Goal: Task Accomplishment & Management: Use online tool/utility

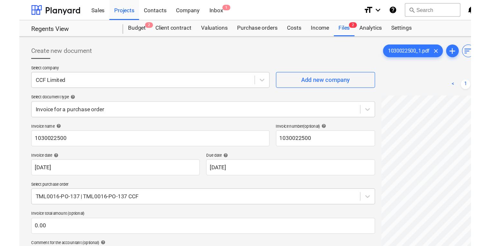
scroll to position [1, 50]
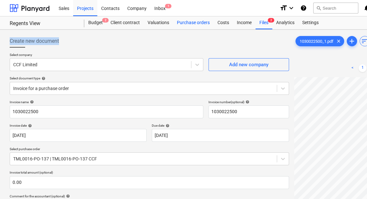
drag, startPoint x: 195, startPoint y: 31, endPoint x: 201, endPoint y: 23, distance: 9.7
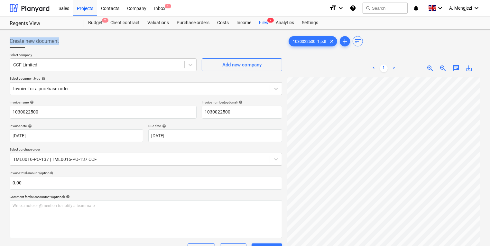
click at [176, 7] on div "Sales Projects Contacts Company Inbox 1" at bounding box center [190, 8] width 270 height 16
click at [161, 8] on div "Inbox 1" at bounding box center [159, 8] width 19 height 16
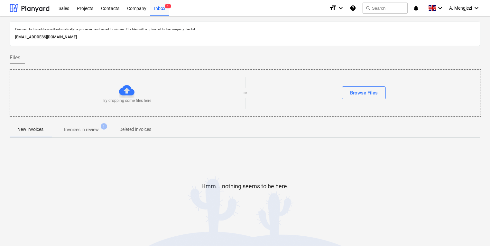
click at [179, 91] on div "Try dropping some files here" at bounding box center [127, 92] width 234 height 21
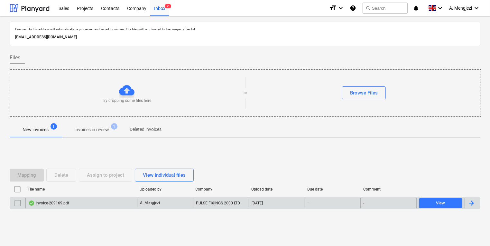
click at [93, 197] on div "Invoice-209169.pdf A. Mengjezi PULSE FIXINGS 2000 LTD [DATE] - - View" at bounding box center [245, 203] width 471 height 12
click at [95, 199] on div "Invoice-209169.pdf" at bounding box center [81, 203] width 112 height 10
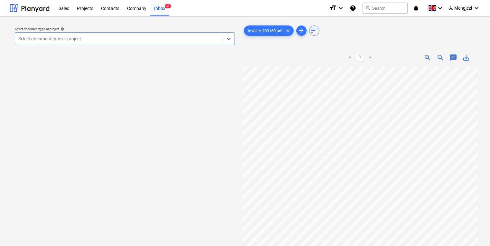
scroll to position [52, 0]
click at [143, 36] on div at bounding box center [118, 38] width 201 height 6
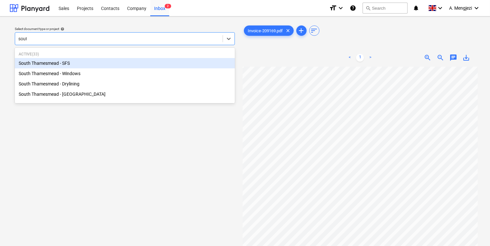
type input "south"
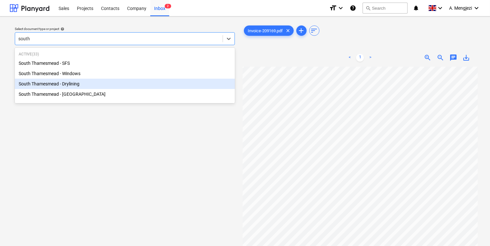
click at [113, 83] on div "South Thamesmead - Drylining" at bounding box center [125, 84] width 220 height 10
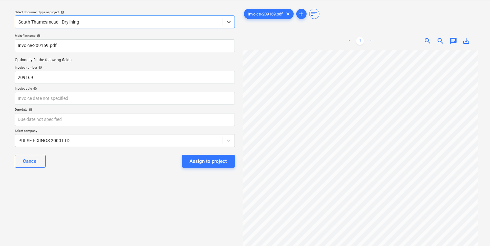
scroll to position [26, 0]
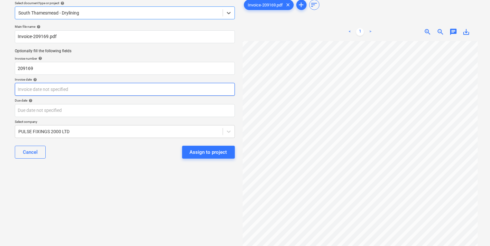
click at [66, 90] on body "Sales Projects Contacts Company Inbox 2 format_size keyboard_arrow_down help se…" at bounding box center [245, 97] width 490 height 246
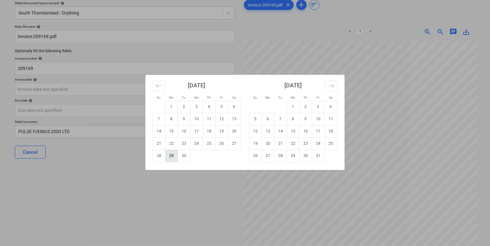
click at [166, 153] on td "29" at bounding box center [172, 155] width 13 height 12
type input "[DATE]"
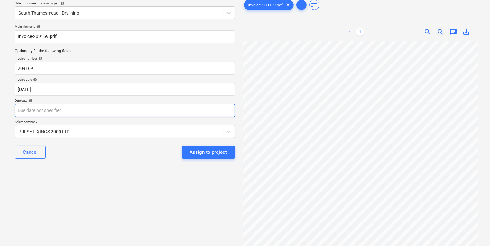
click at [180, 104] on body "Sales Projects Contacts Company Inbox 2 format_size keyboard_arrow_down help se…" at bounding box center [245, 97] width 490 height 246
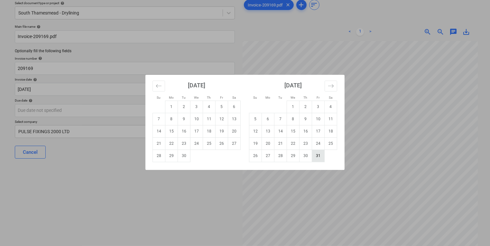
click at [320, 160] on td "31" at bounding box center [318, 155] width 13 height 12
type input "[DATE]"
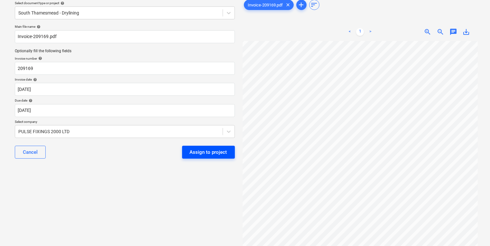
click at [215, 155] on div "Assign to project" at bounding box center [208, 152] width 37 height 8
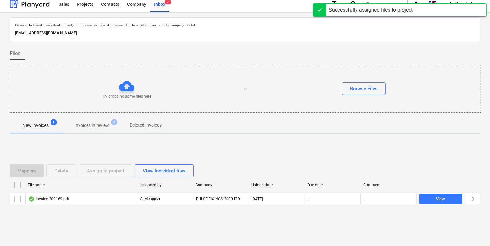
scroll to position [4, 0]
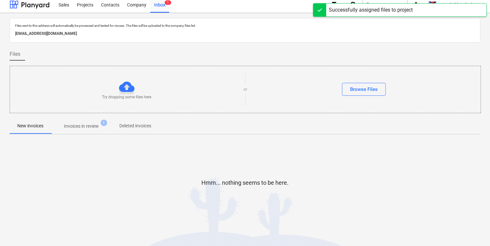
click at [89, 131] on span "Invoices in review 1" at bounding box center [81, 126] width 61 height 12
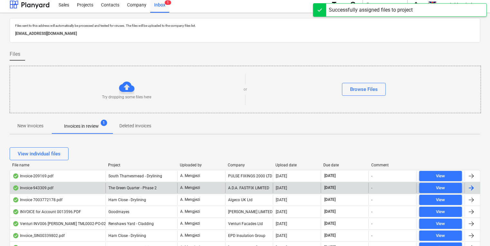
click at [216, 183] on div "A. Mengjezi" at bounding box center [201, 188] width 48 height 10
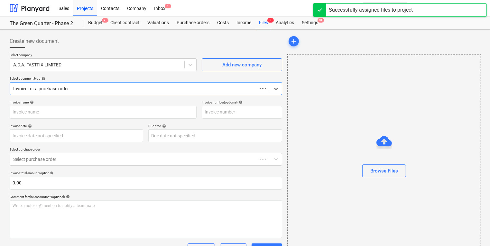
type input "943309"
type input "[DATE]"
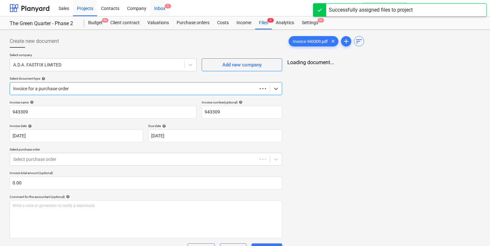
click at [159, 5] on div "Inbox 1" at bounding box center [159, 8] width 19 height 16
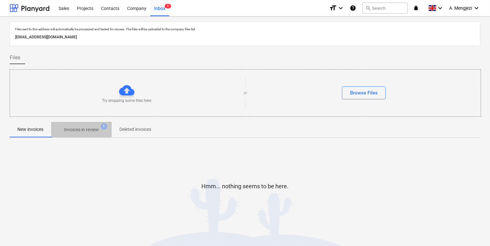
click at [88, 129] on p "Invoices in review" at bounding box center [81, 129] width 35 height 7
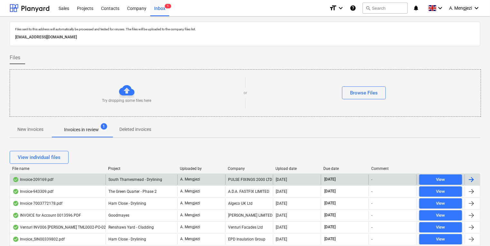
click at [136, 173] on div "Invoice-209169.pdf South Thamesmead - Drylining A. Mengjezi PULSE FIXINGS 2000 …" at bounding box center [245, 179] width 471 height 12
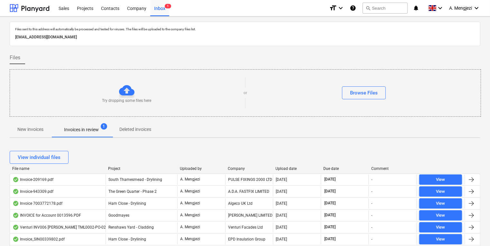
click at [180, 182] on div "A. Mengjezi" at bounding box center [201, 179] width 48 height 10
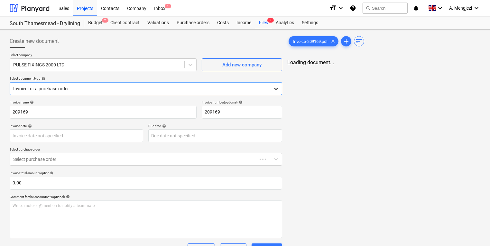
type input "[DATE]"
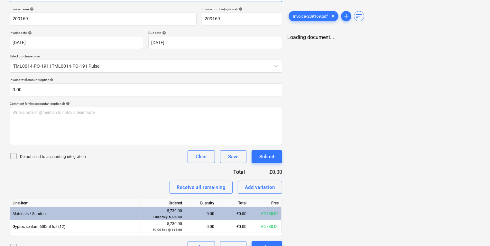
scroll to position [106, 0]
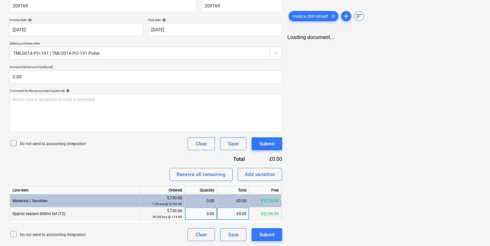
click at [201, 199] on div "0.00" at bounding box center [201, 213] width 27 height 13
type input "50"
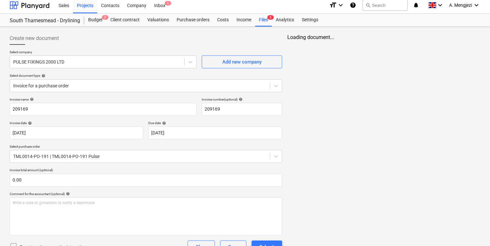
scroll to position [0, 0]
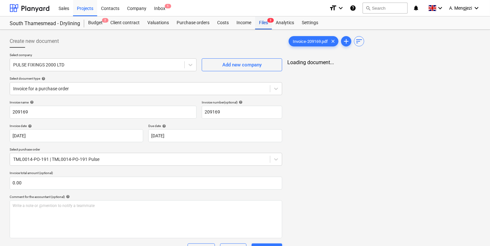
click at [263, 23] on div "Files 3" at bounding box center [263, 22] width 17 height 13
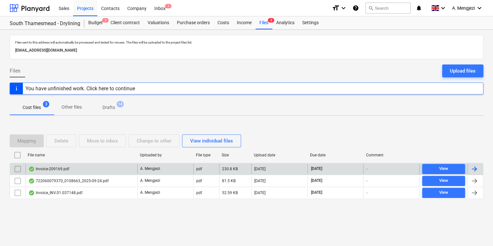
click at [96, 168] on div "Invoice-209169.pdf" at bounding box center [81, 169] width 112 height 10
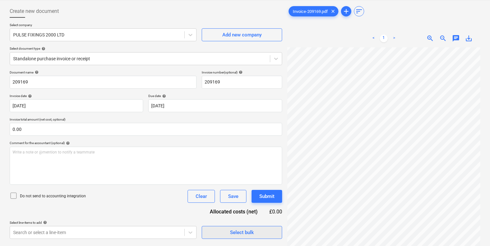
scroll to position [64, 0]
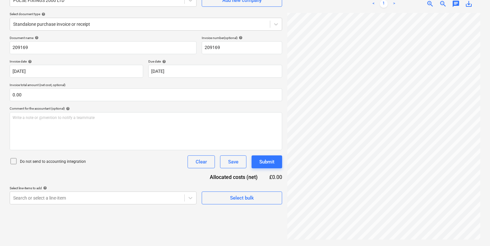
click at [193, 31] on div "Select company PULSE FIXINGS 2000 LTD Add new company Select document type help…" at bounding box center [146, 11] width 273 height 47
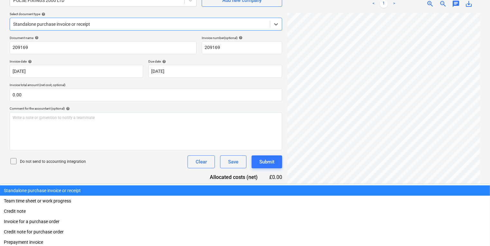
click at [167, 20] on div "Standalone purchase invoice or receipt" at bounding box center [140, 24] width 260 height 9
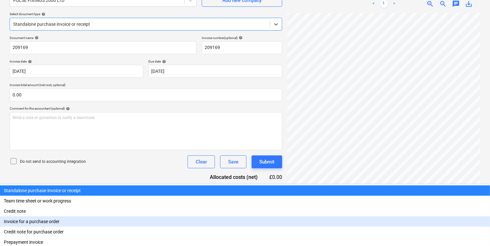
click at [127, 199] on div "Invoice for a purchase order" at bounding box center [245, 221] width 490 height 10
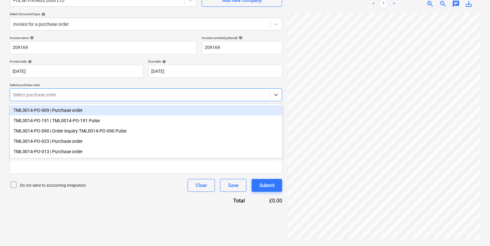
click at [84, 89] on div "Select purchase order" at bounding box center [146, 94] width 273 height 13
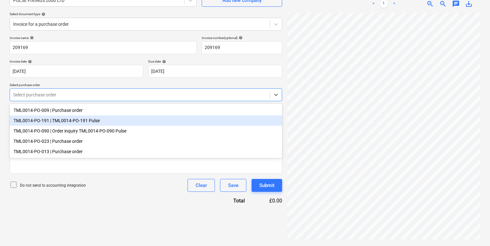
click at [229, 124] on div "TML0014-PO-191 | TML0014-PO-191 Pulse" at bounding box center [146, 120] width 273 height 10
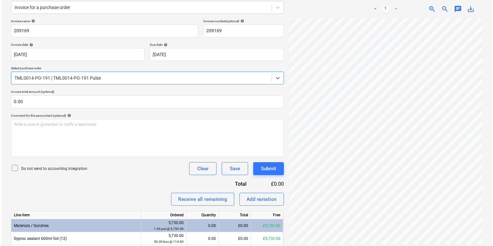
scroll to position [106, 0]
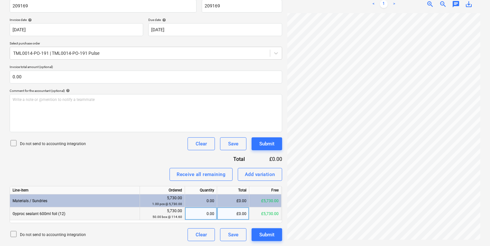
click at [210, 199] on div "0.00" at bounding box center [201, 213] width 27 height 13
type input "50"
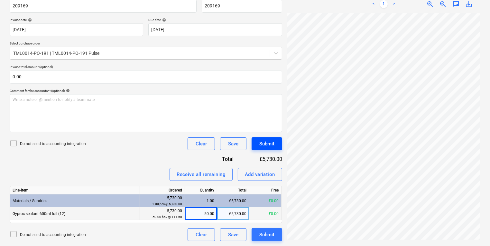
click at [258, 144] on button "Submit" at bounding box center [267, 143] width 31 height 13
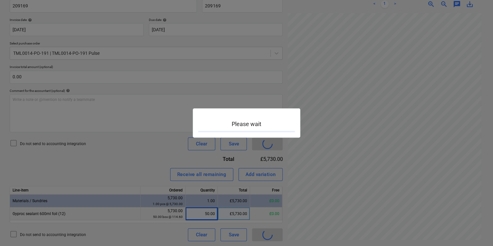
scroll to position [95, 56]
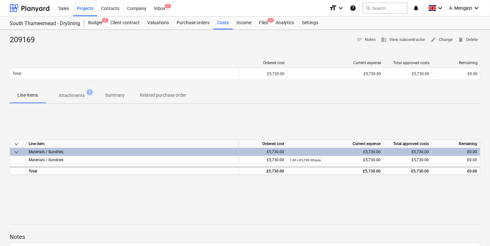
click at [174, 124] on div "keyboard_arrow_down Line-item Ordered cost Current expense Total approved costs…" at bounding box center [245, 157] width 471 height 97
click at [266, 20] on div "Files 2" at bounding box center [263, 22] width 17 height 13
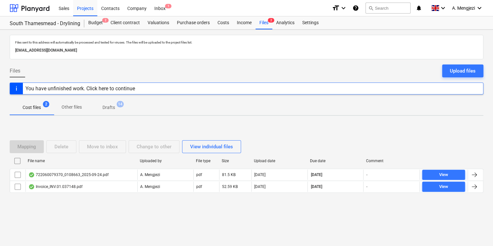
click at [81, 199] on div "Mapping Delete Move to inbox Change to other View individual files File name Up…" at bounding box center [246, 169] width 473 height 97
click at [64, 199] on div "Files sent to this address will automatically be processed and tested for virus…" at bounding box center [246, 138] width 493 height 216
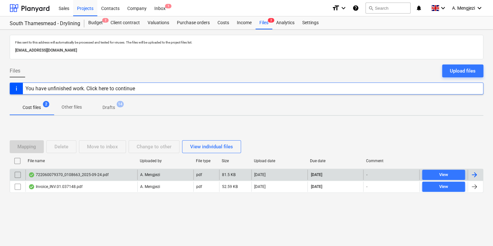
click at [67, 174] on div "722060079370_0108663_2025-09-24.pdf" at bounding box center [68, 174] width 80 height 5
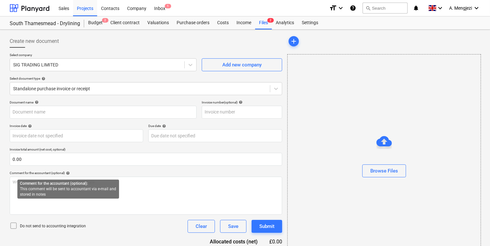
click at [67, 174] on span "help" at bounding box center [67, 173] width 5 height 4
type input "722060079370"
type input "[DATE]"
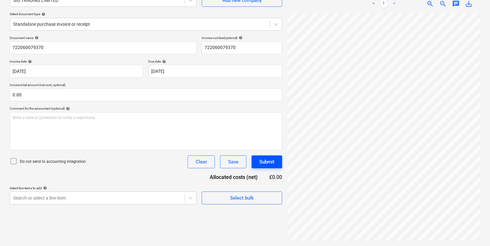
scroll to position [26, 0]
click at [118, 21] on div at bounding box center [140, 24] width 254 height 6
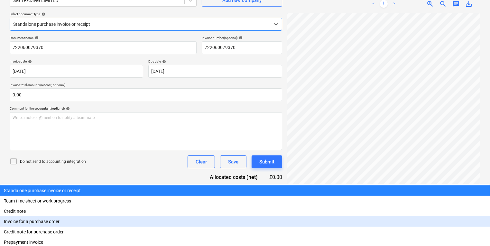
click at [107, 199] on div "Invoice for a purchase order" at bounding box center [245, 221] width 490 height 10
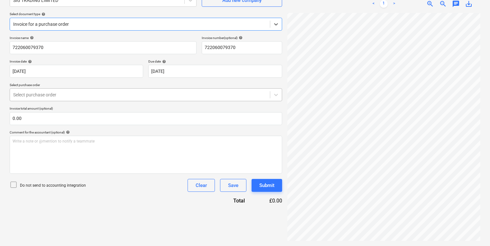
click at [109, 94] on div at bounding box center [140, 94] width 254 height 6
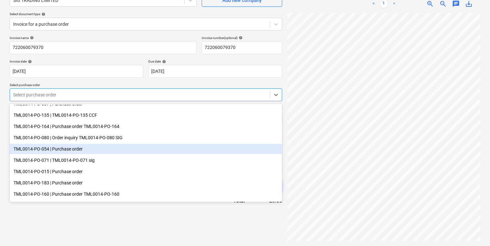
scroll to position [134, 0]
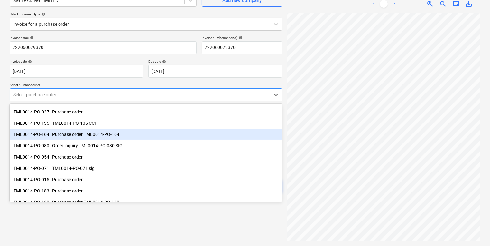
click at [118, 133] on div "TML0014-PO-164 | Purchase order TML0014-PO-164" at bounding box center [146, 134] width 273 height 10
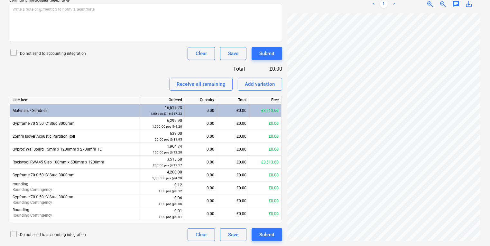
scroll to position [43, 2]
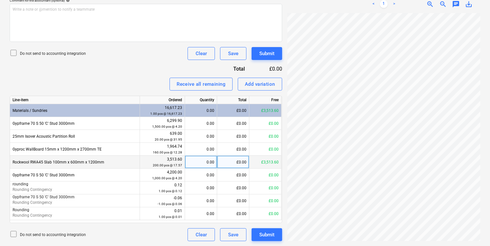
click at [195, 161] on div "0.00" at bounding box center [201, 162] width 27 height 13
type input "200"
drag, startPoint x: 406, startPoint y: 241, endPoint x: 321, endPoint y: 252, distance: 85.9
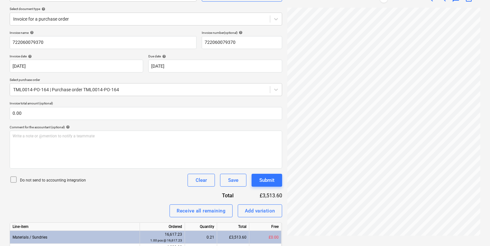
scroll to position [0, 0]
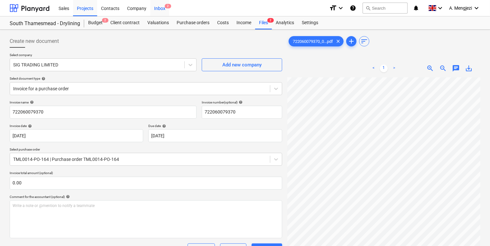
click at [158, 7] on div "Inbox 2" at bounding box center [159, 8] width 19 height 16
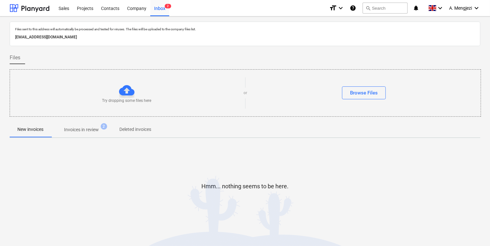
click at [98, 128] on p "Invoices in review" at bounding box center [81, 129] width 35 height 7
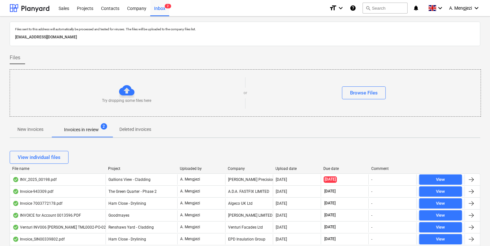
click at [231, 168] on div at bounding box center [226, 168] width 12 height 5
click at [232, 167] on div "Company" at bounding box center [249, 168] width 43 height 5
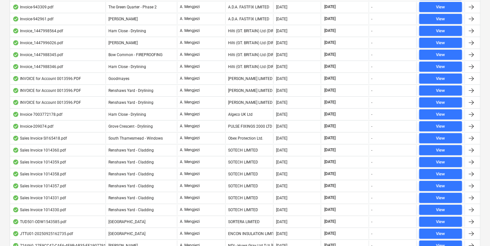
scroll to position [438, 0]
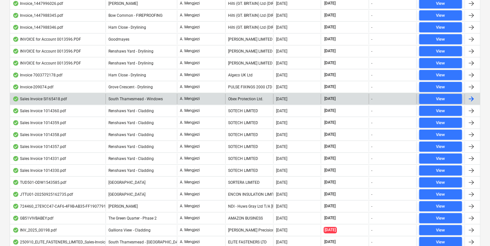
click at [242, 98] on div "Obex Protection Ltd." at bounding box center [249, 99] width 48 height 10
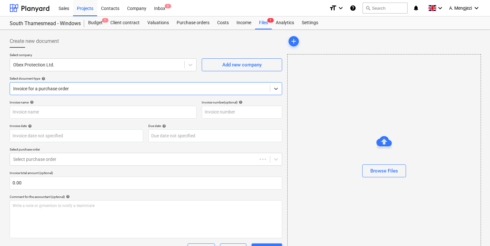
type input "SI165418"
type input "[DATE]"
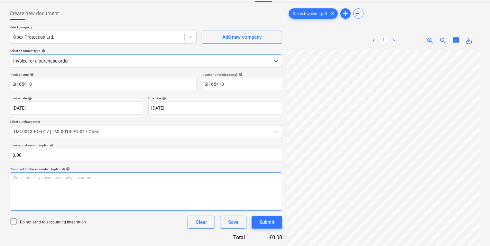
scroll to position [119, 0]
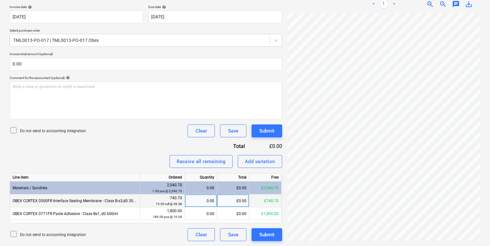
click at [205, 199] on div "0.00" at bounding box center [201, 200] width 27 height 13
type input "15"
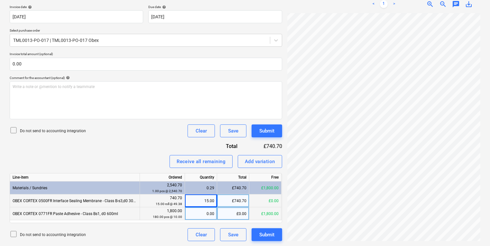
click at [205, 199] on div "0.00" at bounding box center [201, 213] width 27 height 13
type input "180"
click at [218, 160] on div "Create new document Select company Obex Protection Ltd. Add new company Select …" at bounding box center [245, 78] width 476 height 330
click at [250, 159] on div "Add variation" at bounding box center [260, 161] width 30 height 8
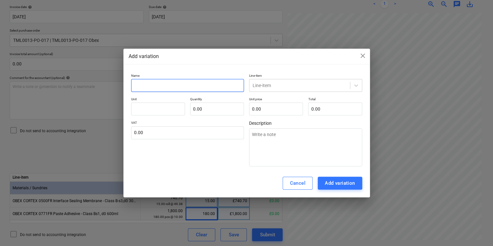
click at [192, 81] on input "text" at bounding box center [187, 85] width 113 height 13
type textarea "x"
type input "S"
type textarea "x"
type input "Su"
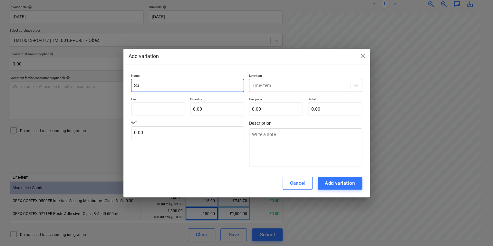
type textarea "x"
type input "Sus"
type textarea "x"
type input "Sust"
type textarea "x"
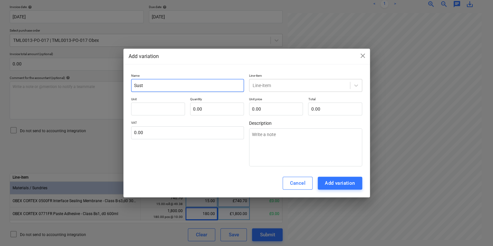
type input "Susta"
type textarea "x"
type input "Sustai"
type textarea "x"
type input "Sustain"
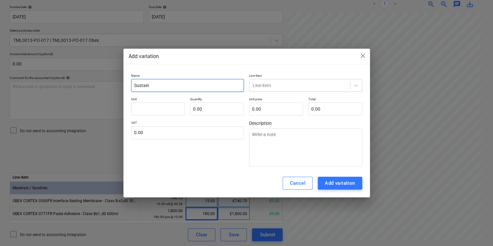
type textarea "x"
type input "Sustaina"
type textarea "x"
type input "Sustainab"
type textarea "x"
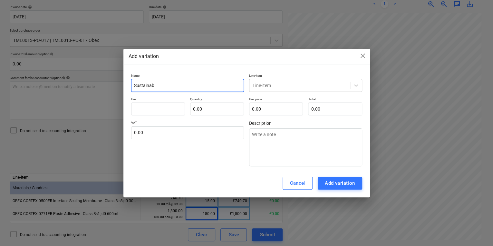
type input "Sustainabi"
type textarea "x"
type input "Sustainabil"
type textarea "x"
type input "Sustainabili"
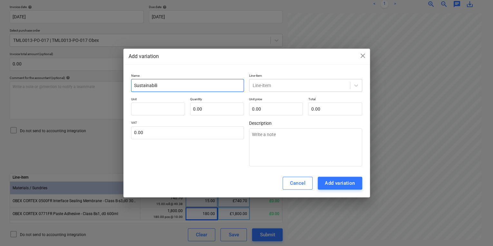
type textarea "x"
type input "Sustainabilit"
type textarea "x"
type input "Sustainability"
type textarea "x"
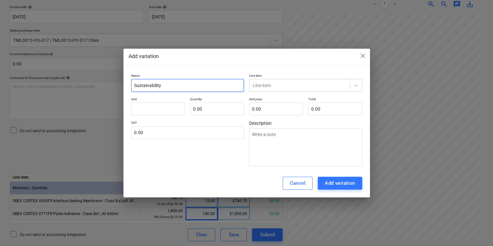
type input "Sustainability"
type textarea "x"
type input "Sustainability c"
type textarea "x"
type input "Sustainability co"
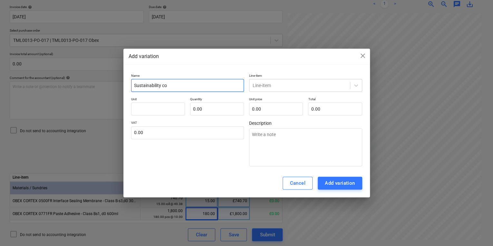
type textarea "x"
type input "Sustainability con"
type textarea "x"
type input "Sustainability cont"
type textarea "x"
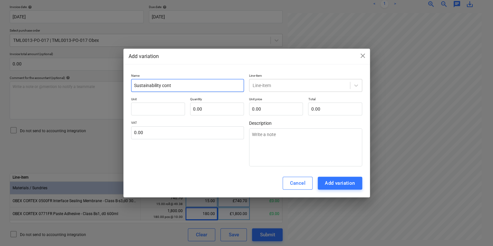
type input "Sustainability contr"
type textarea "x"
type input "Sustainability contru"
type textarea "x"
type input "Sustainability contrub"
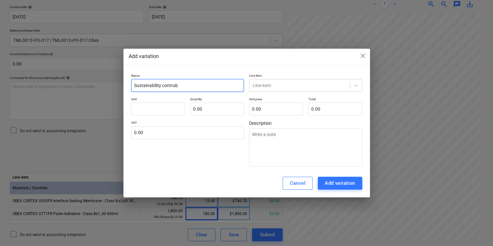
type textarea "x"
type input "Sustainability contrubi"
type textarea "x"
type input "Sustainability contrubit"
type textarea "x"
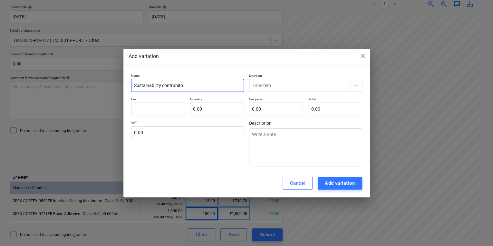
type input "Sustainability contrubiton"
type textarea "x"
type input "Sustainability contrubiton"
type textarea "x"
type input "Sustainability contrubiton"
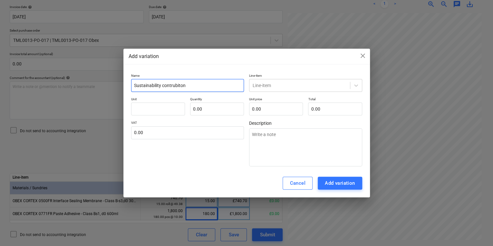
type textarea "x"
type input "Sustainability contrubito"
type textarea "x"
type input "Sustainability contrubit"
type textarea "x"
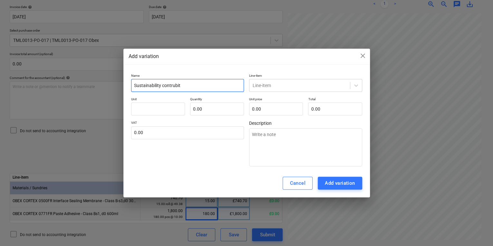
type input "Sustainability contrubi"
type textarea "x"
type input "Sustainability contrub"
type textarea "x"
type input "Sustainability contru"
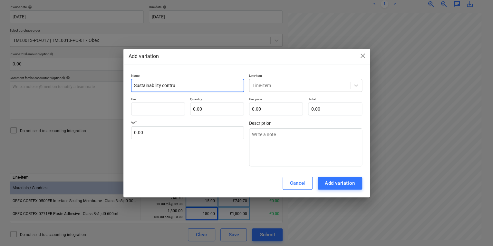
type textarea "x"
type input "Sustainability contr"
type textarea "x"
type input "Sustainability contri"
type textarea "x"
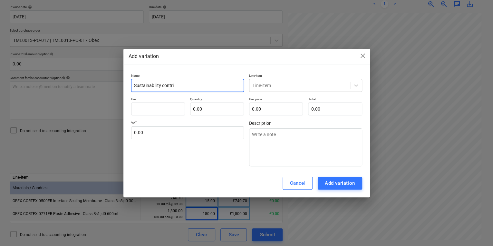
type input "Sustainability contrib"
type textarea "x"
type input "Sustainability contribu"
type textarea "x"
type input "Sustainability contribut"
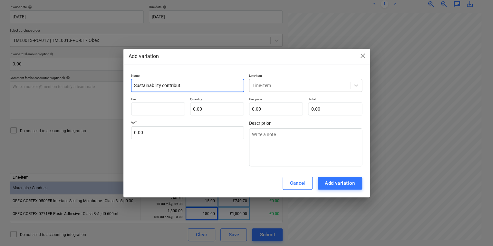
type textarea "x"
type input "Sustainability contributi"
type textarea "x"
type input "Sustainability contributio"
type textarea "x"
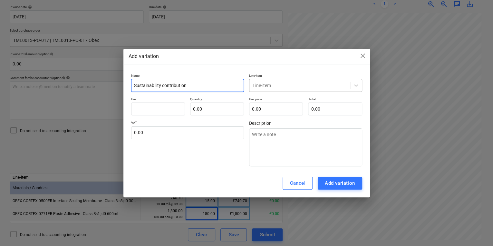
type input "Sustainability contribution"
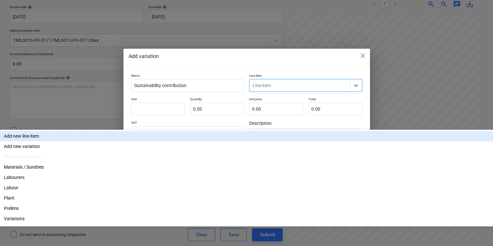
click at [287, 85] on div at bounding box center [299, 85] width 94 height 6
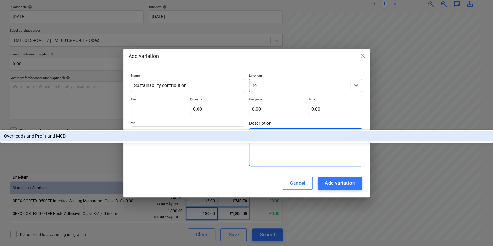
type input "r"
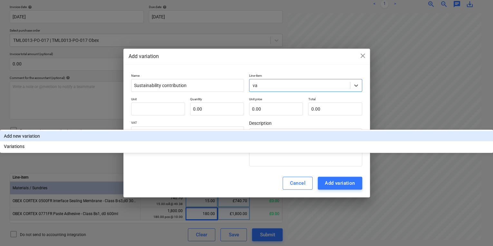
type input "v"
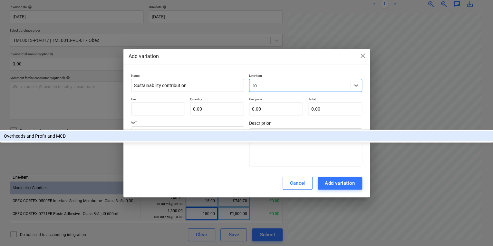
type input "r"
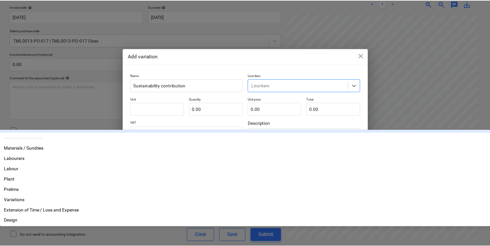
scroll to position [64, 0]
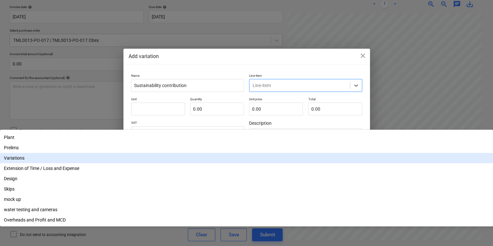
click at [281, 153] on div "Variations" at bounding box center [246, 158] width 493 height 10
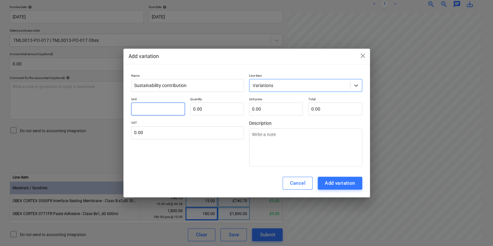
click at [166, 104] on input "text" at bounding box center [158, 108] width 54 height 13
type textarea "x"
type input "p"
type textarea "x"
type input "pc"
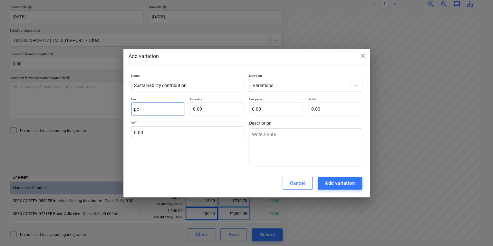
type textarea "x"
type input "pcs"
type textarea "x"
type input "pcs1"
type textarea "x"
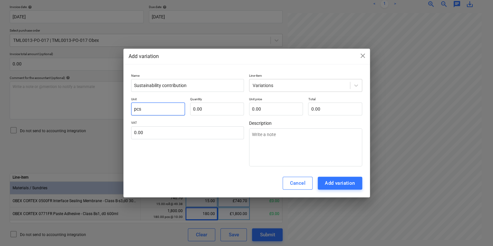
type input "pcs"
type textarea "x"
type input "1.00"
type textarea "x"
type input "2"
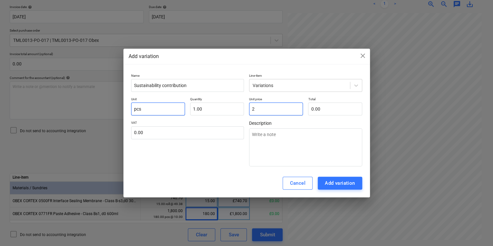
type input "2.00"
type textarea "x"
type input "2."
type textarea "x"
type input "2.8"
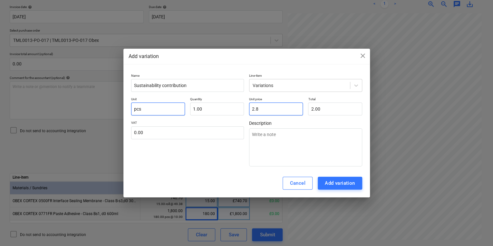
type input "2.80"
type textarea "x"
type input "2."
type input "2.00"
type textarea "x"
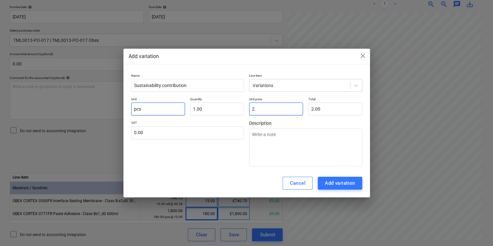
type input "2.9"
type input "2.90"
type textarea "x"
type input "2.98"
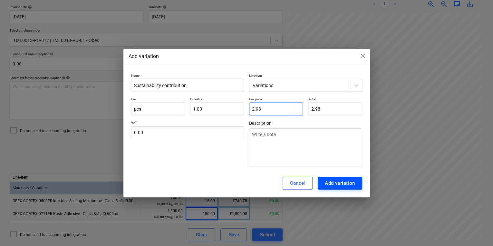
type input "2.98"
click at [357, 186] on button "Add variation" at bounding box center [340, 182] width 44 height 13
type textarea "x"
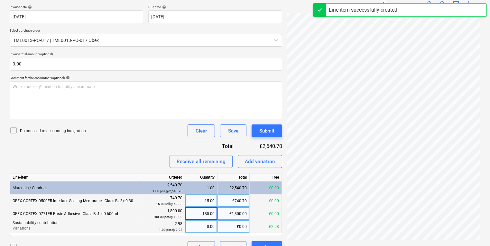
click at [207, 199] on div "0.00" at bounding box center [201, 226] width 27 height 13
type input "1"
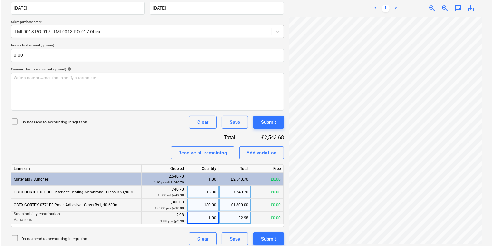
scroll to position [132, 0]
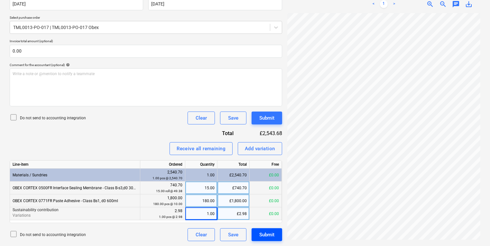
click at [267, 199] on div "Submit" at bounding box center [267, 234] width 15 height 8
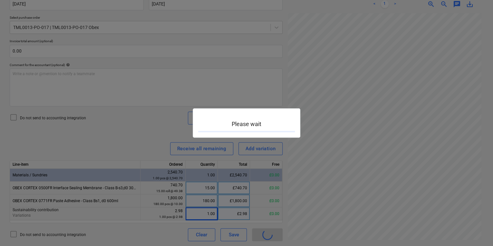
scroll to position [116, 49]
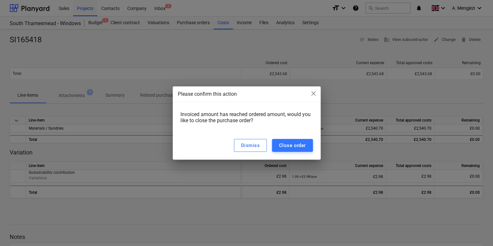
click at [300, 137] on div "Dismiss Close order" at bounding box center [247, 145] width 148 height 28
click at [298, 143] on button "Close order" at bounding box center [292, 145] width 41 height 13
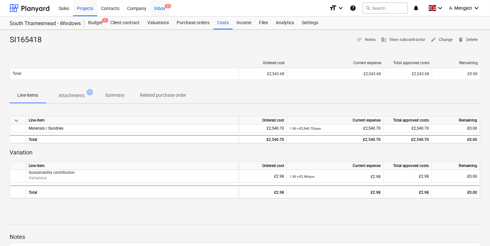
click at [167, 6] on span "2" at bounding box center [168, 6] width 6 height 5
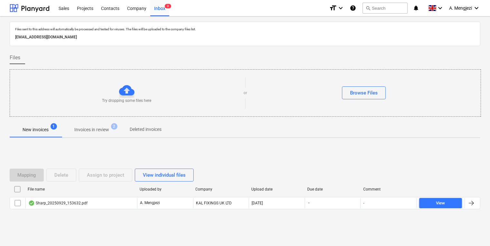
click at [96, 121] on div "Files sent to this address will automatically be processed and tested for virus…" at bounding box center [245, 131] width 471 height 218
drag, startPoint x: 96, startPoint y: 121, endPoint x: 96, endPoint y: 137, distance: 16.1
click at [96, 137] on div "New invoices 1 Invoices in review 2 Deleted invoices" at bounding box center [245, 130] width 471 height 16
click at [104, 116] on div "Try dropping some files here or Browse Files" at bounding box center [246, 92] width 472 height 47
drag, startPoint x: 104, startPoint y: 116, endPoint x: 104, endPoint y: 128, distance: 11.9
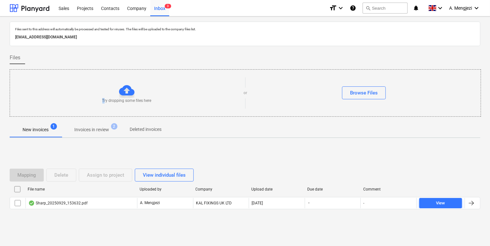
click at [104, 128] on p "Invoices in review" at bounding box center [91, 129] width 35 height 7
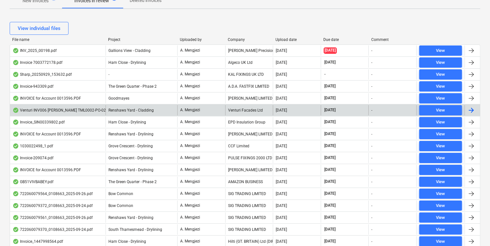
scroll to position [129, 0]
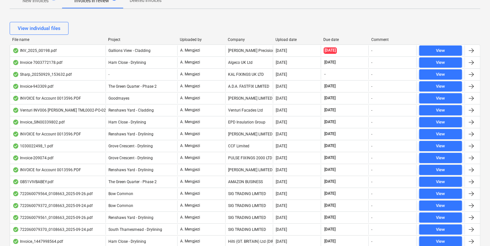
click at [122, 43] on div "File name Project Uploaded by Company Upload date Due date Comment" at bounding box center [245, 40] width 471 height 7
click at [113, 39] on div "Project" at bounding box center [141, 39] width 67 height 5
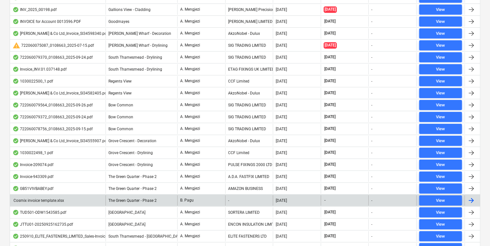
scroll to position [361, 0]
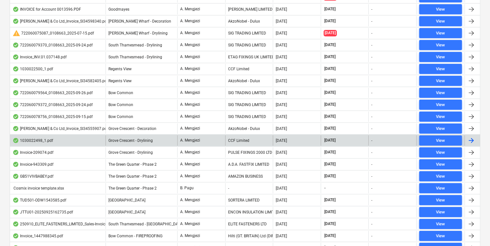
click at [120, 138] on span "Grove Crescent - Drylining" at bounding box center [131, 140] width 44 height 5
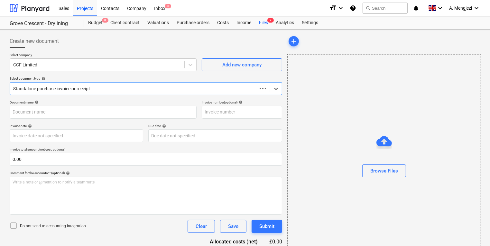
type input "1030022498"
type input "[DATE]"
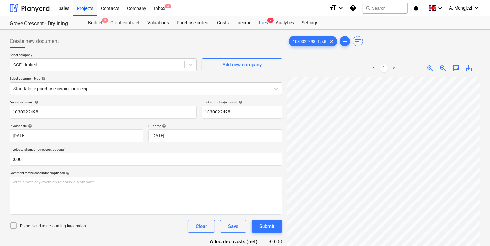
scroll to position [0, 50]
click at [258, 144] on div "Create new document Select company CCF Limited Add new company Select document …" at bounding box center [245, 169] width 476 height 275
click at [263, 27] on div "Files 2" at bounding box center [263, 22] width 17 height 13
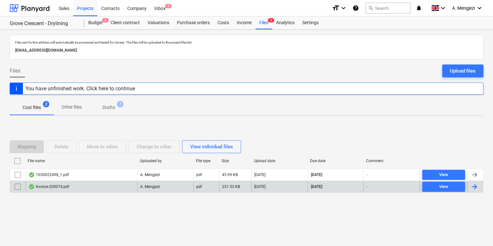
click at [185, 186] on div "A. Mengjezi" at bounding box center [165, 186] width 56 height 10
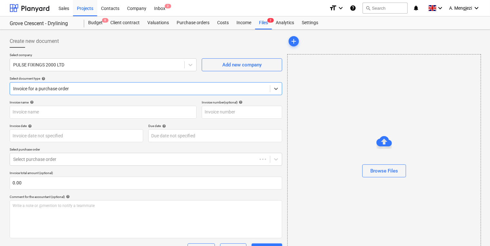
type input "209074"
type input "[DATE]"
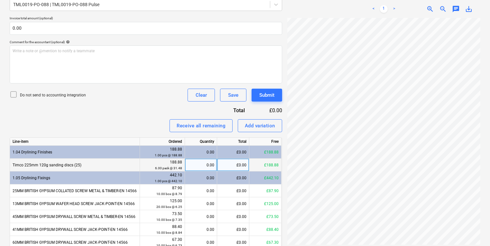
scroll to position [183, 0]
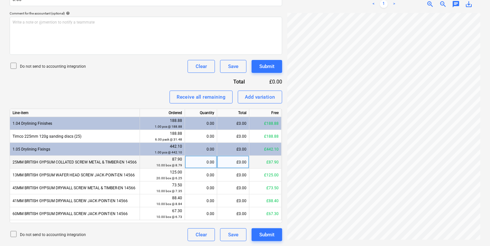
click at [206, 164] on div "0.00" at bounding box center [201, 162] width 27 height 13
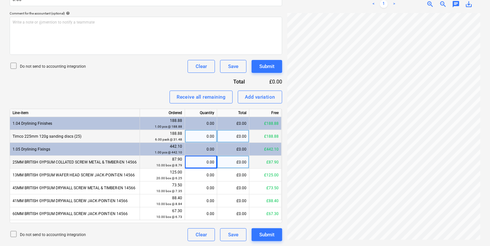
drag, startPoint x: 190, startPoint y: 140, endPoint x: 185, endPoint y: 138, distance: 5.9
click at [190, 139] on div "0.00" at bounding box center [201, 136] width 27 height 13
type input "6"
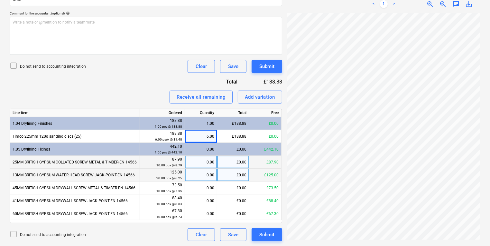
click at [214, 169] on div "0.00" at bounding box center [201, 174] width 27 height 13
click at [210, 158] on div "0.00" at bounding box center [201, 162] width 27 height 13
type input "10"
click at [210, 175] on div "0.00" at bounding box center [201, 174] width 27 height 13
type input "20"
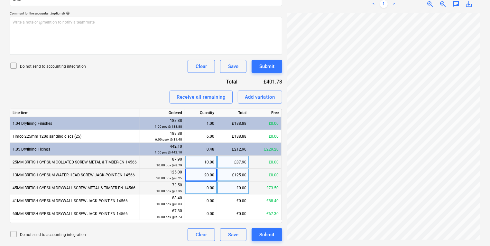
click at [212, 184] on div "0.00" at bounding box center [201, 187] width 27 height 13
type input "10"
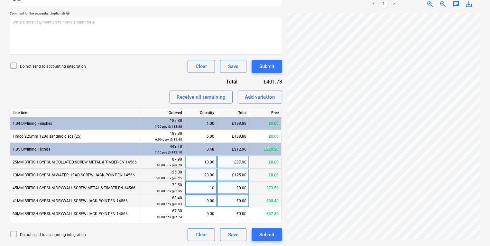
click at [211, 199] on div "0.00" at bounding box center [201, 200] width 27 height 13
type input "10"
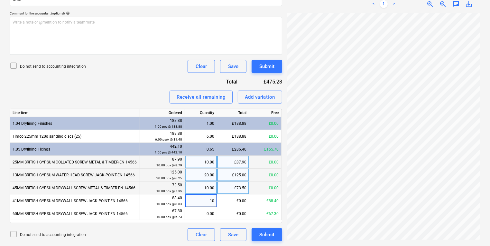
click at [211, 199] on div "Line-item Ordered Quantity Total Free 1.04 Drylining Finishes 188.88 1.00 pcs @…" at bounding box center [146, 166] width 273 height 114
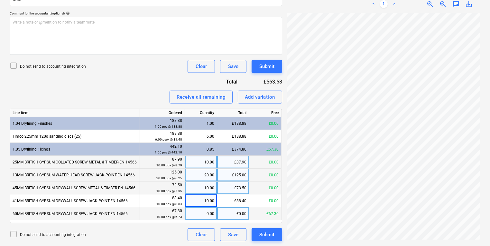
click at [211, 199] on div "0.00" at bounding box center [201, 213] width 27 height 13
type input "0"
click at [216, 199] on div "0.00" at bounding box center [201, 213] width 32 height 13
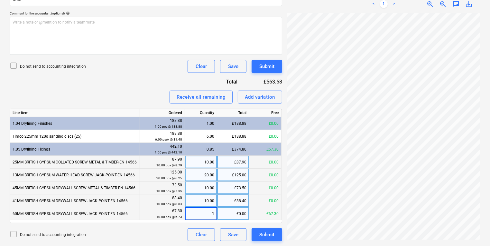
type input "10"
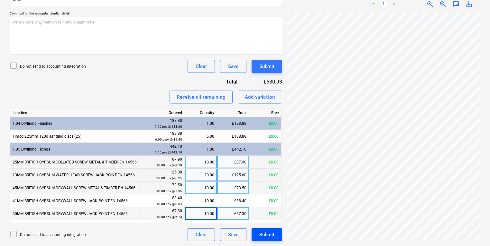
click at [279, 199] on button "Submit" at bounding box center [267, 234] width 31 height 13
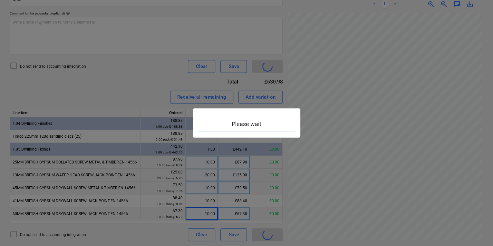
scroll to position [96, 56]
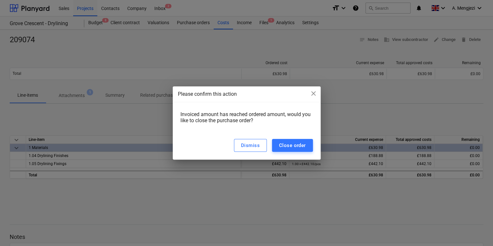
click at [300, 138] on div "Dismiss Close order" at bounding box center [247, 145] width 148 height 28
click at [300, 144] on div "Close order" at bounding box center [292, 145] width 27 height 8
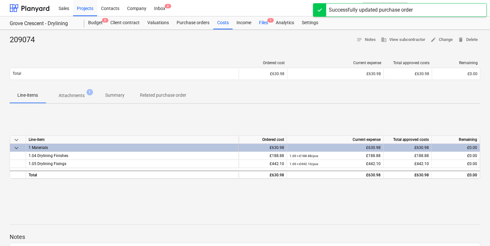
click at [261, 22] on div "Files 1" at bounding box center [263, 22] width 17 height 13
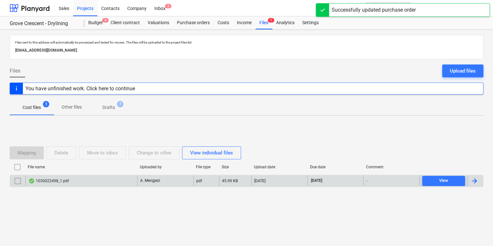
click at [126, 176] on div "1030022498_1.pdf" at bounding box center [81, 181] width 112 height 10
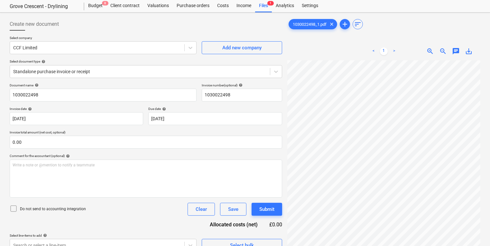
scroll to position [13, 0]
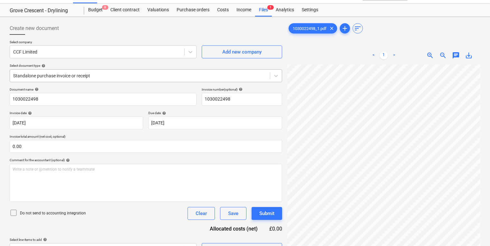
click at [140, 79] on div at bounding box center [140, 75] width 254 height 6
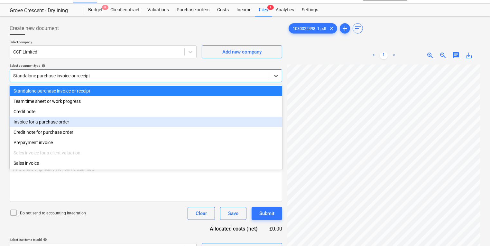
click at [130, 120] on div "Invoice for a purchase order" at bounding box center [146, 122] width 273 height 10
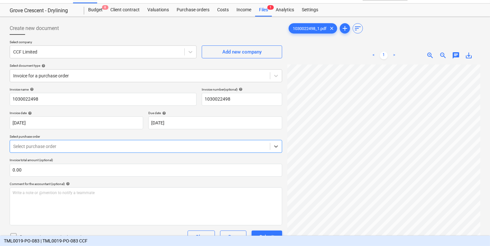
click at [122, 146] on div "Invoice name help 1030022498 Invoice number (optional) help 1030022498 Invoice …" at bounding box center [146, 171] width 273 height 168
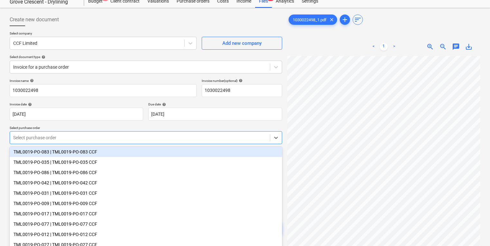
click at [120, 151] on div "TML0019-PO-083 | TML0019-PO-083 CCF" at bounding box center [146, 152] width 273 height 10
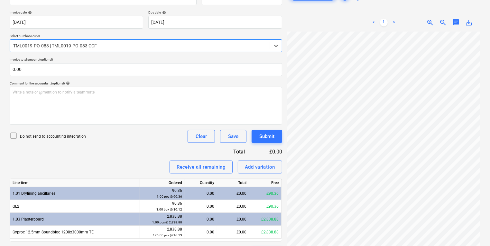
scroll to position [132, 0]
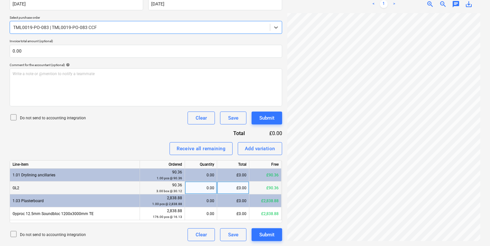
click at [221, 191] on div "£0.00" at bounding box center [233, 187] width 32 height 13
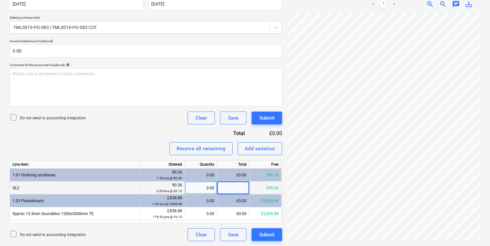
click at [208, 188] on div "0.00" at bounding box center [201, 187] width 27 height 13
type input "3"
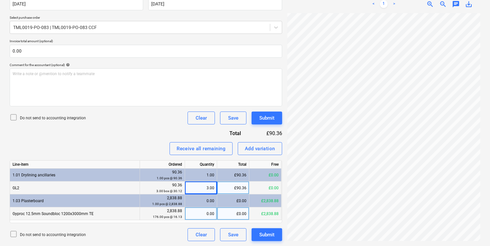
click at [205, 199] on div "0.00" at bounding box center [201, 213] width 27 height 13
type input "176"
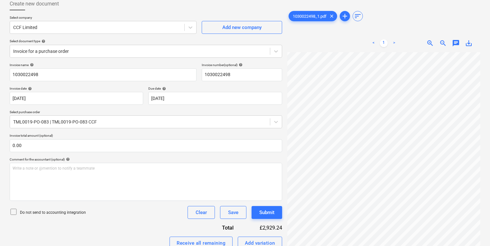
scroll to position [0, 0]
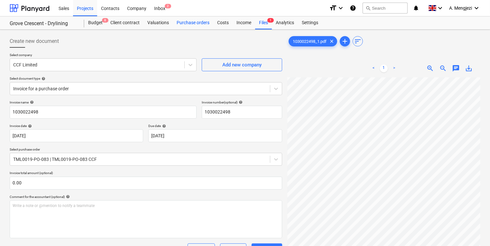
click at [196, 19] on div "Purchase orders" at bounding box center [193, 22] width 41 height 13
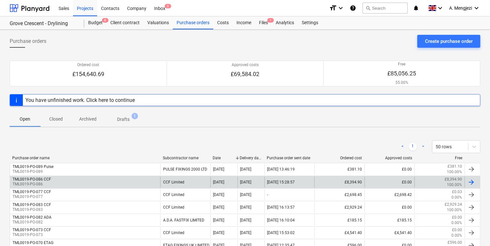
click at [71, 176] on div "TML0019-PO-086 CCF TML0019-PO-086" at bounding box center [85, 181] width 150 height 11
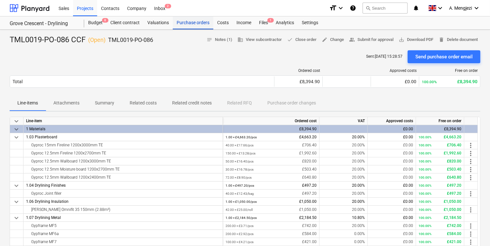
click at [201, 23] on div "Purchase orders" at bounding box center [193, 22] width 41 height 13
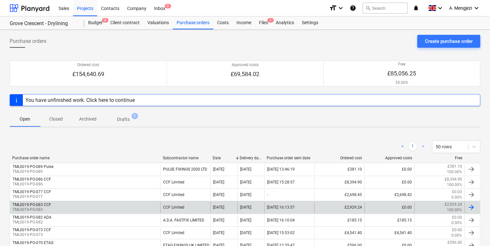
click at [45, 199] on p "TML0019-PO-083" at bounding box center [32, 209] width 39 height 5
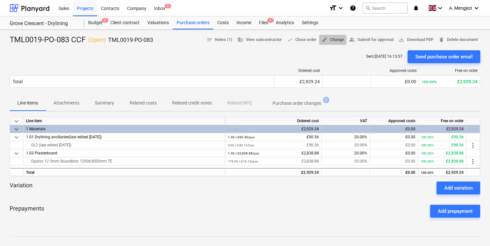
click at [330, 39] on span "edit Change" at bounding box center [333, 39] width 22 height 7
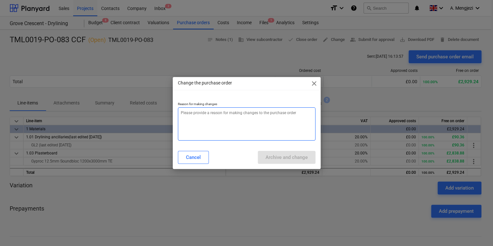
click at [257, 127] on textarea at bounding box center [247, 123] width 138 height 33
type textarea "x"
type textarea "P"
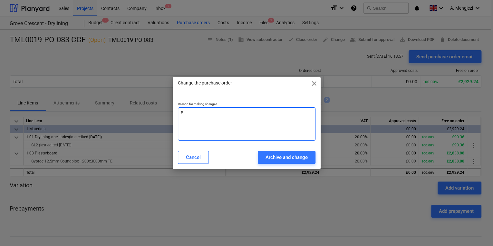
type textarea "x"
type textarea "PR"
type textarea "x"
type textarea "PRI"
type textarea "x"
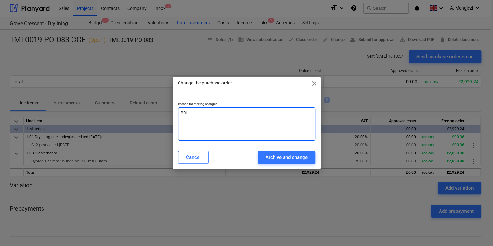
type textarea "PRIC"
type textarea "x"
type textarea "PRICE"
type textarea "x"
type textarea "PRICE"
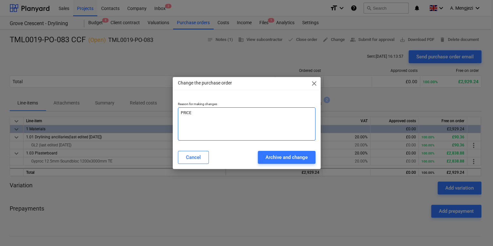
type textarea "x"
type textarea "PRICE CH"
type textarea "x"
type textarea "PRICE CHA"
type textarea "x"
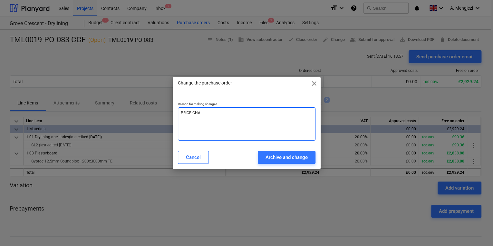
type textarea "PRICE CH"
type textarea "x"
type textarea "PRICE C"
type textarea "x"
type textarea "PRICE"
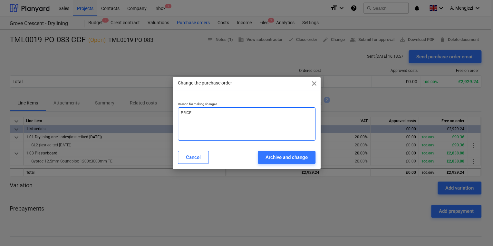
type textarea "x"
type textarea "PRICE"
type textarea "x"
type textarea "PRIC"
type textarea "x"
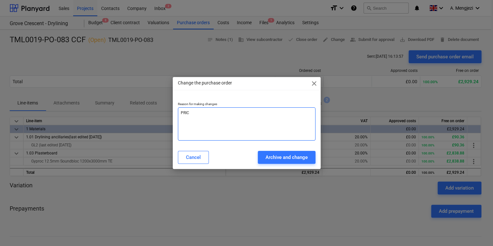
type textarea "PRI"
type textarea "x"
type textarea "PR"
type textarea "x"
type textarea "P"
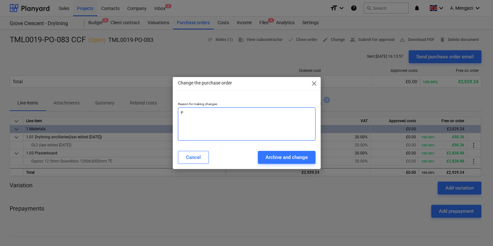
type textarea "x"
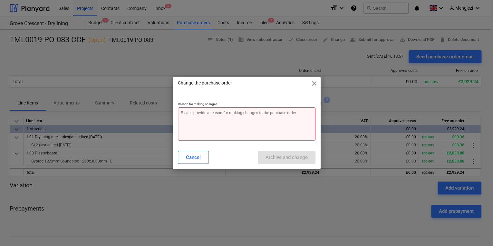
type textarea "x"
type textarea "p"
type textarea "x"
type textarea "pr"
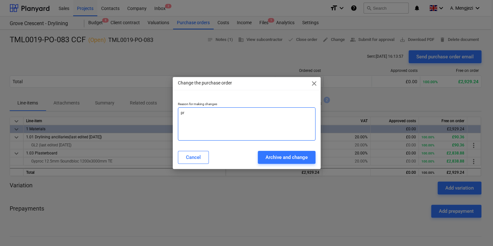
type textarea "x"
type textarea "pri"
type textarea "x"
type textarea "pric"
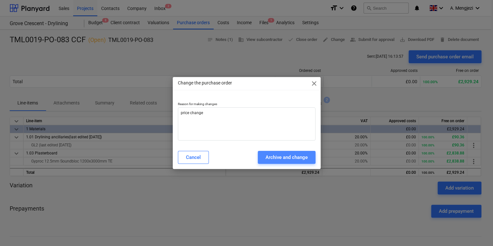
click at [289, 154] on div "Archive and change" at bounding box center [286, 157] width 42 height 8
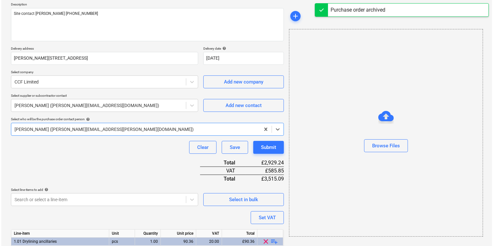
scroll to position [124, 0]
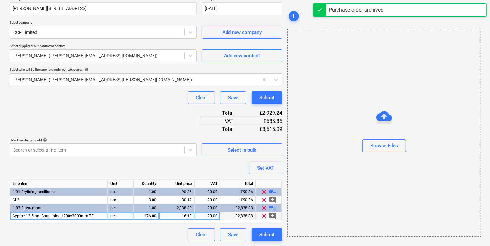
click at [174, 199] on div "16.13" at bounding box center [177, 216] width 30 height 8
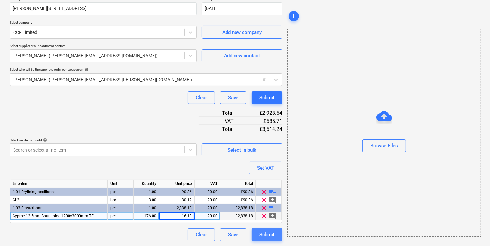
click at [263, 199] on button "Submit" at bounding box center [267, 234] width 31 height 13
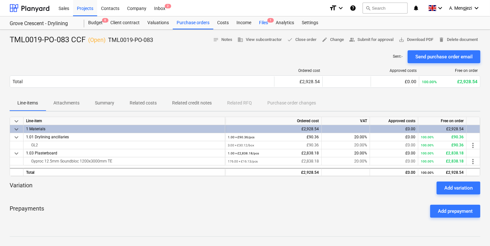
click at [267, 25] on div "Files 1" at bounding box center [263, 22] width 17 height 13
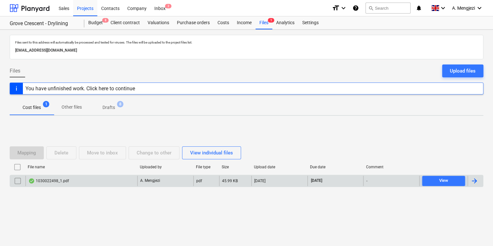
click at [64, 184] on div "1030022498_1.pdf" at bounding box center [81, 181] width 112 height 10
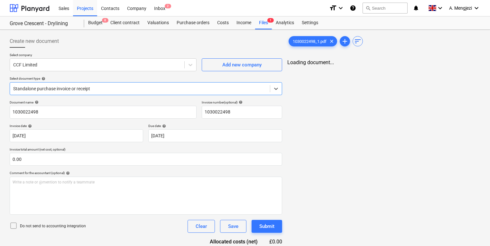
click at [199, 94] on div "Standalone purchase invoice or receipt" at bounding box center [146, 88] width 273 height 13
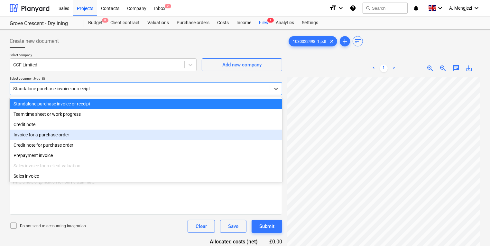
click at [190, 131] on div "Invoice for a purchase order" at bounding box center [146, 134] width 273 height 10
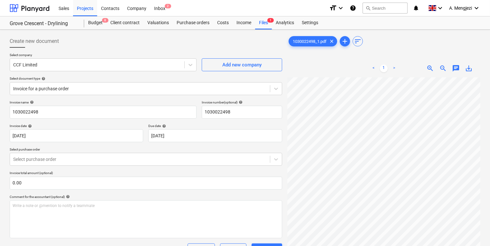
click at [179, 167] on div "Invoice name help 1030022498 Invoice number (optional) help 1030022498 Invoice …" at bounding box center [146, 184] width 273 height 168
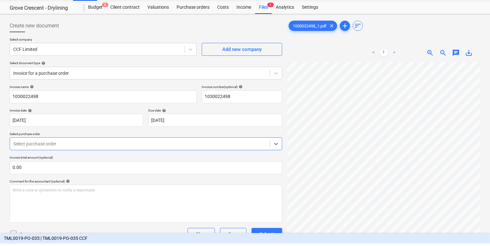
click at [179, 164] on body "Sales Projects Contacts Company Inbox 2 format_size keyboard_arrow_down help se…" at bounding box center [245, 108] width 490 height 246
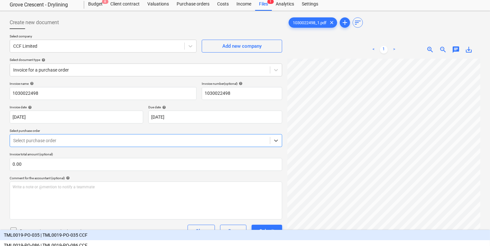
scroll to position [22, 0]
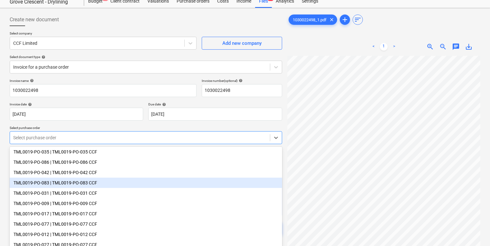
click at [171, 181] on div "TML0019-PO-083 | TML0019-PO-083 CCF" at bounding box center [146, 182] width 273 height 10
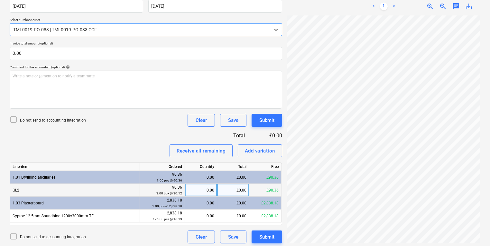
scroll to position [132, 0]
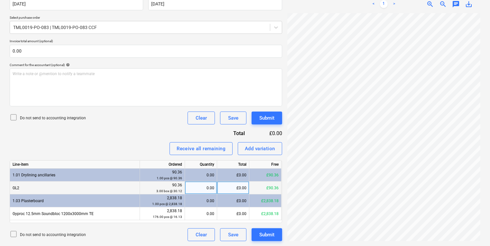
click at [205, 184] on div "0.00" at bounding box center [201, 187] width 27 height 13
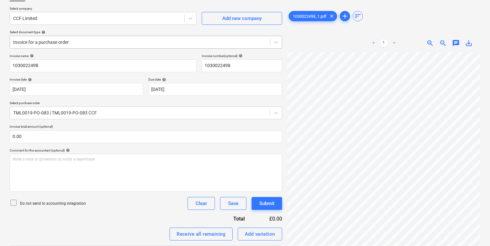
scroll to position [0, 0]
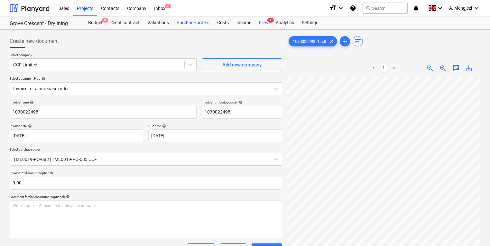
click at [183, 20] on div "Purchase orders" at bounding box center [193, 22] width 41 height 13
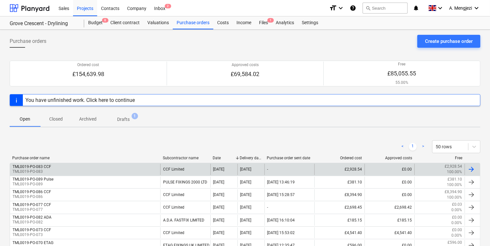
click at [59, 174] on div "TML0019-PO-083 CCF TML0019-PO-083" at bounding box center [85, 169] width 150 height 11
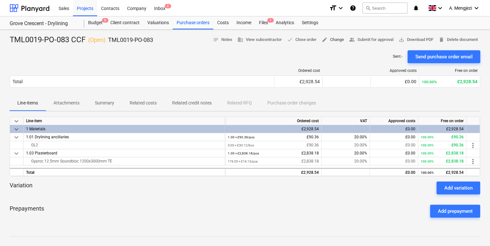
click at [325, 42] on span "edit Change" at bounding box center [333, 39] width 22 height 7
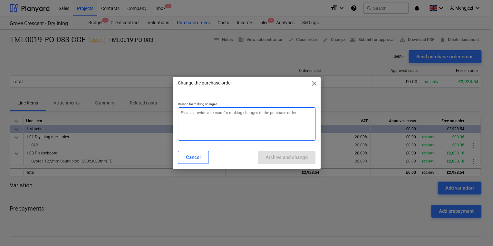
drag, startPoint x: 201, startPoint y: 120, endPoint x: 209, endPoint y: 118, distance: 8.9
click at [201, 120] on textarea at bounding box center [247, 123] width 138 height 33
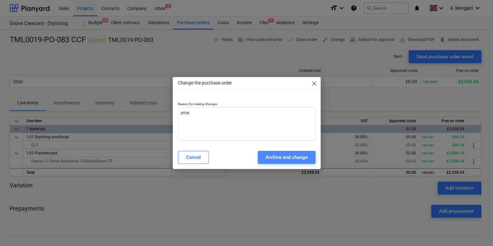
click at [297, 161] on button "Archive and change" at bounding box center [287, 157] width 58 height 13
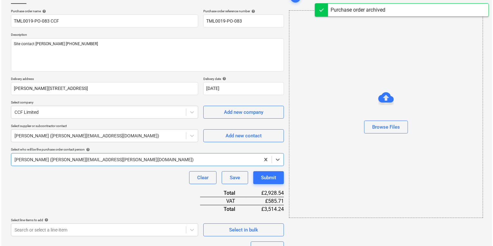
scroll to position [124, 0]
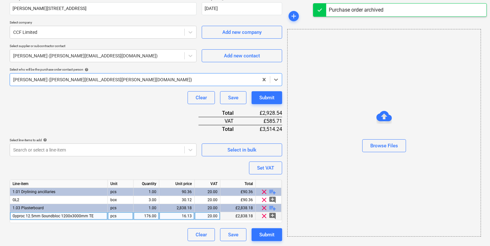
click at [175, 199] on div "16.13" at bounding box center [177, 216] width 30 height 8
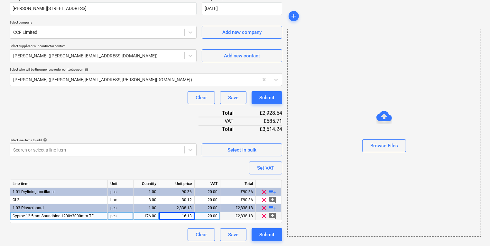
click at [192, 199] on div "16.13" at bounding box center [177, 216] width 30 height 8
click at [192, 199] on input "16.126" at bounding box center [176, 216] width 35 height 8
click at [193, 199] on input "16.126" at bounding box center [176, 216] width 35 height 8
click at [264, 199] on div "Submit" at bounding box center [267, 234] width 15 height 8
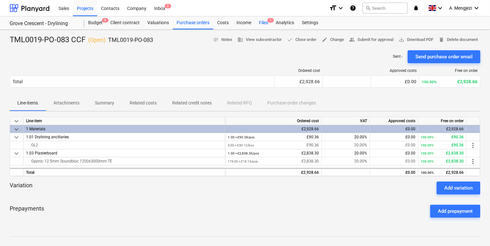
click at [268, 26] on div "Files 1" at bounding box center [263, 22] width 17 height 13
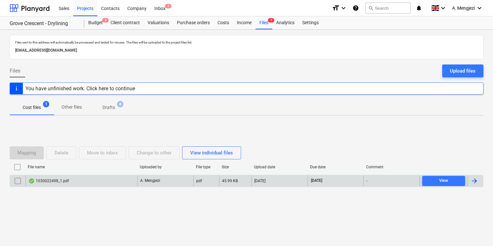
click at [128, 179] on div "1030022498_1.pdf" at bounding box center [81, 181] width 112 height 10
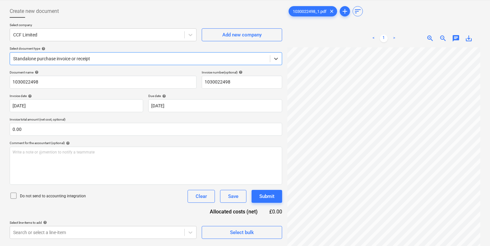
scroll to position [64, 0]
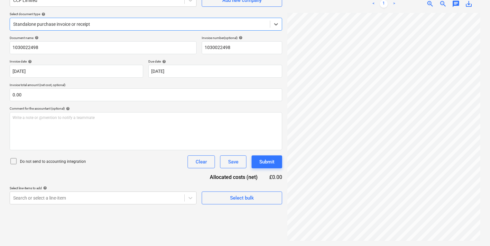
click at [147, 24] on div at bounding box center [140, 24] width 254 height 6
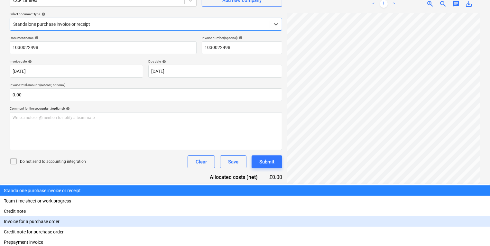
click at [92, 199] on div "Invoice for a purchase order" at bounding box center [245, 221] width 490 height 10
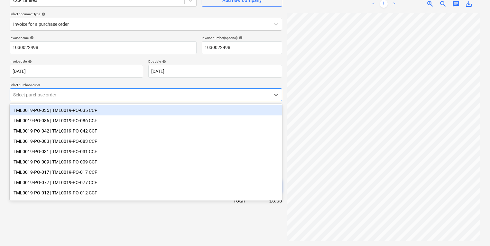
click at [92, 94] on div at bounding box center [140, 94] width 254 height 6
click at [92, 113] on div "TML0019-PO-035 | TML0019-PO-035 CCF" at bounding box center [146, 110] width 273 height 10
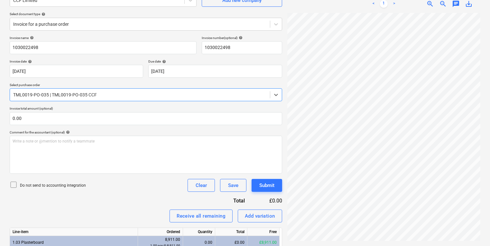
click at [96, 96] on div at bounding box center [140, 94] width 254 height 6
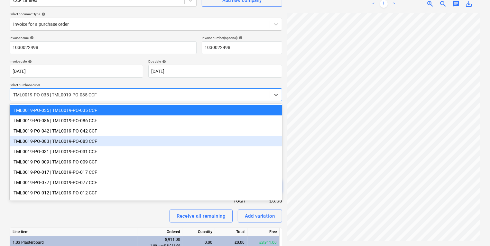
click at [99, 146] on div "TML0019-PO-083 | TML0019-PO-083 CCF" at bounding box center [146, 141] width 273 height 10
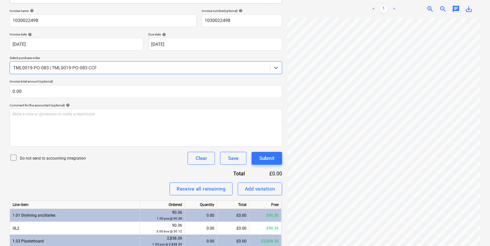
scroll to position [132, 0]
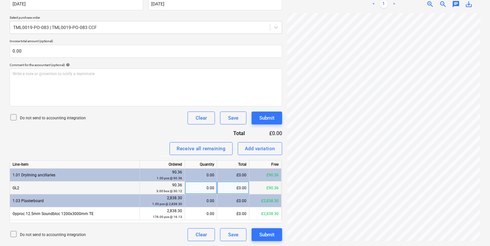
click at [209, 186] on div "0.00" at bounding box center [201, 187] width 27 height 13
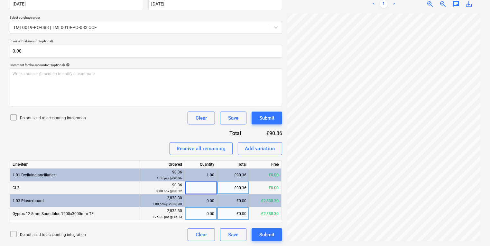
click at [206, 199] on div "0.00" at bounding box center [201, 213] width 27 height 13
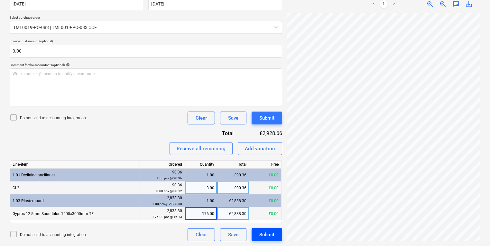
click at [269, 199] on div "Submit" at bounding box center [267, 234] width 15 height 8
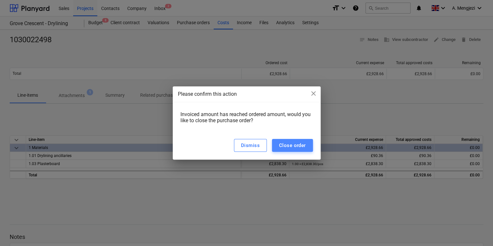
click at [296, 146] on div "Close order" at bounding box center [292, 145] width 27 height 8
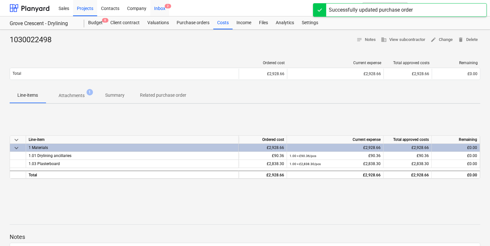
click at [165, 8] on span "2" at bounding box center [168, 6] width 6 height 5
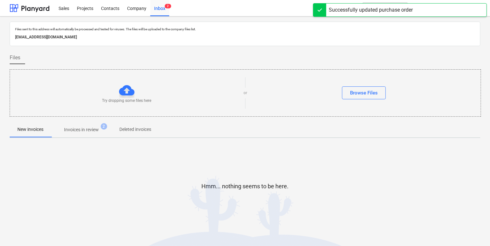
click at [102, 123] on div "Files sent to this address will automatically be processed and tested for virus…" at bounding box center [245, 131] width 471 height 218
click at [102, 124] on span "Invoices in review 2" at bounding box center [81, 130] width 61 height 12
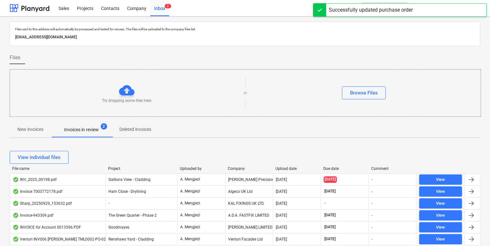
click at [101, 127] on span "Invoices in review 2" at bounding box center [81, 129] width 45 height 7
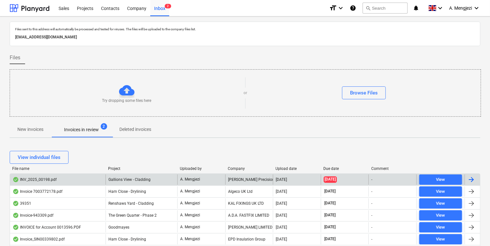
click at [117, 178] on span "Gallions View - Cladding" at bounding box center [130, 179] width 42 height 5
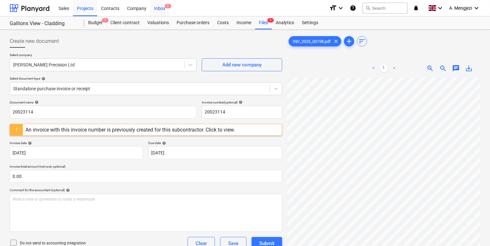
click at [167, 11] on div "Inbox 2" at bounding box center [159, 8] width 19 height 16
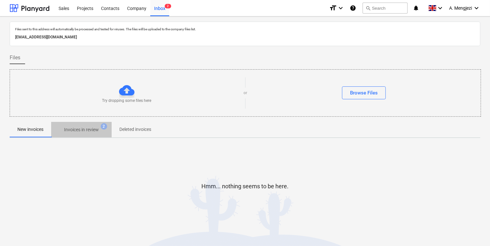
click at [86, 133] on span "Invoices in review 2" at bounding box center [81, 130] width 61 height 12
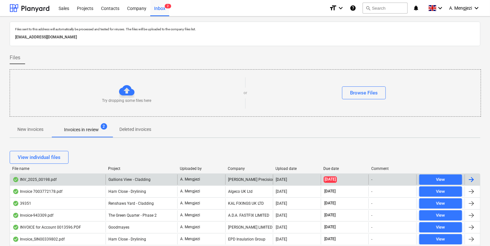
click at [143, 175] on div "Gallions View - Cladding" at bounding box center [142, 179] width 72 height 10
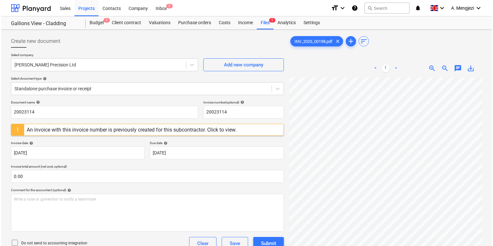
scroll to position [90, 56]
click at [168, 131] on div "An invoice with this invoice number is previously created for this subcontracto…" at bounding box center [130, 130] width 210 height 6
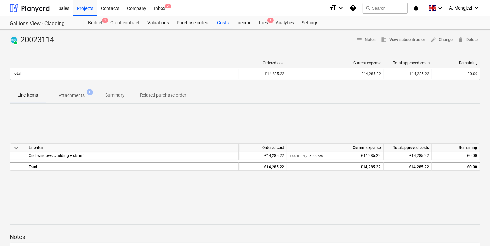
click at [98, 99] on span "Summary" at bounding box center [115, 95] width 35 height 11
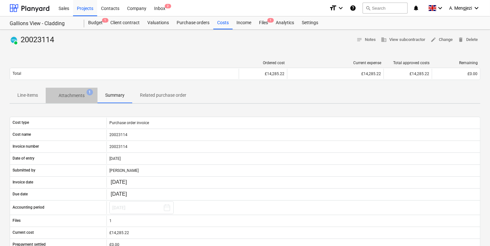
click at [75, 91] on span "Attachments 1" at bounding box center [72, 96] width 52 height 12
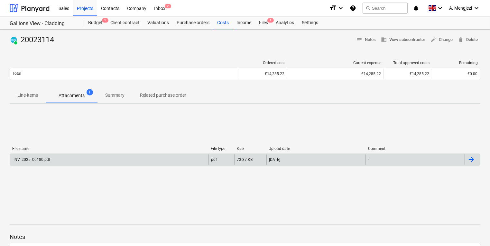
click at [78, 156] on div "INV_2025_00180.pdf" at bounding box center [109, 159] width 199 height 10
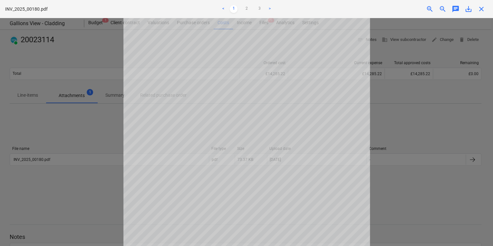
click at [109, 118] on div at bounding box center [246, 132] width 493 height 228
click at [367, 3] on div "INV_2025_00180.pdf < 1 2 3 > zoom_in zoom_out chat 0 save_alt close" at bounding box center [246, 9] width 493 height 18
click at [367, 6] on span "close" at bounding box center [481, 9] width 8 height 8
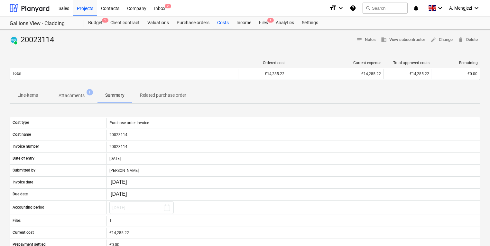
click at [171, 1] on div "Sales Projects Contacts Company Inbox 2" at bounding box center [190, 8] width 270 height 16
click at [169, 6] on span "2" at bounding box center [168, 6] width 6 height 5
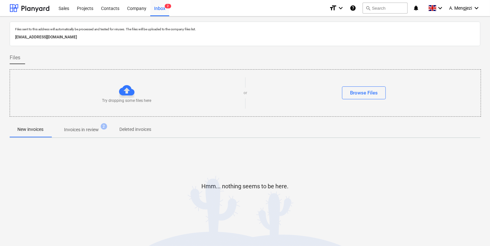
click at [80, 130] on p "Invoices in review" at bounding box center [81, 129] width 35 height 7
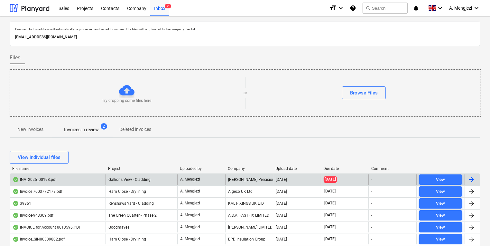
click at [86, 177] on div "INV_2025_00198.pdf" at bounding box center [58, 179] width 96 height 10
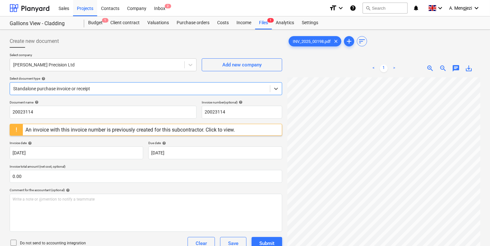
scroll to position [26, 0]
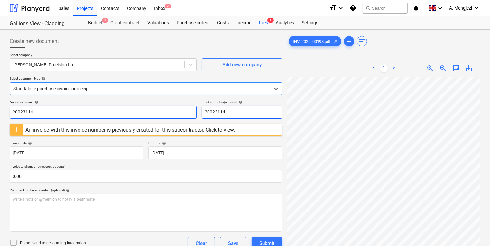
drag, startPoint x: 219, startPoint y: 109, endPoint x: 164, endPoint y: 111, distance: 55.4
click at [191, 109] on div "Document name help 20023114 Invoice number (optional) help 20023114" at bounding box center [146, 109] width 273 height 18
click at [150, 106] on div "Document name help 20023114" at bounding box center [103, 109] width 187 height 18
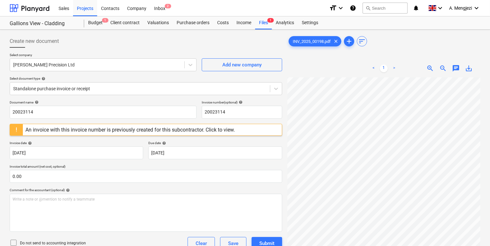
click at [241, 99] on div "Select company [PERSON_NAME] Precision Ltd Add new company Select document type…" at bounding box center [146, 76] width 273 height 47
click at [220, 116] on input "20023114" at bounding box center [242, 112] width 81 height 13
click at [167, 10] on div "Inbox 2" at bounding box center [159, 8] width 19 height 16
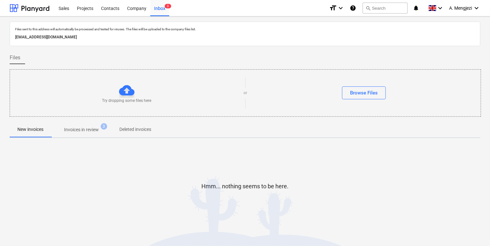
click at [71, 133] on p "Invoices in review" at bounding box center [81, 129] width 35 height 7
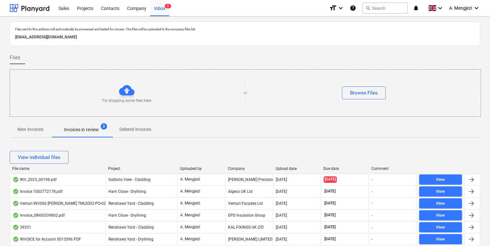
drag, startPoint x: 117, startPoint y: 212, endPoint x: 118, endPoint y: 215, distance: 3.6
click at [118, 199] on span "Ham Close - Drylining" at bounding box center [128, 215] width 38 height 5
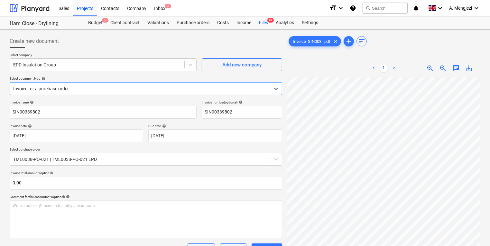
click at [96, 103] on div "Invoice name help" at bounding box center [103, 102] width 187 height 4
click at [154, 3] on div "Inbox 3" at bounding box center [159, 8] width 19 height 16
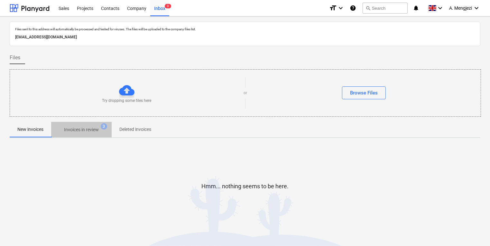
click at [85, 129] on p "Invoices in review" at bounding box center [81, 129] width 35 height 7
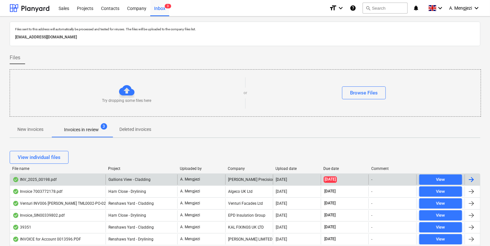
click at [86, 180] on div "INV_2025_00198.pdf" at bounding box center [58, 179] width 96 height 10
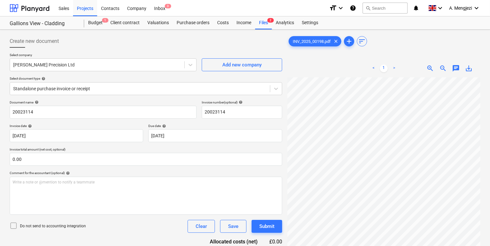
scroll to position [47, 56]
click at [277, 117] on div "Create new document Select company [PERSON_NAME] Precision Ltd Add new company …" at bounding box center [245, 169] width 476 height 275
click at [367, 150] on div "Create new document Select company [PERSON_NAME] Precision Ltd Add new company …" at bounding box center [245, 169] width 476 height 275
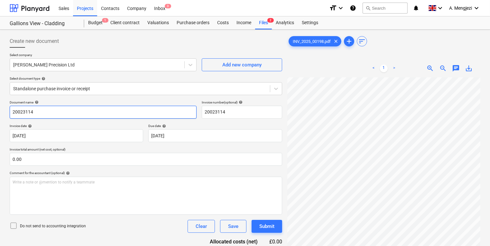
drag, startPoint x: 81, startPoint y: 119, endPoint x: -20, endPoint y: 112, distance: 100.7
click at [0, 112] on html "Sales Projects Contacts Company Inbox 3 format_size keyboard_arrow_down help se…" at bounding box center [245, 123] width 490 height 246
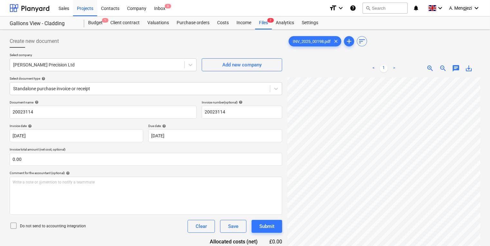
scroll to position [70, 56]
click at [111, 48] on div at bounding box center [146, 50] width 273 height 5
click at [186, 19] on div "Purchase orders" at bounding box center [193, 22] width 41 height 13
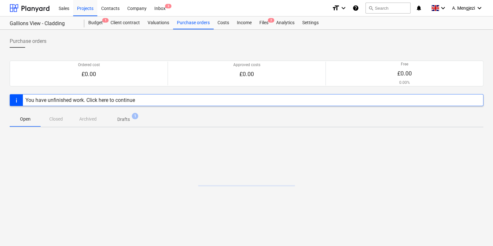
click at [68, 118] on div "Open Closed Archived Drafts 1" at bounding box center [246, 118] width 473 height 15
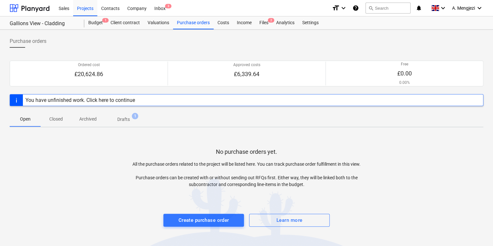
click at [127, 119] on p "Drafts" at bounding box center [123, 119] width 13 height 7
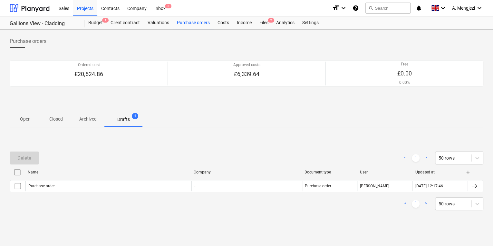
click at [78, 119] on span "Archived" at bounding box center [87, 119] width 33 height 11
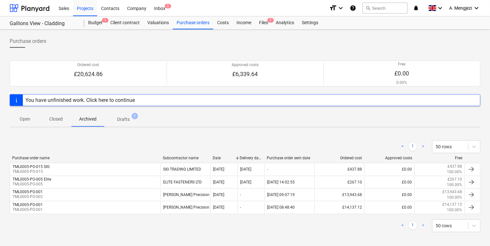
click at [75, 142] on div "< 1 > 50 rows" at bounding box center [245, 146] width 471 height 13
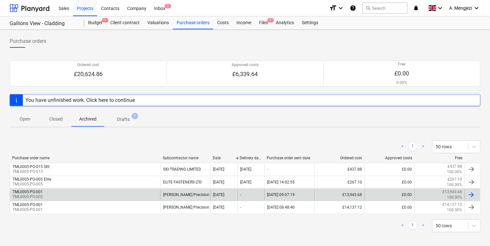
click at [65, 193] on div "TML0005-PO-001 TML0005-PO-002" at bounding box center [85, 194] width 150 height 11
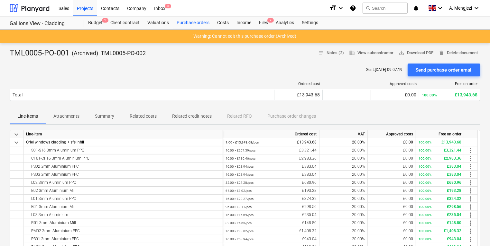
click at [309, 75] on div "Sent : [DATE] 09:07:19 Send purchase order email" at bounding box center [245, 69] width 471 height 13
click at [202, 71] on div "Sent : [DATE] 09:07:19 Send purchase order email" at bounding box center [245, 69] width 471 height 13
drag, startPoint x: 143, startPoint y: 55, endPoint x: 45, endPoint y: 67, distance: 98.9
click at [44, 67] on div "Sent : [DATE] 09:07:19 Send purchase order email" at bounding box center [245, 69] width 471 height 13
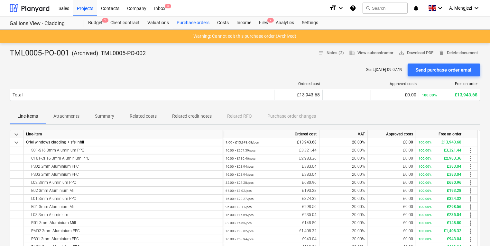
click at [334, 73] on div "Sent : [DATE] 09:07:19 Send purchase order email" at bounding box center [245, 69] width 471 height 13
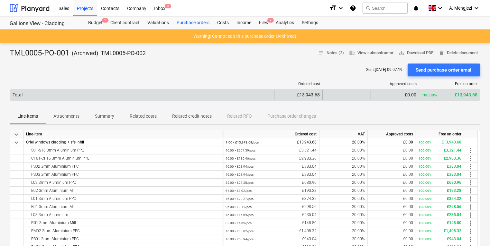
click at [367, 93] on div "£0.00" at bounding box center [395, 94] width 43 height 5
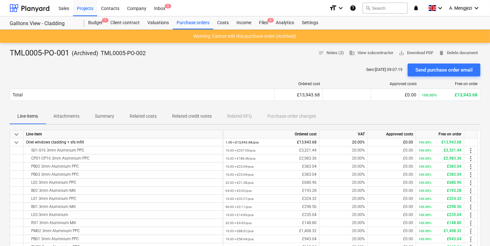
click at [367, 105] on div "Ordered cost Approved costs Free on order Total £13,943.68 £0.00 100.00% £13,94…" at bounding box center [245, 92] width 471 height 32
click at [206, 116] on p "Related credit notes" at bounding box center [192, 116] width 40 height 7
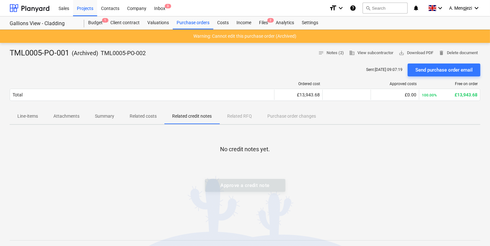
click at [108, 124] on button "Summary" at bounding box center [104, 116] width 35 height 15
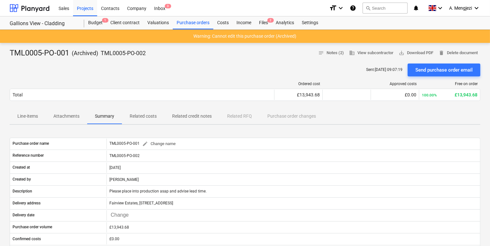
click at [69, 111] on span "Attachments" at bounding box center [67, 116] width 42 height 11
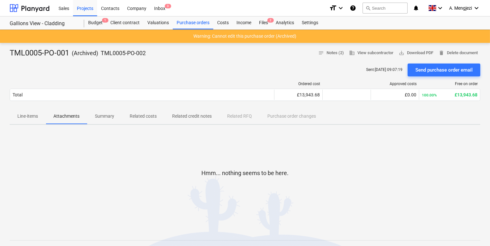
click at [90, 111] on span "Summary" at bounding box center [104, 116] width 35 height 11
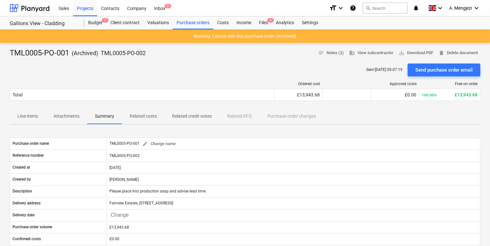
click at [105, 73] on div "Sent : [DATE] 09:07:19 Send purchase order email" at bounding box center [245, 69] width 471 height 13
click at [116, 54] on p "TML0005-PO-002" at bounding box center [123, 53] width 45 height 8
click at [265, 23] on div "Files 2" at bounding box center [263, 22] width 17 height 13
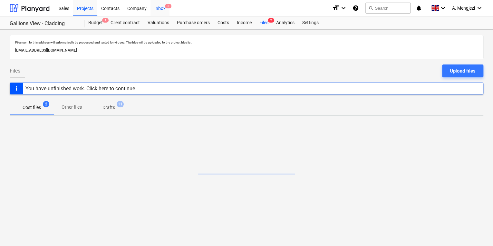
click at [160, 10] on div "Inbox 3" at bounding box center [159, 8] width 19 height 16
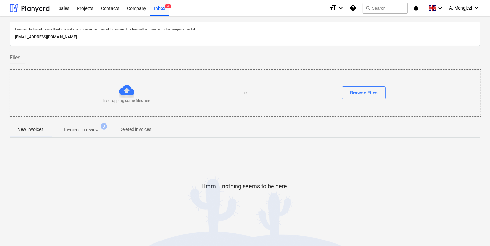
click at [103, 135] on button "Invoices in review 3" at bounding box center [81, 129] width 61 height 15
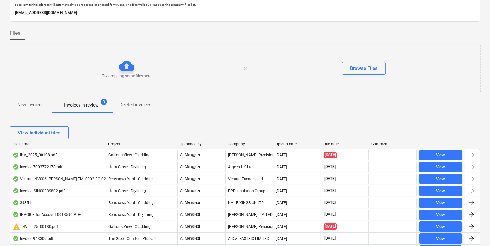
scroll to position [26, 0]
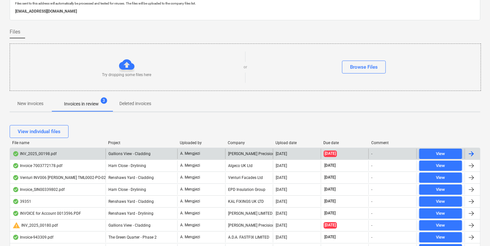
click at [99, 150] on div "INV_2025_00198.pdf" at bounding box center [58, 153] width 96 height 10
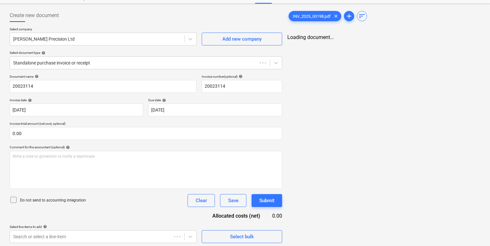
scroll to position [28, 0]
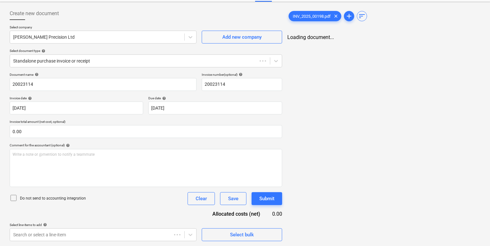
click at [99, 150] on div "Write a note or @mention to notify a teammate [PERSON_NAME]" at bounding box center [146, 168] width 273 height 38
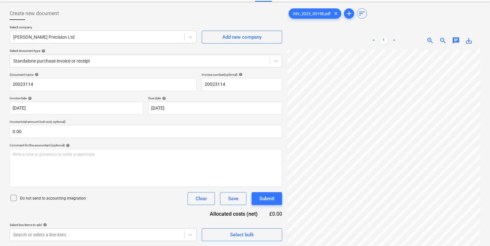
scroll to position [86, 0]
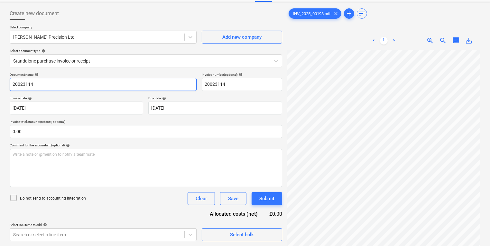
drag, startPoint x: 77, startPoint y: 87, endPoint x: -32, endPoint y: 80, distance: 108.8
click at [0, 80] on html "Sales Projects Contacts Company Inbox 3 format_size keyboard_arrow_down help se…" at bounding box center [245, 95] width 490 height 246
click at [12, 87] on input "INV/2025/00198" at bounding box center [103, 84] width 187 height 13
drag, startPoint x: 236, startPoint y: 85, endPoint x: 169, endPoint y: 85, distance: 67.0
click at [169, 85] on div "Document name help INV/2025/00198 Invoice number (optional) help 20023114" at bounding box center [146, 81] width 273 height 18
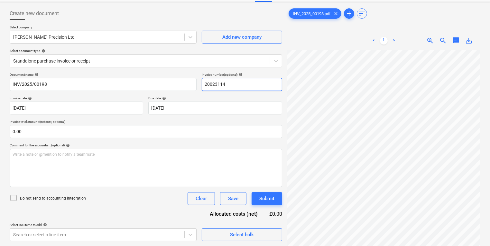
paste input "INV/2025/00198"
click at [240, 94] on div "Document name help INV/2025/00198 Invoice number (optional) help INV/2025/00198…" at bounding box center [146, 156] width 273 height 168
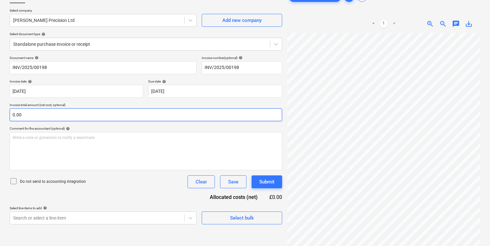
scroll to position [64, 0]
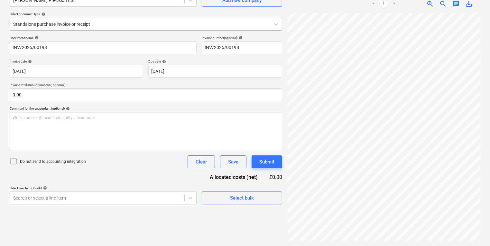
click at [119, 26] on div at bounding box center [140, 24] width 254 height 6
click at [117, 23] on div at bounding box center [140, 24] width 254 height 6
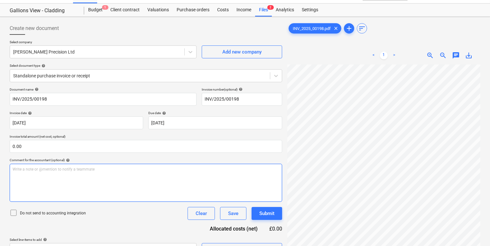
scroll to position [96, 56]
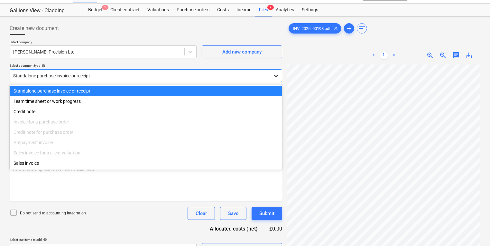
click at [277, 74] on icon at bounding box center [276, 75] width 6 height 6
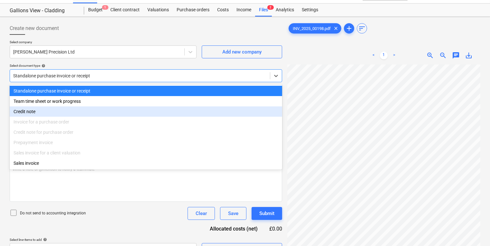
click at [65, 119] on div "Invoice for a purchase order" at bounding box center [146, 122] width 273 height 10
click at [64, 126] on div "Invoice for a purchase order" at bounding box center [146, 122] width 273 height 10
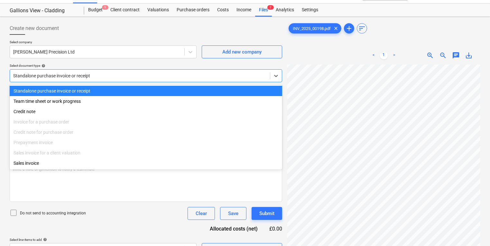
click at [128, 28] on div "Create new document" at bounding box center [146, 28] width 273 height 13
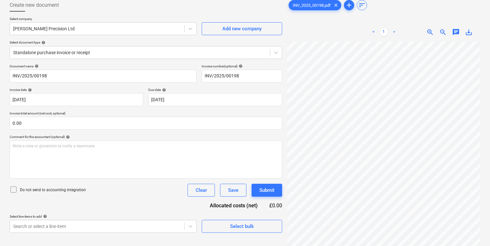
scroll to position [0, 0]
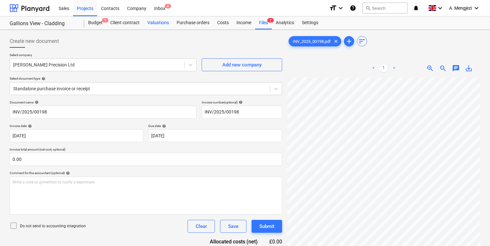
click at [164, 18] on div "Valuations" at bounding box center [158, 22] width 29 height 13
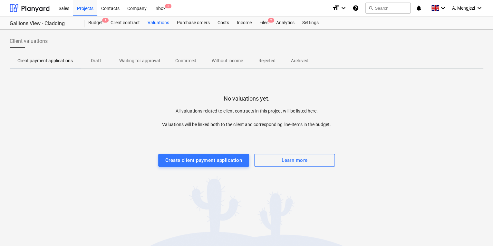
click at [170, 11] on div "Sales Projects Contacts Company Inbox 3" at bounding box center [191, 8] width 272 height 16
click at [162, 8] on div "Inbox 3" at bounding box center [159, 8] width 19 height 16
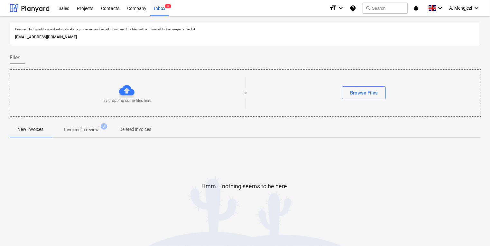
click at [84, 130] on p "Invoices in review" at bounding box center [81, 129] width 35 height 7
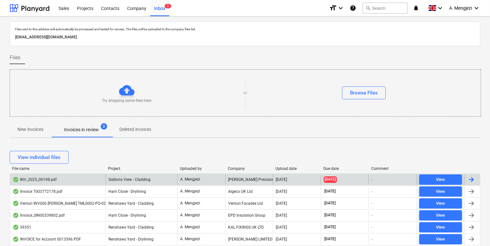
click at [146, 177] on span "Gallions View - Cladding" at bounding box center [130, 179] width 42 height 5
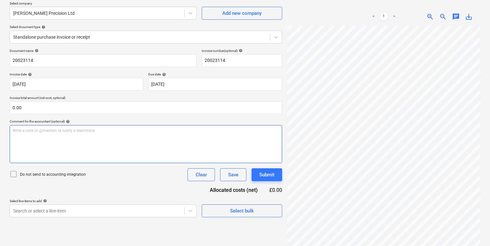
scroll to position [53, 5]
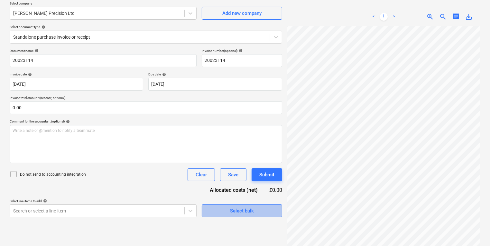
click at [276, 199] on button "Select bulk" at bounding box center [242, 210] width 81 height 13
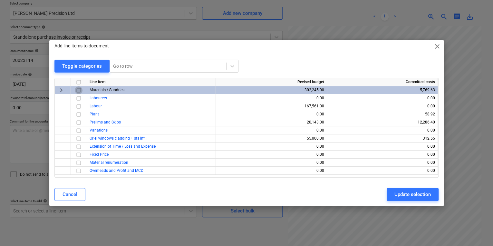
click at [78, 89] on input "checkbox" at bounding box center [79, 90] width 8 height 8
click at [367, 194] on div "Update selection" at bounding box center [412, 194] width 36 height 8
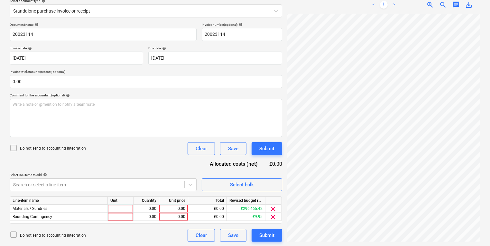
scroll to position [78, 0]
click at [277, 199] on span "clear" at bounding box center [274, 216] width 8 height 8
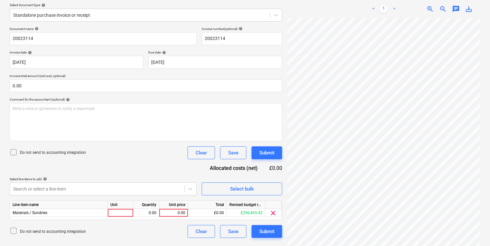
scroll to position [73, 0]
click at [116, 199] on div at bounding box center [121, 213] width 26 height 8
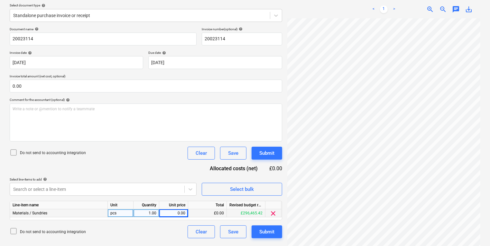
scroll to position [54, 56]
click at [280, 178] on div "Create new document Select company [PERSON_NAME] Precision Ltd Add new company …" at bounding box center [245, 99] width 476 height 281
click at [173, 199] on div "Line-item name Unit Quantity Unit price Total Revised budget remaining Material…" at bounding box center [146, 210] width 273 height 19
click at [171, 199] on div "0.00" at bounding box center [174, 213] width 24 height 8
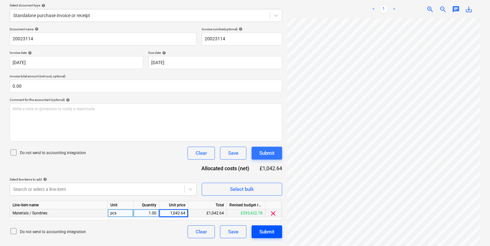
click at [280, 199] on button "Submit" at bounding box center [267, 231] width 31 height 13
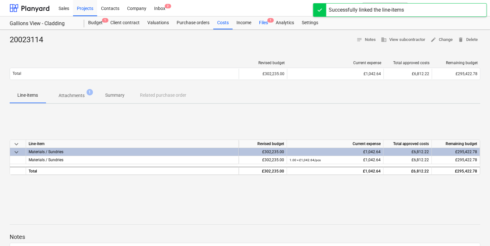
click at [262, 25] on div "Files 1" at bounding box center [263, 22] width 17 height 13
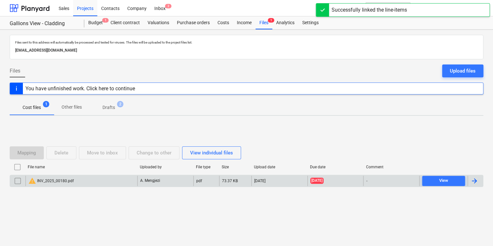
click at [76, 179] on div "warning INV_2025_00180.pdf" at bounding box center [81, 181] width 112 height 10
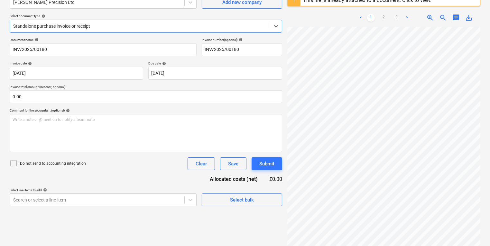
scroll to position [76, 0]
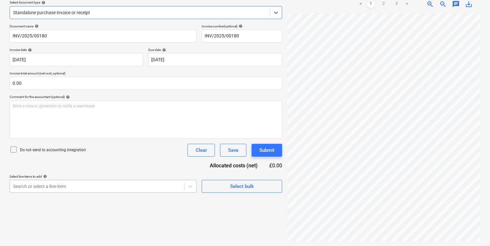
click at [79, 170] on body "Sales Projects Contacts Company Inbox 2 format_size keyboard_arrow_down help se…" at bounding box center [245, 47] width 490 height 246
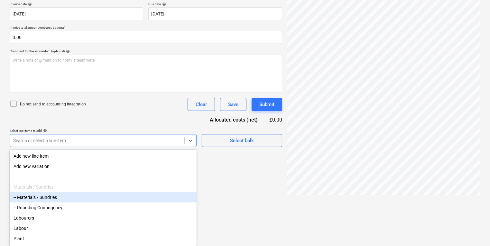
click at [71, 195] on div "-- Materials / Sundries" at bounding box center [103, 197] width 187 height 10
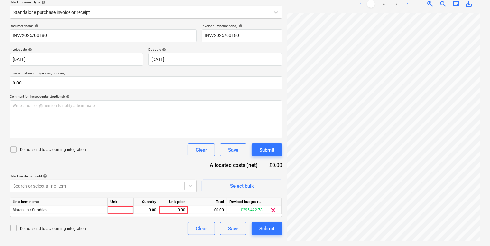
scroll to position [76, 0]
click at [258, 170] on html "Sales Projects Contacts Company Inbox 2 format_size keyboard_arrow_down help se…" at bounding box center [245, 47] width 490 height 246
click at [120, 199] on div at bounding box center [121, 210] width 26 height 8
click at [235, 191] on button "Select bulk" at bounding box center [242, 186] width 81 height 13
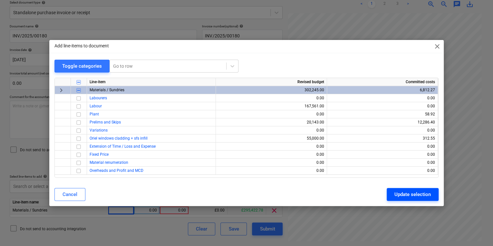
click at [367, 193] on button "Update selection" at bounding box center [412, 194] width 52 height 13
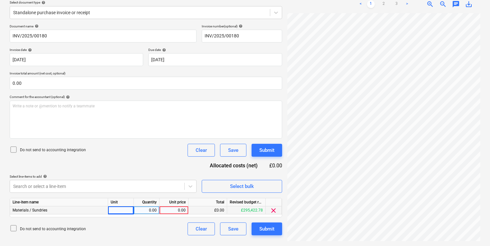
click at [127, 199] on div at bounding box center [121, 210] width 26 height 8
click at [271, 142] on div "Create new document Select company [PERSON_NAME] Precision Ltd Add new company …" at bounding box center [245, 99] width 476 height 287
click at [367, 3] on ul "< 1 2 3 >" at bounding box center [384, 4] width 61 height 8
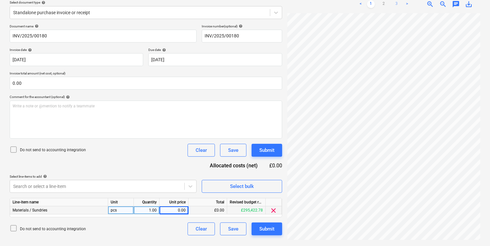
click at [367, 3] on link "3" at bounding box center [397, 4] width 8 height 8
click at [167, 199] on div "0.00" at bounding box center [174, 210] width 24 height 8
click at [155, 173] on div "Document name help INV/2025/00180 Invoice number (optional) help INV/2025/00180…" at bounding box center [146, 129] width 273 height 211
click at [269, 199] on div "Submit" at bounding box center [267, 228] width 15 height 8
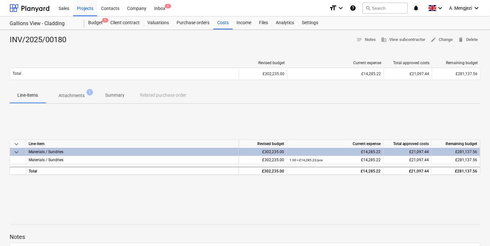
click at [63, 91] on span "Attachments 1" at bounding box center [72, 96] width 52 height 12
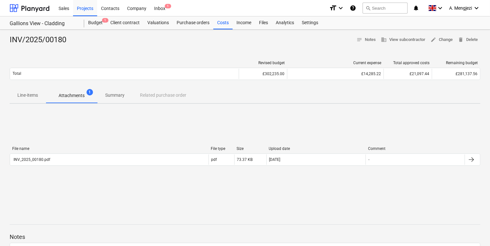
click at [102, 128] on div "File name File type Size Upload date Comment INV_2025_00180.pdf pdf 73.37 KB [D…" at bounding box center [245, 157] width 471 height 97
click at [143, 55] on div "Revised budget Current expense Total approved costs Remaining budget Total £302…" at bounding box center [245, 71] width 471 height 32
click at [162, 9] on div "Inbox 1" at bounding box center [159, 8] width 19 height 16
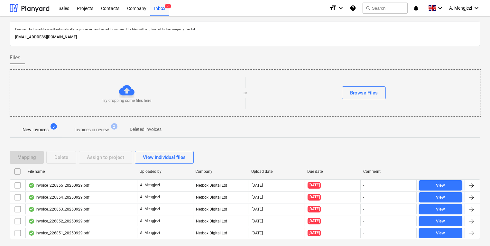
scroll to position [15, 0]
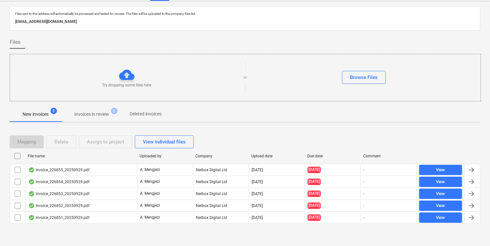
click at [170, 162] on div "File name Uploaded by Company Upload date Due date Comment" at bounding box center [245, 157] width 471 height 13
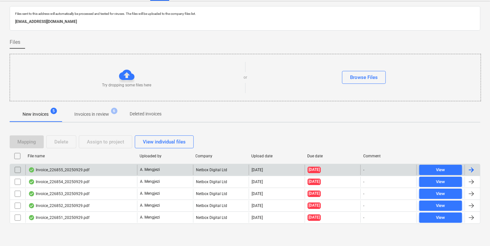
click at [170, 168] on div "A. Mengjezi" at bounding box center [165, 170] width 56 height 10
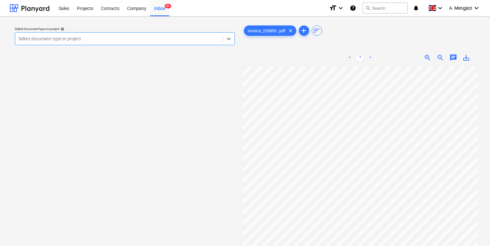
click at [135, 43] on div "Select document type or project" at bounding box center [119, 38] width 208 height 9
click at [202, 36] on div at bounding box center [118, 38] width 201 height 6
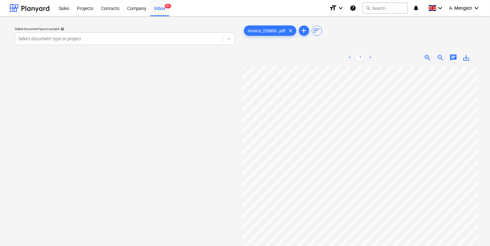
scroll to position [26, 7]
click at [191, 37] on div at bounding box center [118, 38] width 201 height 6
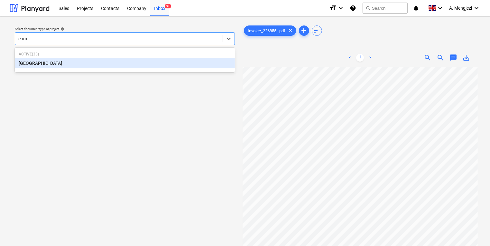
click at [144, 63] on div "[GEOGRAPHIC_DATA]" at bounding box center [125, 63] width 220 height 10
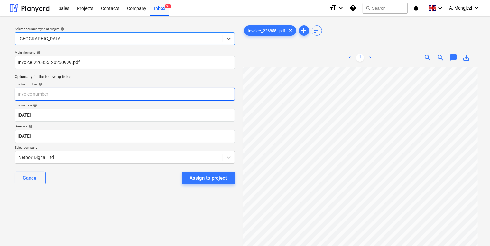
click at [112, 99] on input "text" at bounding box center [125, 94] width 220 height 13
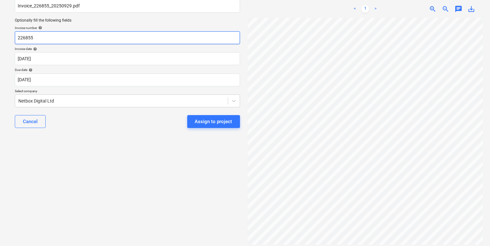
scroll to position [116, 7]
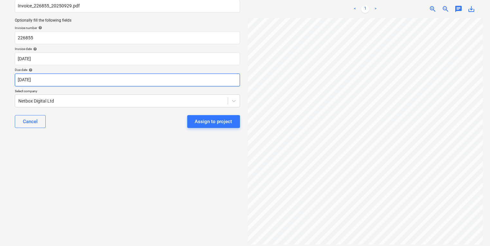
click at [185, 75] on body "Sales Projects Contacts Company Inbox 9+ format_size keyboard_arrow_down help s…" at bounding box center [245, 67] width 490 height 246
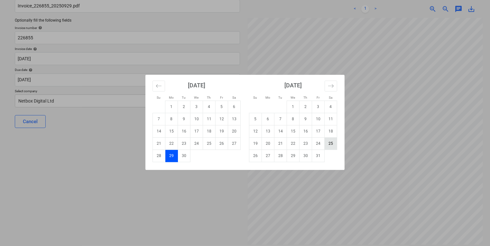
click at [328, 148] on td "25" at bounding box center [331, 143] width 13 height 12
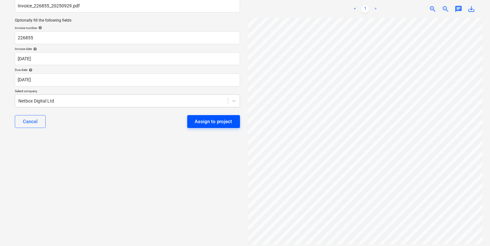
click at [233, 121] on button "Assign to project" at bounding box center [213, 121] width 53 height 13
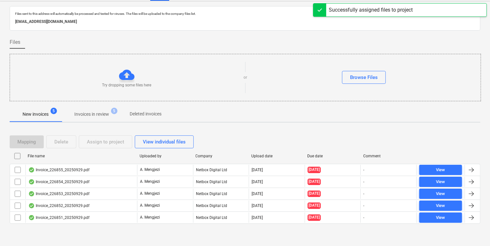
scroll to position [4, 0]
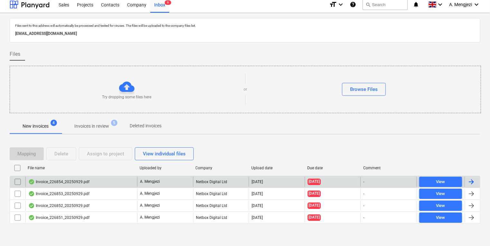
click at [119, 181] on div "Invoice_226854_20250929.pdf" at bounding box center [81, 181] width 112 height 10
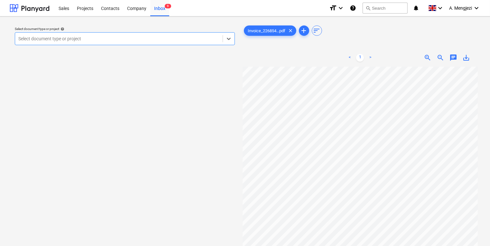
click at [133, 38] on div at bounding box center [118, 38] width 201 height 6
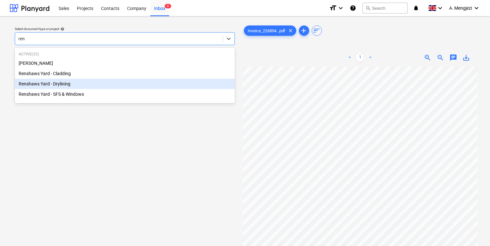
click at [168, 82] on div "Renshaws Yard - Drylining" at bounding box center [125, 84] width 220 height 10
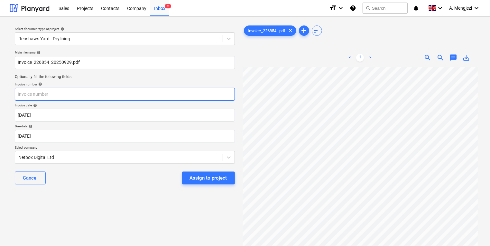
click at [145, 91] on input "text" at bounding box center [125, 94] width 220 height 13
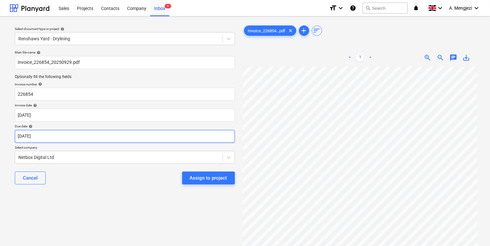
click at [127, 131] on body "Sales Projects Contacts Company Inbox 9 format_size keyboard_arrow_down help se…" at bounding box center [245, 123] width 490 height 246
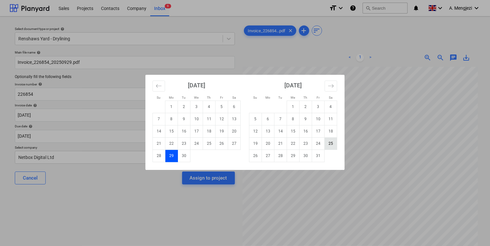
click at [333, 140] on td "25" at bounding box center [331, 143] width 13 height 12
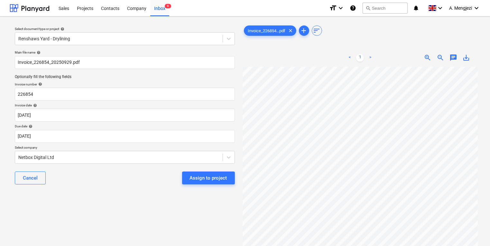
click at [198, 177] on div "Assign to project" at bounding box center [208, 178] width 37 height 8
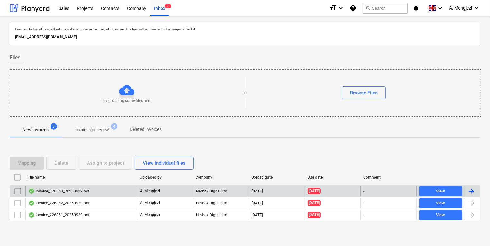
click at [172, 188] on div "A. Mengjezi" at bounding box center [165, 191] width 56 height 10
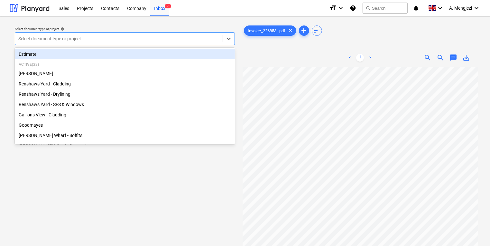
click at [177, 43] on div "Select document type or project" at bounding box center [119, 38] width 208 height 9
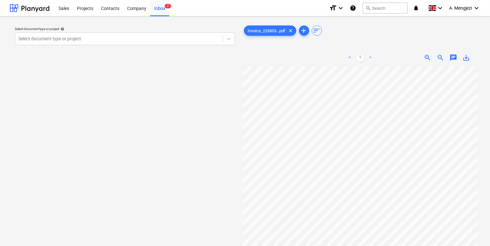
click at [236, 62] on div "Select document type or project help Select document type or project" at bounding box center [125, 159] width 231 height 275
click at [207, 40] on div at bounding box center [118, 38] width 201 height 6
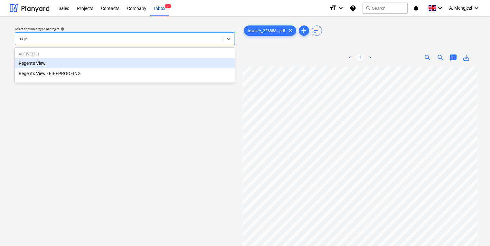
click at [80, 63] on div "Regents View" at bounding box center [125, 63] width 220 height 10
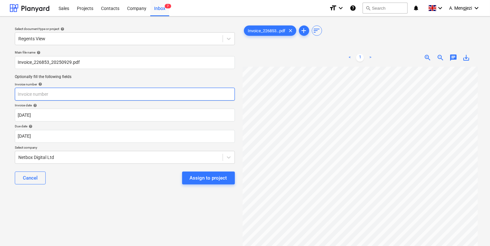
click at [129, 90] on input "text" at bounding box center [125, 94] width 220 height 13
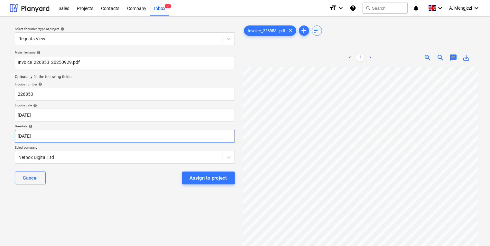
click at [161, 139] on body "Sales Projects Contacts Company Inbox 7 format_size keyboard_arrow_down help se…" at bounding box center [245, 123] width 490 height 246
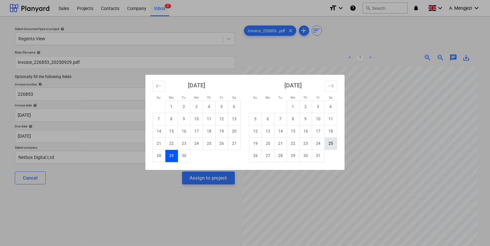
click at [329, 143] on td "25" at bounding box center [331, 143] width 13 height 12
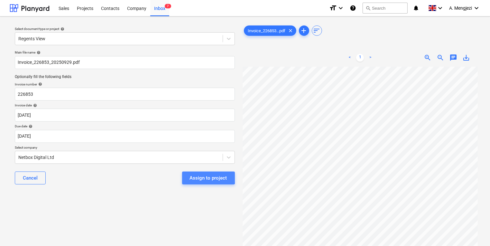
click at [201, 176] on div "Assign to project" at bounding box center [208, 178] width 37 height 8
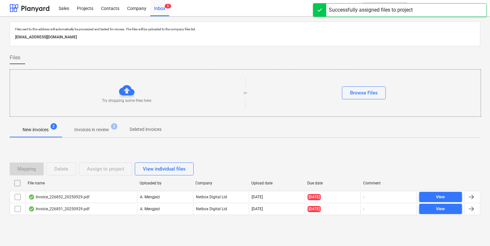
click at [197, 188] on div "File name Uploaded by Company Upload date Due date Comment" at bounding box center [245, 184] width 471 height 13
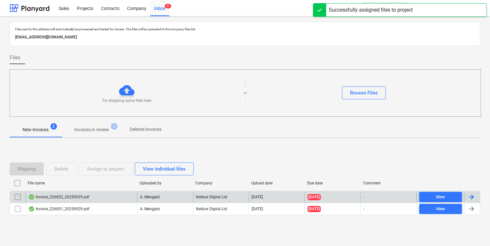
click at [197, 197] on div "Netbox Digital Ltd" at bounding box center [221, 197] width 56 height 10
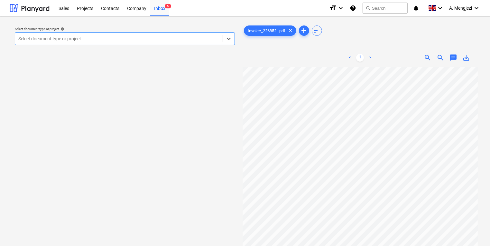
click at [135, 33] on div "Select document type or project" at bounding box center [125, 38] width 220 height 13
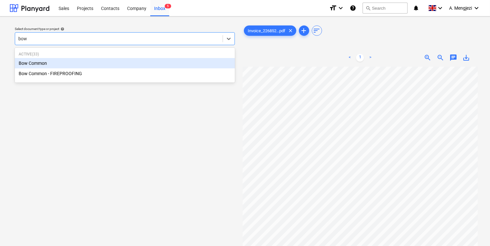
click at [137, 62] on div "Bow Common" at bounding box center [125, 63] width 220 height 10
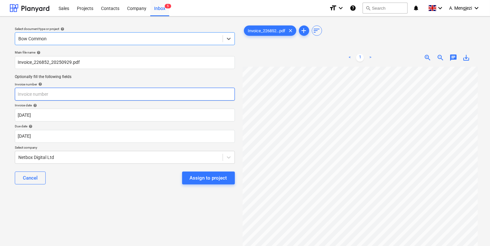
click at [129, 93] on input "text" at bounding box center [125, 94] width 220 height 13
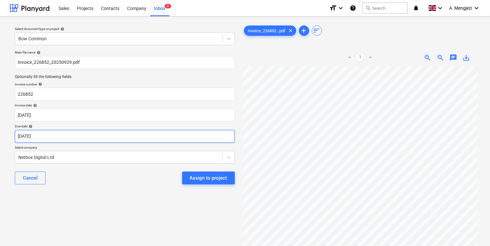
click at [112, 130] on body "Sales Projects Contacts Company Inbox 5 format_size keyboard_arrow_down help se…" at bounding box center [245, 123] width 490 height 246
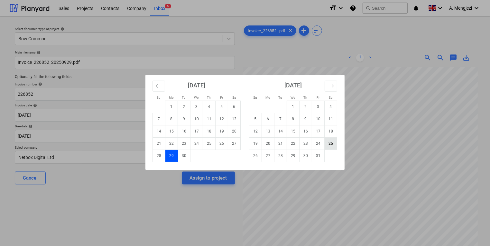
click at [328, 146] on td "25" at bounding box center [331, 143] width 13 height 12
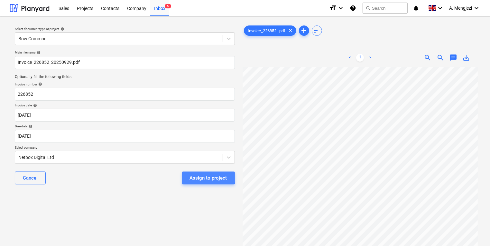
click at [193, 175] on div "Assign to project" at bounding box center [208, 178] width 37 height 8
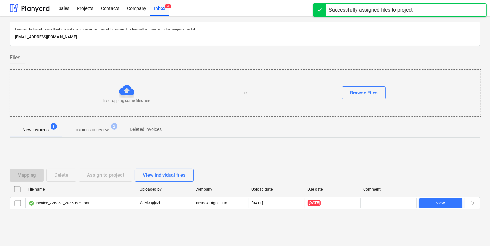
click at [158, 196] on div "File name Uploaded by Company Upload date Due date Comment" at bounding box center [245, 190] width 471 height 13
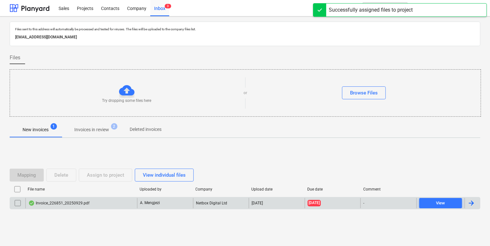
click at [158, 199] on p "A. Mengjezi" at bounding box center [150, 202] width 20 height 5
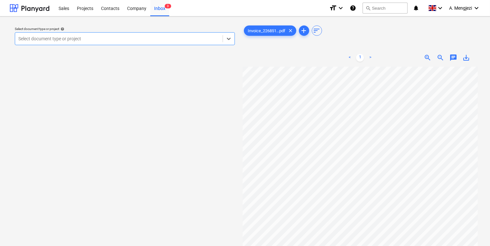
click at [197, 36] on div at bounding box center [118, 38] width 201 height 6
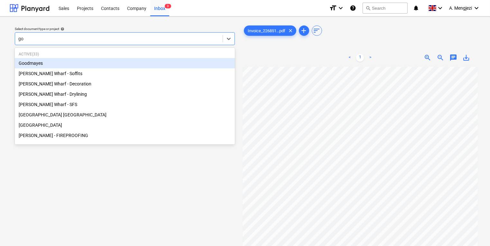
click at [121, 60] on div "Goodmayes" at bounding box center [125, 63] width 220 height 10
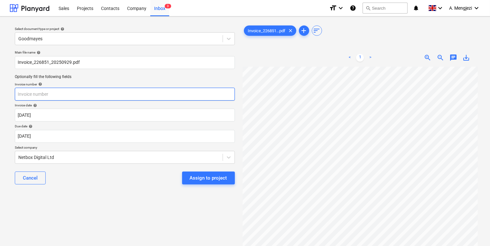
click at [119, 99] on input "text" at bounding box center [125, 94] width 220 height 13
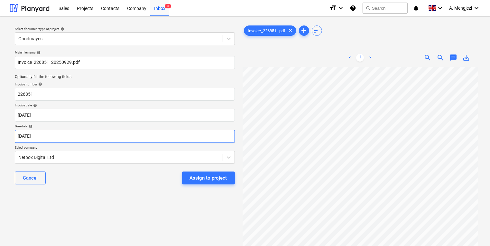
click at [139, 139] on body "Sales Projects Contacts Company Inbox 3 format_size keyboard_arrow_down help se…" at bounding box center [245, 123] width 490 height 246
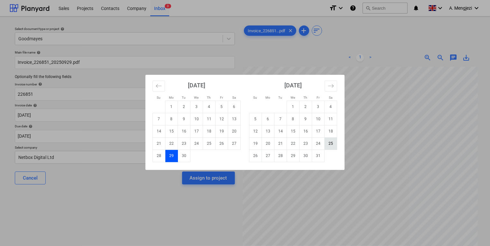
click at [337, 143] on td "25" at bounding box center [331, 143] width 13 height 12
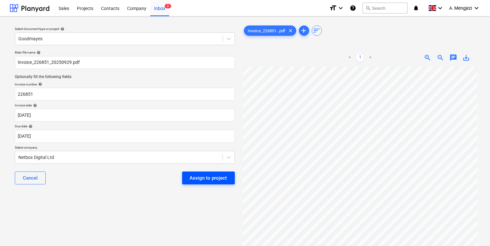
click at [216, 180] on div "Assign to project" at bounding box center [208, 178] width 37 height 8
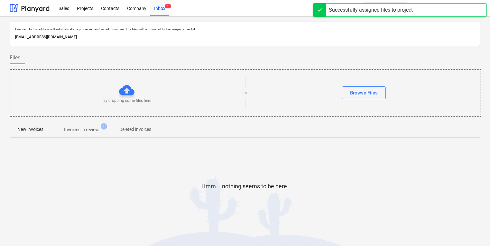
click at [74, 129] on p "Invoices in review" at bounding box center [81, 129] width 35 height 7
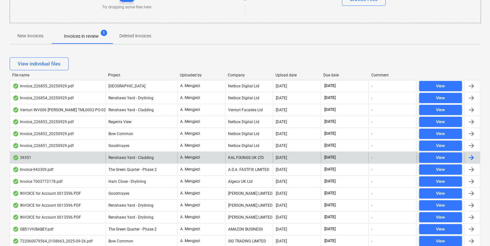
scroll to position [103, 0]
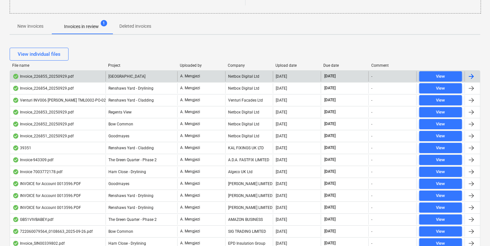
click at [214, 74] on div "A. Mengjezi" at bounding box center [201, 76] width 48 height 10
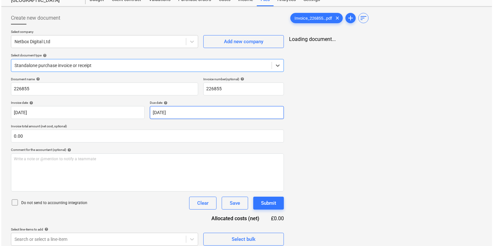
scroll to position [28, 0]
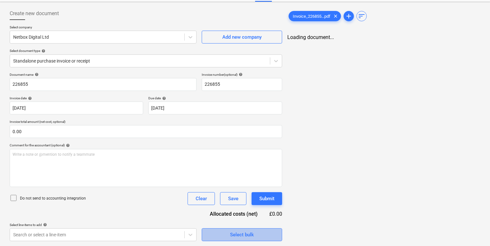
click at [269, 199] on span "Select bulk" at bounding box center [242, 234] width 64 height 8
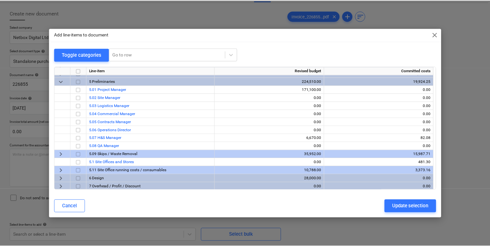
scroll to position [272, 0]
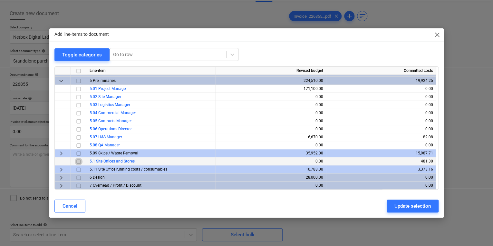
click at [78, 160] on input "checkbox" at bounding box center [79, 161] width 8 height 8
click at [367, 199] on button "Update selection" at bounding box center [412, 205] width 52 height 13
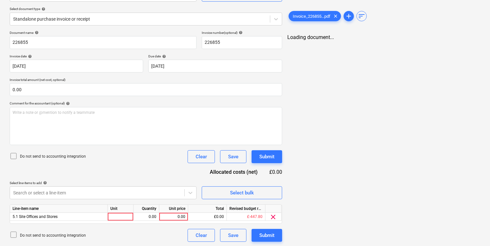
scroll to position [70, 0]
click at [130, 199] on div at bounding box center [121, 216] width 26 height 8
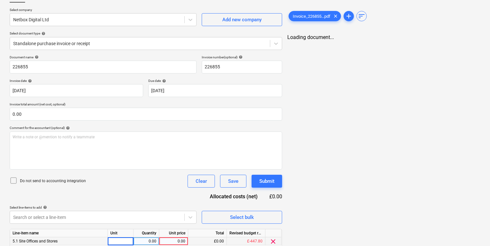
scroll to position [0, 0]
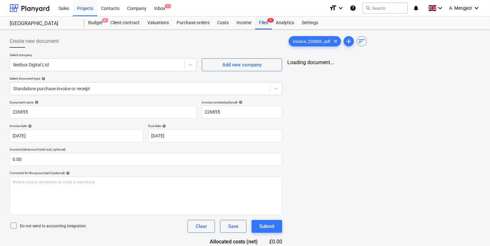
click at [265, 25] on div "Files 3" at bounding box center [263, 22] width 17 height 13
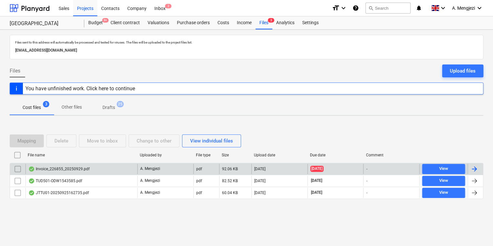
click at [96, 172] on div "Invoice_226855_20250929.pdf" at bounding box center [81, 169] width 112 height 10
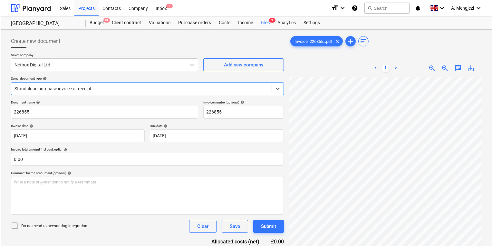
scroll to position [64, 0]
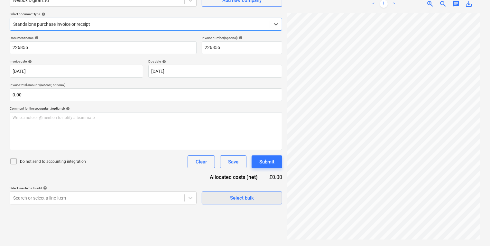
click at [255, 199] on span "Select bulk" at bounding box center [242, 198] width 64 height 8
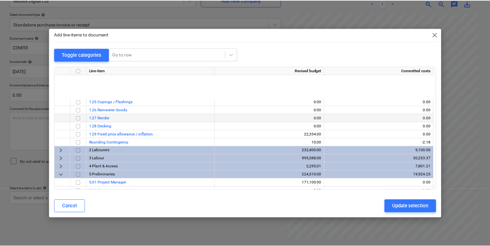
scroll to position [258, 0]
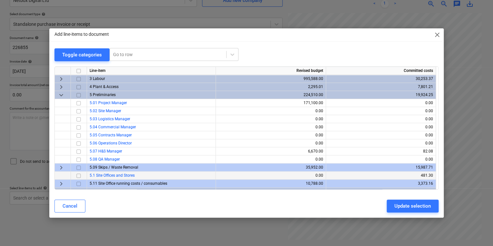
click at [77, 173] on input "checkbox" at bounding box center [79, 175] width 8 height 8
click at [367, 199] on div "Update selection" at bounding box center [412, 206] width 36 height 8
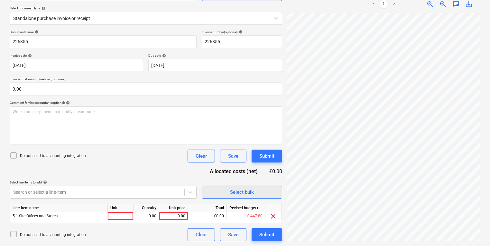
scroll to position [90, 0]
click at [286, 89] on div "Invoice_226855...pdf clear add sort < 1 > zoom_in zoom_out chat 0 save_alt" at bounding box center [384, 102] width 198 height 281
click at [114, 199] on div at bounding box center [121, 216] width 26 height 8
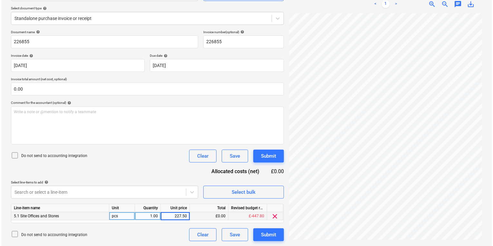
scroll to position [116, 49]
click at [266, 199] on div "Submit" at bounding box center [267, 234] width 15 height 8
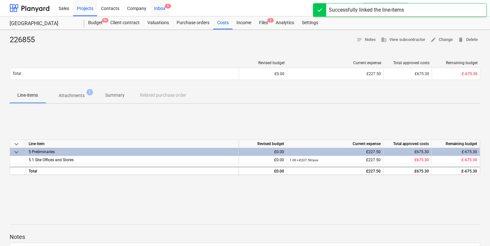
click at [162, 8] on div "Inbox 1" at bounding box center [159, 8] width 19 height 16
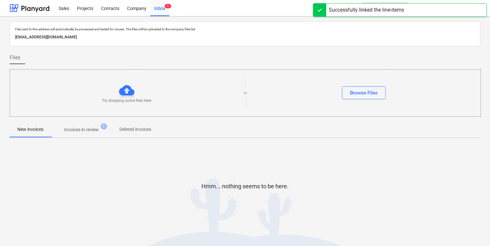
click at [92, 134] on span "Invoices in review 1" at bounding box center [81, 130] width 61 height 12
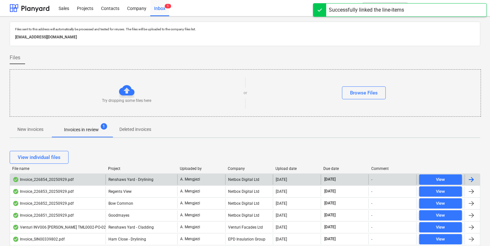
click at [219, 178] on div "A. Mengjezi" at bounding box center [201, 179] width 48 height 10
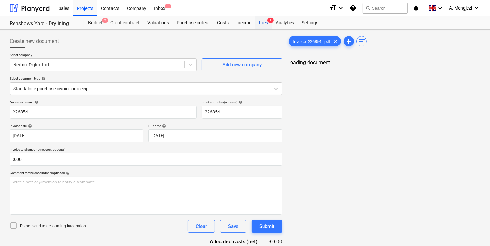
click at [268, 17] on div "Files 4" at bounding box center [263, 22] width 17 height 13
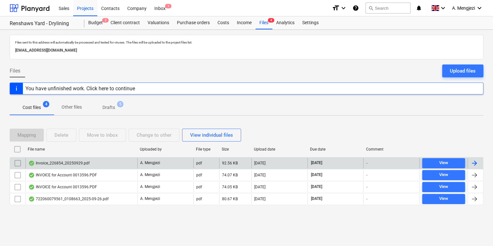
click at [122, 166] on div "Invoice_226854_20250929.pdf" at bounding box center [81, 163] width 112 height 10
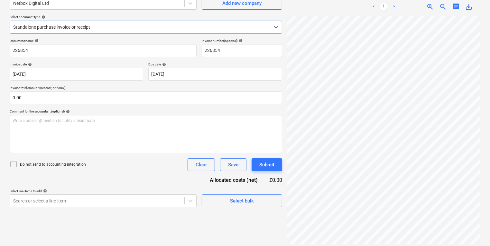
scroll to position [64, 0]
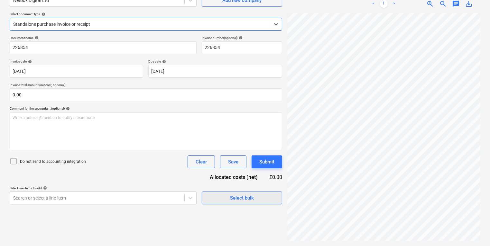
click at [234, 194] on div "Select bulk" at bounding box center [242, 198] width 24 height 8
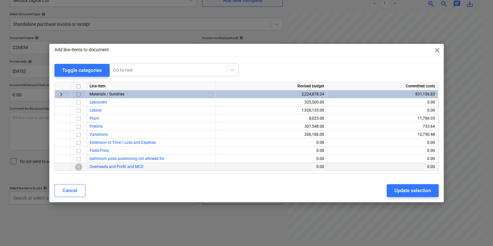
click at [81, 167] on input "checkbox" at bounding box center [79, 167] width 8 height 8
click at [80, 167] on input "checkbox" at bounding box center [79, 167] width 8 height 8
click at [59, 93] on span "keyboard_arrow_right" at bounding box center [61, 94] width 8 height 8
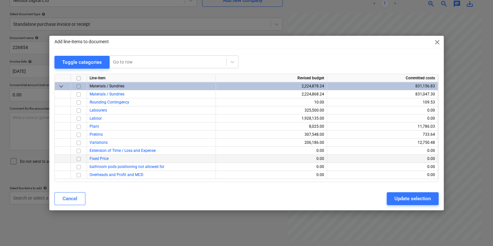
click at [142, 199] on div "Add line-items to document close Toggle categories Go to row Line-item Revised …" at bounding box center [246, 123] width 493 height 246
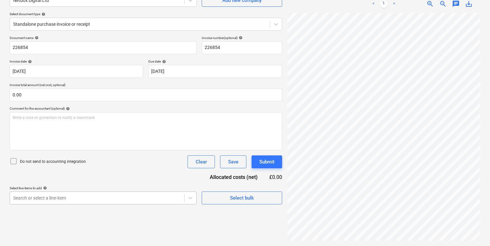
click at [128, 181] on body "Sales Projects Contacts Company Inbox 1 format_size keyboard_arrow_down help se…" at bounding box center [245, 59] width 490 height 246
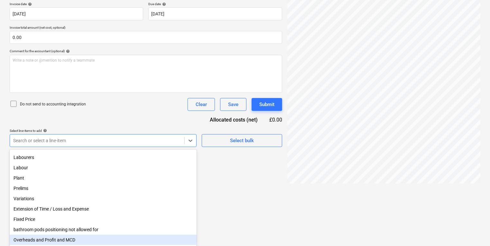
drag, startPoint x: 266, startPoint y: 225, endPoint x: 263, endPoint y: 222, distance: 4.1
click at [265, 124] on html "Sales Projects Contacts Company Inbox 1 format_size keyboard_arrow_down help se…" at bounding box center [245, 1] width 490 height 246
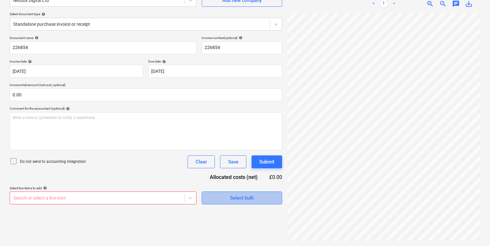
click at [255, 199] on button "Select bulk" at bounding box center [242, 197] width 81 height 13
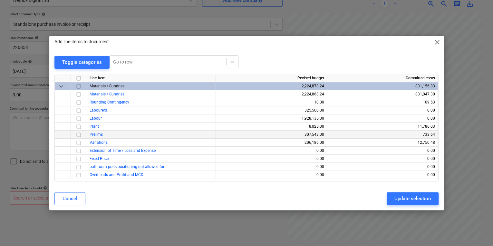
click at [80, 131] on input "checkbox" at bounding box center [79, 135] width 8 height 8
click at [367, 197] on div "Update selection" at bounding box center [412, 198] width 36 height 8
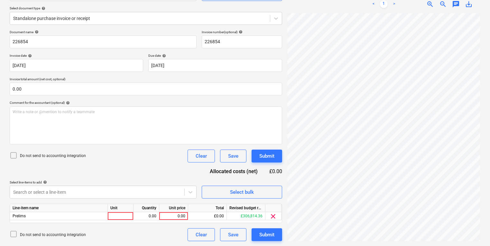
scroll to position [73, 50]
click at [116, 199] on div "Unit" at bounding box center [121, 208] width 26 height 8
click at [119, 199] on div "Line-item name Unit Quantity Unit price Total Revised budget remaining Prelims …" at bounding box center [146, 213] width 273 height 19
click at [118, 199] on div at bounding box center [121, 216] width 26 height 8
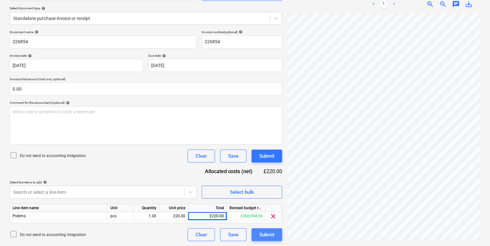
click at [274, 199] on div "Submit" at bounding box center [267, 234] width 15 height 8
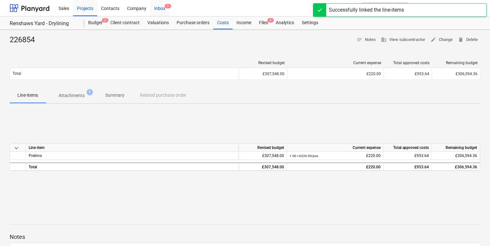
click at [162, 5] on div "Inbox 1" at bounding box center [159, 8] width 19 height 16
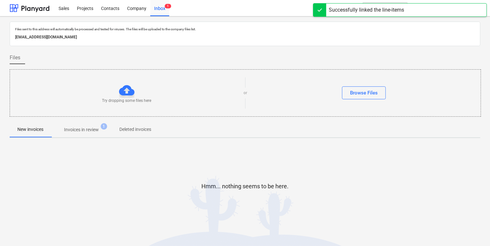
click at [97, 124] on span "Invoices in review 1" at bounding box center [81, 130] width 61 height 12
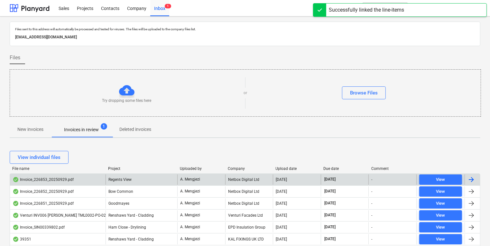
click at [225, 173] on div "Invoice_226853_20250929.pdf Regents View A. Mengjezi Netbox Digital Ltd [DATE] …" at bounding box center [245, 179] width 471 height 12
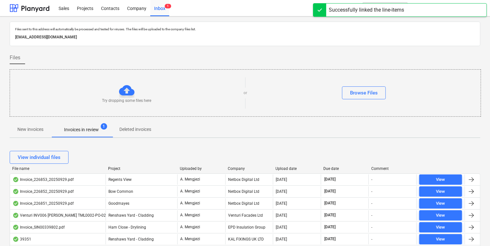
click at [225, 177] on div "Netbox Digital Ltd" at bounding box center [249, 179] width 48 height 10
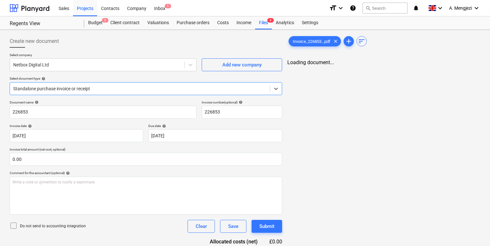
click at [367, 155] on div "Invoice_226853...pdf clear add sort Loading document..." at bounding box center [384, 151] width 198 height 239
click at [367, 149] on div "Invoice_226853...pdf clear add sort Loading document..." at bounding box center [384, 151] width 198 height 239
click at [296, 36] on div "Invoice_226853...pdf clear" at bounding box center [315, 41] width 52 height 10
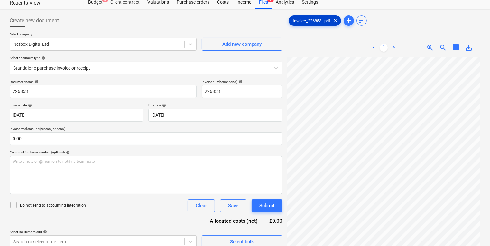
scroll to position [64, 0]
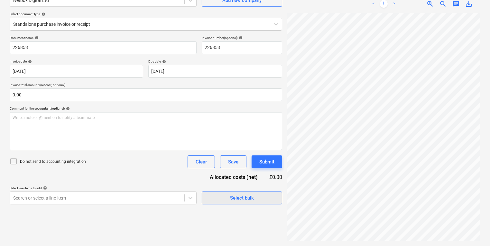
click at [222, 199] on span "Select bulk" at bounding box center [242, 198] width 64 height 8
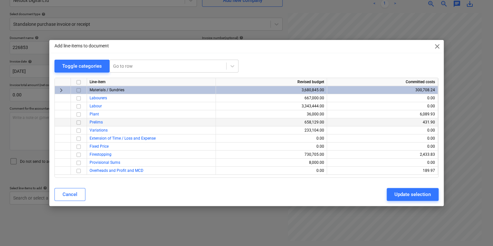
drag, startPoint x: 79, startPoint y: 123, endPoint x: 89, endPoint y: 125, distance: 10.5
click at [79, 123] on input "checkbox" at bounding box center [79, 123] width 8 height 8
click at [367, 189] on button "Update selection" at bounding box center [412, 194] width 52 height 13
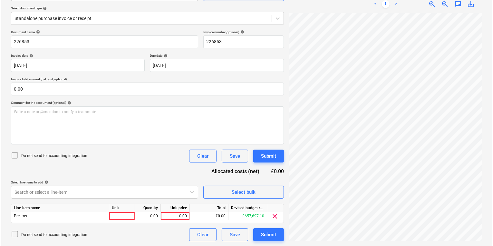
scroll to position [116, 50]
click at [303, 8] on div "< 1 > zoom_in zoom_out chat 0 save_alt" at bounding box center [384, 118] width 193 height 246
click at [130, 199] on div at bounding box center [121, 216] width 26 height 8
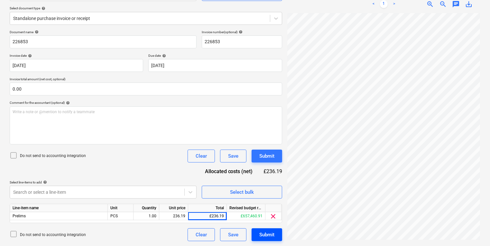
click at [263, 199] on div "Submit" at bounding box center [267, 234] width 15 height 8
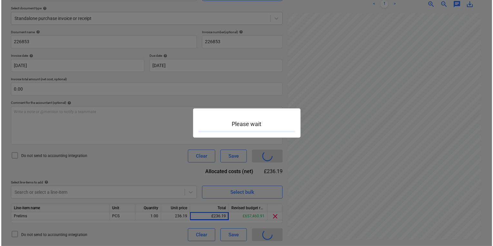
scroll to position [116, 49]
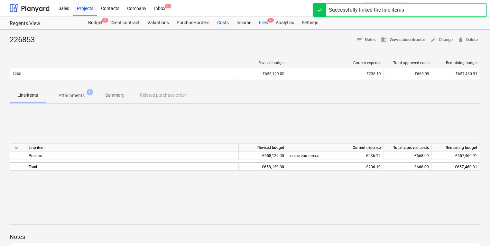
click at [263, 26] on div "Files 3" at bounding box center [263, 22] width 17 height 13
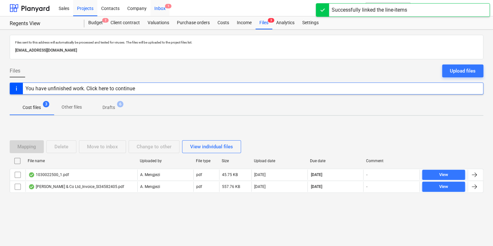
click at [161, 8] on div "Inbox 1" at bounding box center [159, 8] width 19 height 16
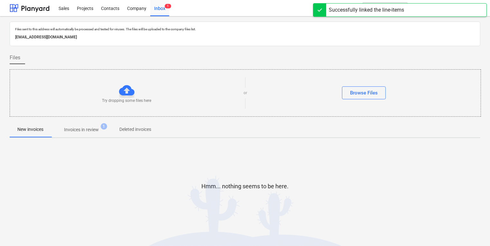
click at [84, 140] on div "Files sent to this address will automatically be processed and tested for virus…" at bounding box center [245, 131] width 471 height 218
click at [87, 128] on p "Invoices in review" at bounding box center [81, 129] width 35 height 7
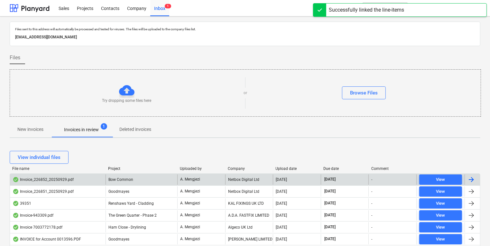
click at [186, 181] on p "A. Mengjezi" at bounding box center [190, 178] width 20 height 5
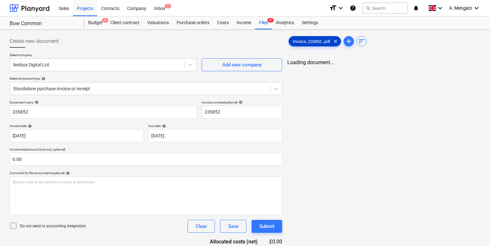
click at [326, 43] on div "Invoice_226852...pdf clear" at bounding box center [315, 41] width 52 height 10
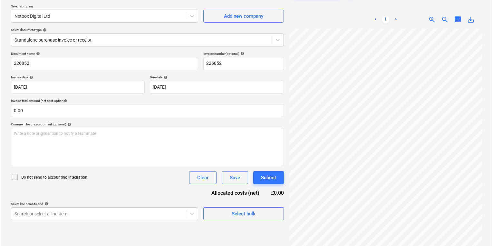
scroll to position [64, 0]
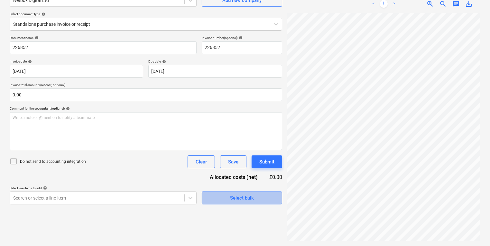
click at [218, 199] on button "Select bulk" at bounding box center [242, 197] width 81 height 13
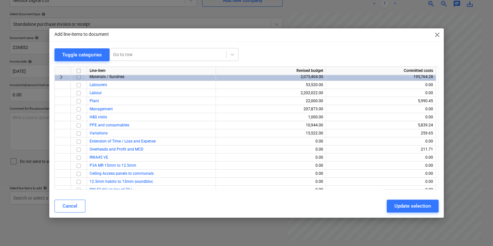
scroll to position [0, 0]
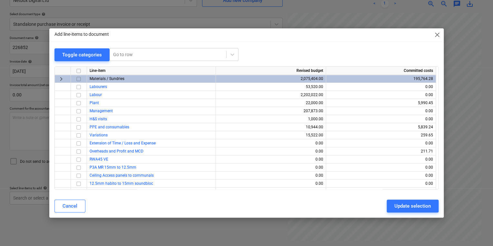
click at [60, 77] on span "keyboard_arrow_right" at bounding box center [61, 79] width 8 height 8
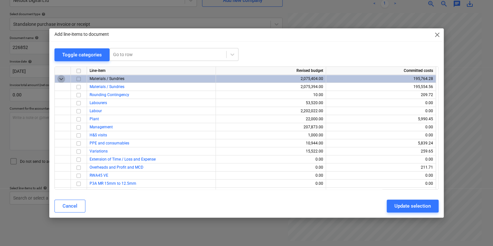
click at [59, 77] on span "keyboard_arrow_down" at bounding box center [61, 79] width 8 height 8
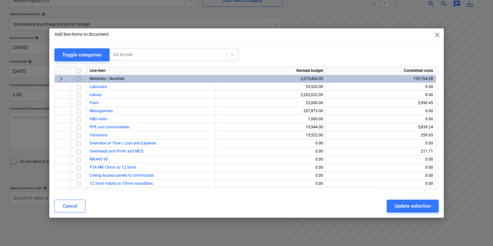
click at [59, 77] on span "keyboard_arrow_right" at bounding box center [61, 79] width 8 height 8
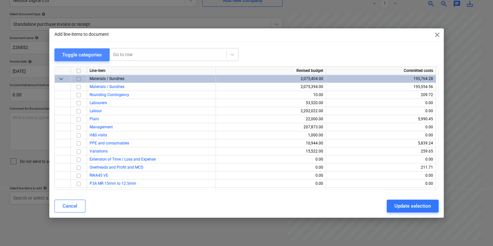
click at [76, 58] on div "Toggle categories" at bounding box center [82, 55] width 40 height 8
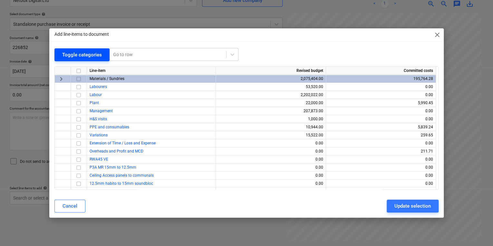
click at [76, 58] on div "Toggle categories" at bounding box center [82, 55] width 40 height 8
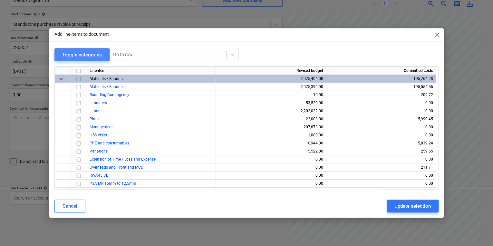
click at [76, 58] on div "Toggle categories" at bounding box center [82, 55] width 40 height 8
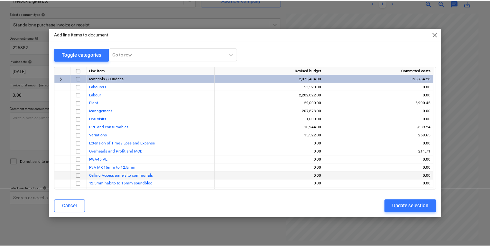
scroll to position [46, 0]
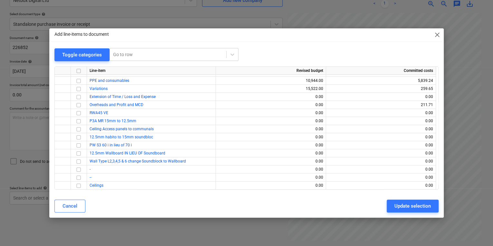
click at [116, 199] on div "Add line-items to document close Toggle categories Go to row Line-item Revised …" at bounding box center [246, 123] width 493 height 246
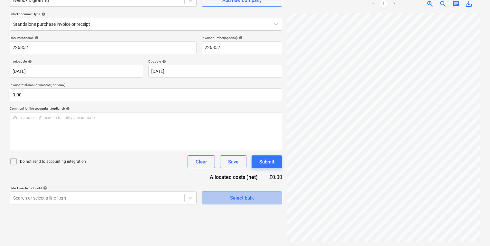
click at [257, 197] on span "Select bulk" at bounding box center [242, 198] width 64 height 8
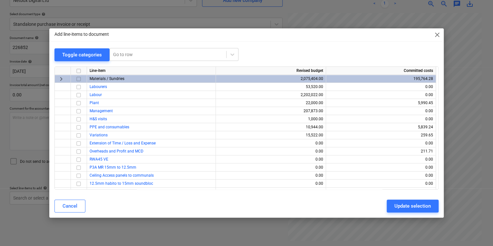
click at [133, 199] on div "Add line-items to document close Toggle categories Go to row Line-item Revised …" at bounding box center [246, 123] width 493 height 246
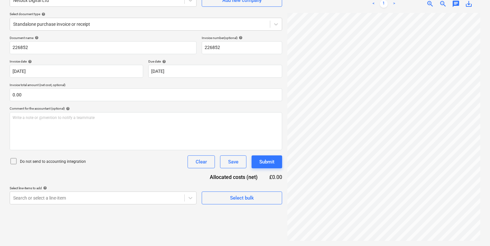
click at [116, 199] on div "Create new document Select company Netbox Digital Ltd Add new company Select do…" at bounding box center [146, 105] width 278 height 275
click at [115, 181] on body "Sales Projects Contacts Company Inbox 1 format_size keyboard_arrow_down help se…" at bounding box center [245, 59] width 490 height 246
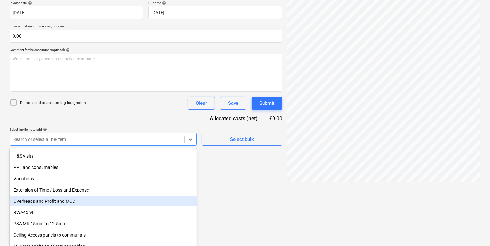
scroll to position [103, 0]
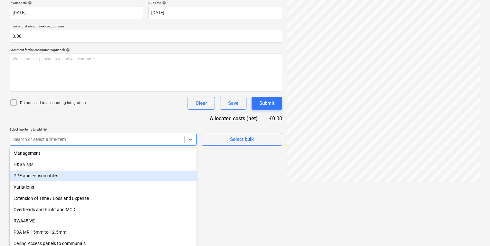
click at [68, 176] on div "PPE and consumables" at bounding box center [103, 175] width 187 height 10
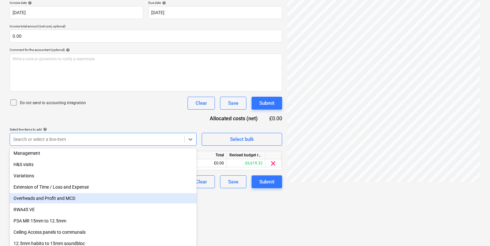
scroll to position [70, 0]
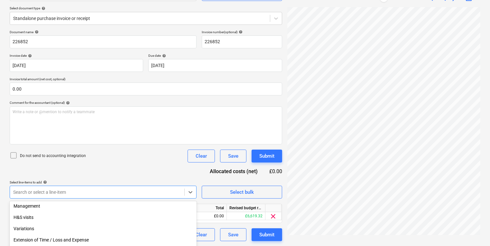
click at [242, 176] on html "Sales Projects Contacts Company Inbox 1 format_size keyboard_arrow_down help se…" at bounding box center [245, 53] width 490 height 246
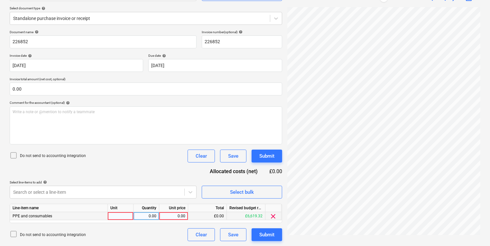
click at [124, 199] on div at bounding box center [121, 216] width 26 height 8
drag, startPoint x: 444, startPoint y: 237, endPoint x: 455, endPoint y: 232, distance: 11.8
click at [367, 199] on div "Invoice_226852...pdf clear add sort < 1 > zoom_in zoom_out chat 0 save_alt" at bounding box center [384, 102] width 198 height 281
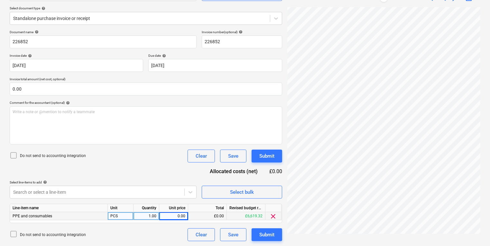
click at [215, 199] on div "£0.00" at bounding box center [207, 216] width 39 height 8
click at [182, 199] on div "0.00" at bounding box center [174, 216] width 24 height 8
click at [264, 199] on div "Revised budget remaining" at bounding box center [246, 208] width 39 height 8
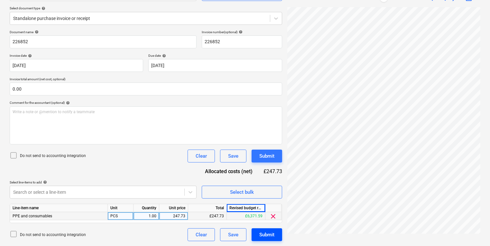
click at [277, 199] on button "Submit" at bounding box center [267, 234] width 31 height 13
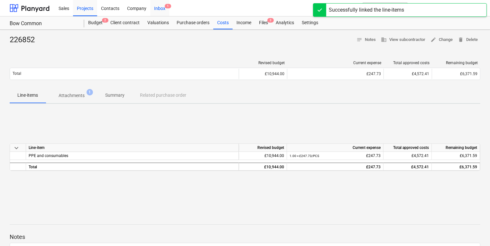
click at [168, 14] on div "Inbox 1" at bounding box center [159, 8] width 19 height 16
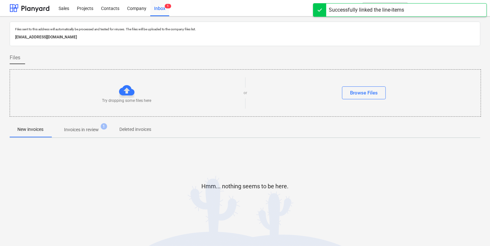
click at [100, 130] on span "Invoices in review 1" at bounding box center [81, 129] width 45 height 7
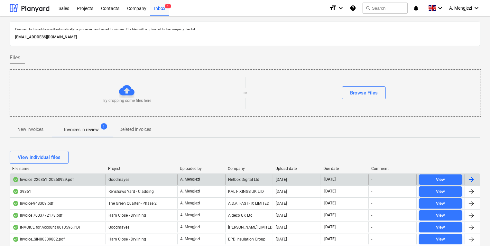
click at [210, 182] on div "A. Mengjezi" at bounding box center [201, 179] width 48 height 10
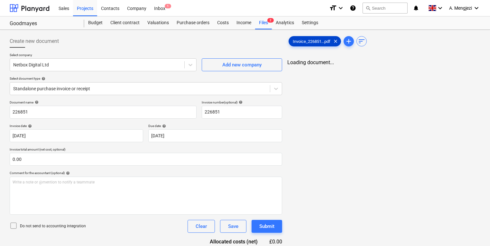
click at [331, 39] on span "Invoice_226851...pdf" at bounding box center [311, 41] width 45 height 5
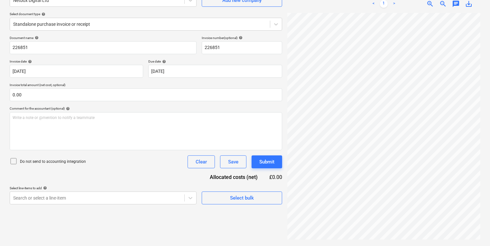
scroll to position [116, 50]
click at [119, 179] on div "Document name help 226851 Invoice number (optional) help 226851 Invoice date he…" at bounding box center [146, 120] width 273 height 168
click at [120, 187] on div "Select line-items to add help" at bounding box center [103, 188] width 187 height 4
click at [120, 181] on body "Sales Projects Contacts Company Inbox 1 format_size keyboard_arrow_down help se…" at bounding box center [245, 59] width 490 height 246
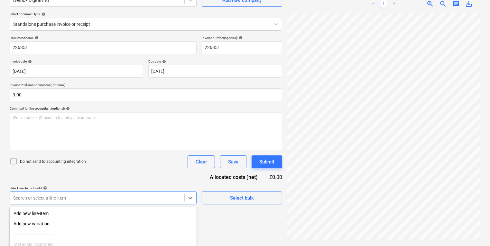
scroll to position [122, 0]
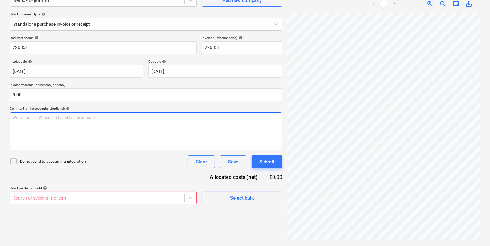
click at [238, 135] on div "Document name help 226851 Invoice number (optional) help 226851 Invoice date he…" at bounding box center [146, 120] width 273 height 168
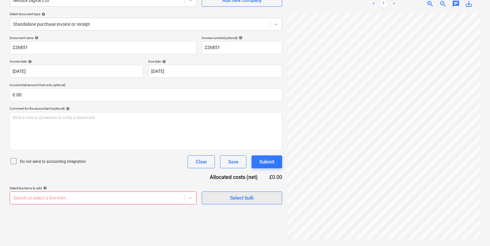
click at [252, 194] on div "Select bulk" at bounding box center [242, 198] width 24 height 8
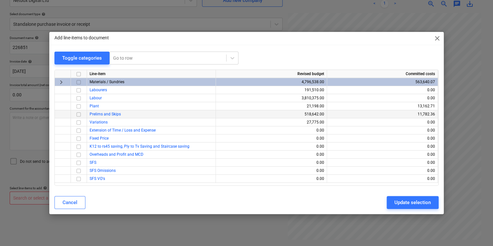
click at [117, 115] on span "Prelims and Skips" at bounding box center [105, 114] width 31 height 5
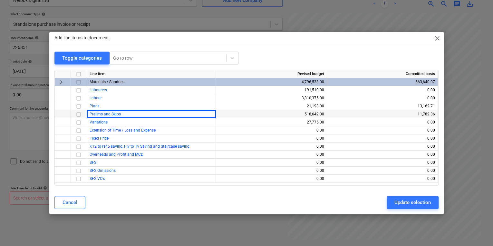
click at [79, 116] on input "checkbox" at bounding box center [79, 114] width 8 height 8
click at [367, 199] on div "Update selection" at bounding box center [412, 202] width 36 height 8
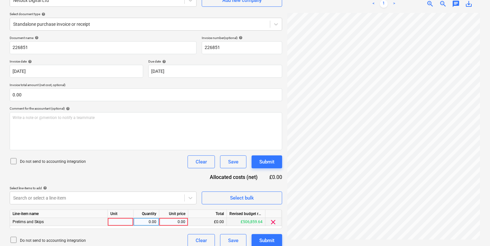
click at [109, 199] on div at bounding box center [121, 222] width 26 height 8
click at [182, 199] on div "0.00" at bounding box center [174, 222] width 24 height 8
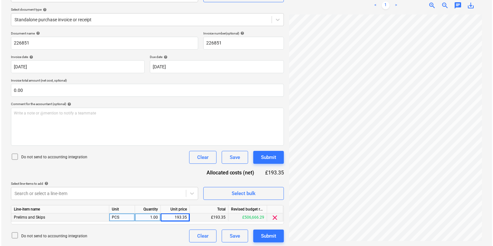
scroll to position [70, 0]
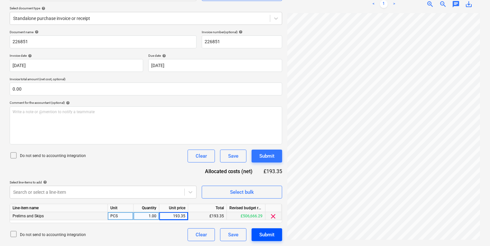
click at [275, 199] on button "Submit" at bounding box center [267, 234] width 31 height 13
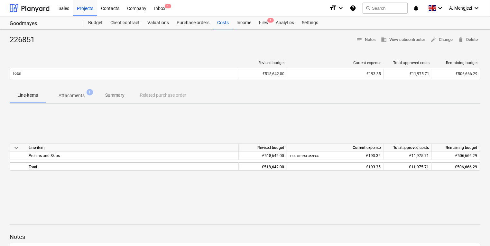
click at [179, 5] on div "Sales Projects Contacts Company Inbox 1" at bounding box center [190, 8] width 270 height 16
click at [160, 6] on div "Inbox 1" at bounding box center [159, 8] width 19 height 16
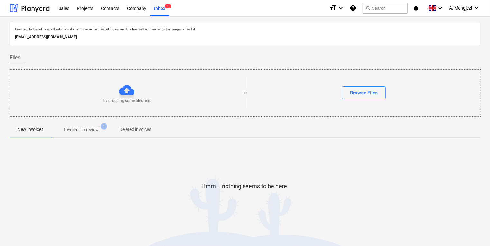
click at [107, 37] on p "[EMAIL_ADDRESS][DOMAIN_NAME]" at bounding box center [245, 37] width 460 height 7
click at [95, 133] on p "Invoices in review" at bounding box center [81, 129] width 35 height 7
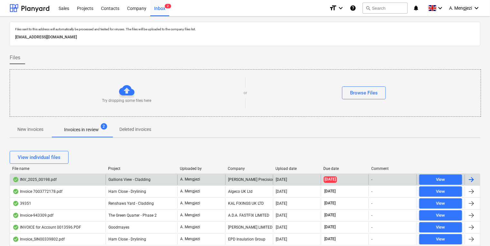
click at [109, 178] on span "Gallions View - Cladding" at bounding box center [130, 179] width 42 height 5
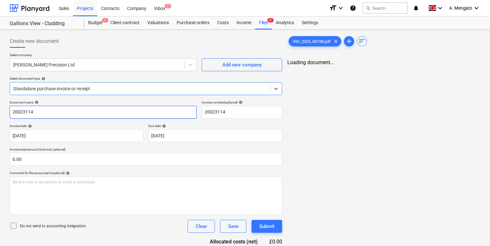
type input "20023114"
type input "[DATE]"
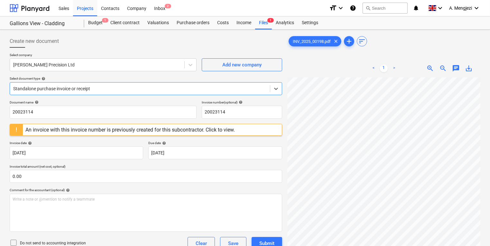
click at [148, 131] on div "An invoice with this invoice number is previously created for this subcontracto…" at bounding box center [130, 130] width 210 height 6
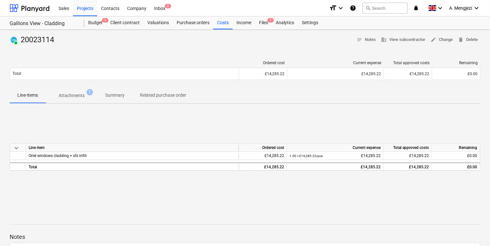
click at [88, 87] on div "Ordered cost Current expense Total approved costs Remaining Total £14,285.22 £1…" at bounding box center [245, 71] width 471 height 32
click at [81, 97] on p "Attachments" at bounding box center [72, 95] width 26 height 7
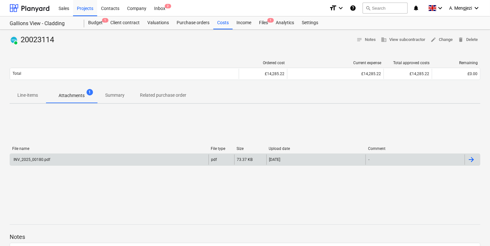
click at [88, 162] on div "INV_2025_00180.pdf" at bounding box center [109, 159] width 199 height 10
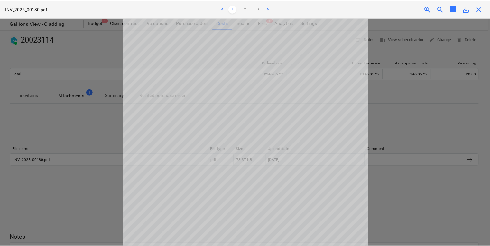
scroll to position [77, 0]
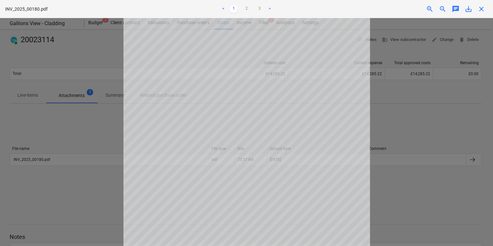
click at [377, 114] on div at bounding box center [246, 132] width 493 height 228
click at [481, 7] on span "close" at bounding box center [481, 9] width 8 height 8
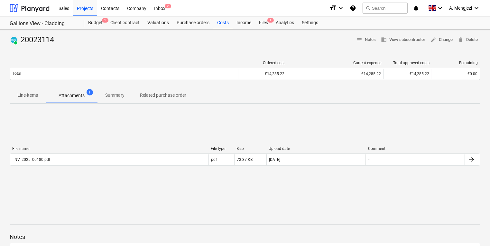
click at [438, 43] on button "edit Change" at bounding box center [441, 40] width 27 height 10
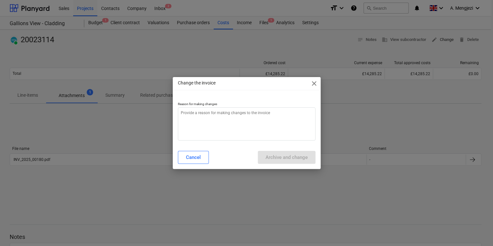
type textarea "x"
click at [278, 127] on textarea at bounding box center [247, 123] width 138 height 33
type textarea "i"
type textarea "x"
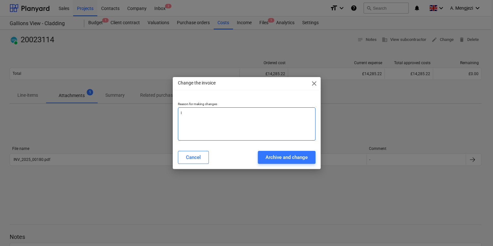
type textarea "in"
type textarea "x"
type textarea "inv"
type textarea "x"
type textarea "invo"
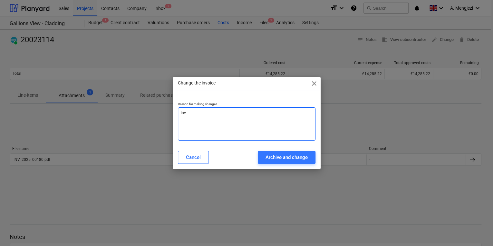
type textarea "x"
type textarea "invoi"
type textarea "x"
type textarea "invoic"
type textarea "x"
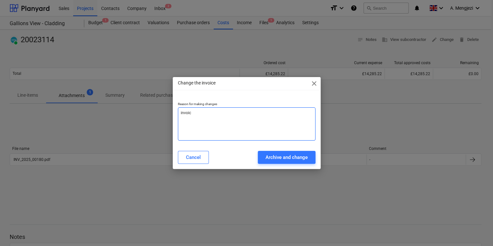
type textarea "invoice"
type textarea "x"
type textarea "invoice"
type textarea "x"
type textarea "invoice n"
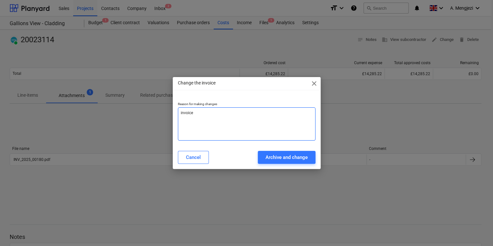
type textarea "x"
type textarea "invoice nu"
type textarea "x"
type textarea "invoice num"
type textarea "x"
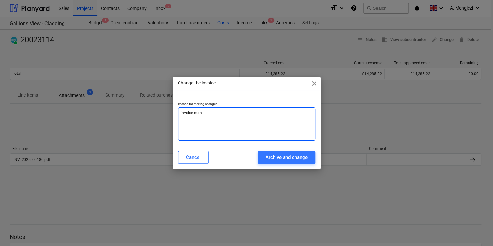
type textarea "invoice numb"
type textarea "x"
type textarea "invoice numbe"
type textarea "x"
type textarea "invoice number"
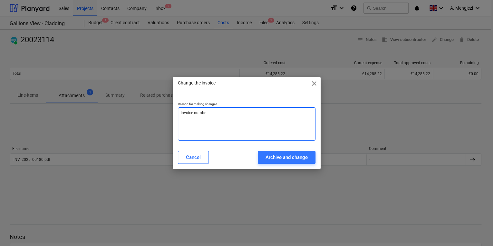
type textarea "x"
type textarea "invoice number"
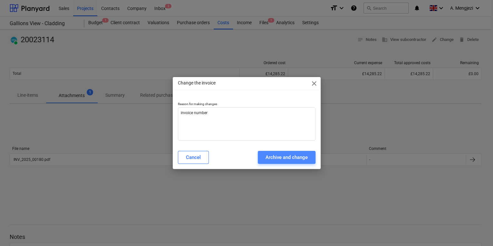
click at [279, 160] on div "Archive and change" at bounding box center [286, 157] width 42 height 8
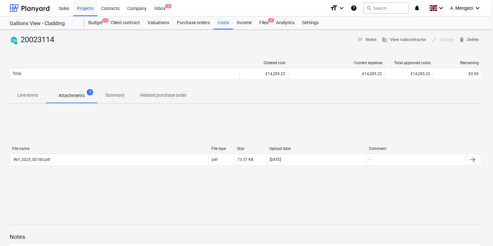
type textarea "x"
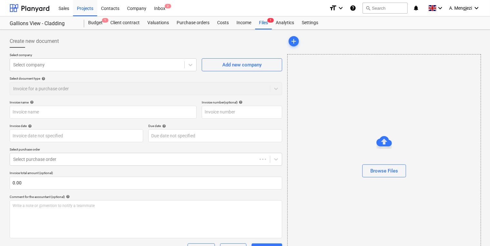
type input "20023114"
type input "[DATE]"
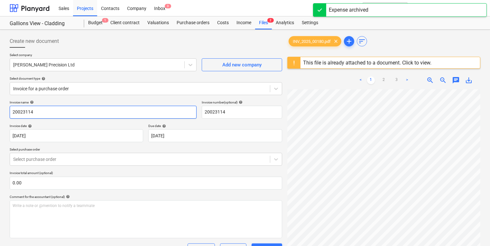
drag, startPoint x: 58, startPoint y: 110, endPoint x: -1, endPoint y: 112, distance: 59.3
click at [0, 112] on html "Sales Projects Contacts Company Inbox 3 format_size keyboard_arrow_down help se…" at bounding box center [245, 123] width 490 height 246
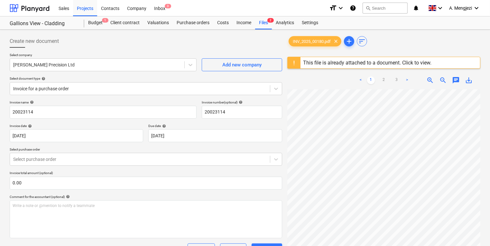
scroll to position [52, 30]
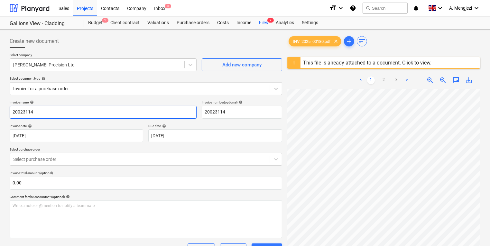
click at [154, 116] on input "20023114" at bounding box center [103, 112] width 187 height 13
click at [0, 115] on html "Sales Projects Contacts Company Inbox 3 format_size keyboard_arrow_down help se…" at bounding box center [245, 123] width 490 height 246
type input "INV/2025/00180"
drag, startPoint x: 224, startPoint y: 111, endPoint x: 175, endPoint y: 110, distance: 49.3
click at [175, 110] on div "Invoice name help INV/2025/00180 Invoice number (optional) help 20023114" at bounding box center [146, 109] width 273 height 18
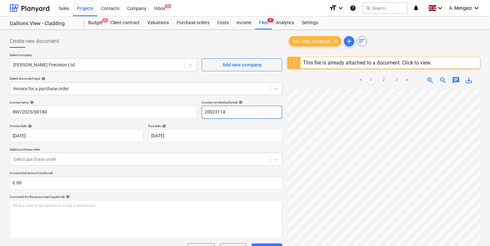
paste input "INV/2025/00180"
type input "INV/2025/00180"
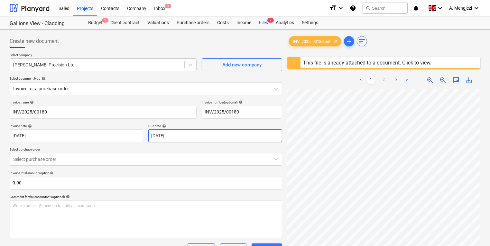
click at [227, 131] on body "Sales Projects Contacts Company Inbox 3 format_size keyboard_arrow_down help se…" at bounding box center [245, 123] width 490 height 246
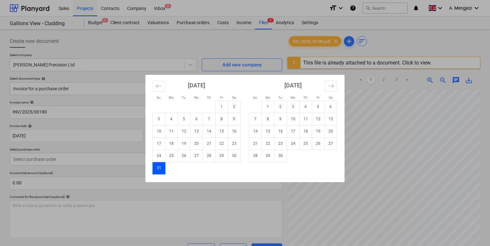
click at [263, 221] on div "Su Mo Tu We Th Fr Sa Su Mo Tu We Th Fr Sa July 2025 1 2 3 4 5 6 7 8 9 10 11 12 …" at bounding box center [245, 123] width 490 height 246
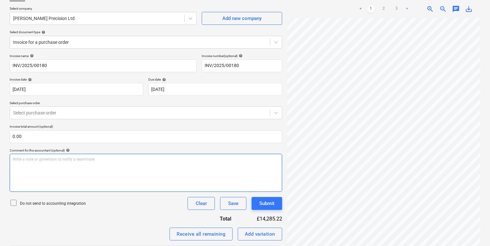
scroll to position [103, 0]
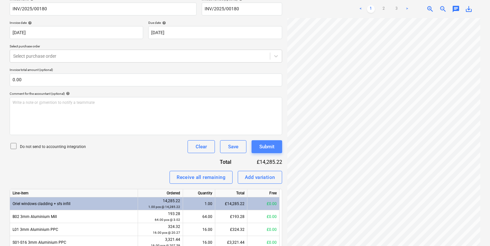
click at [268, 147] on div "Submit" at bounding box center [267, 146] width 15 height 8
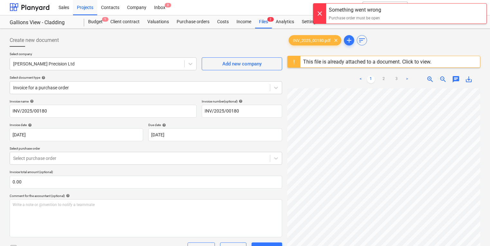
scroll to position [0, 0]
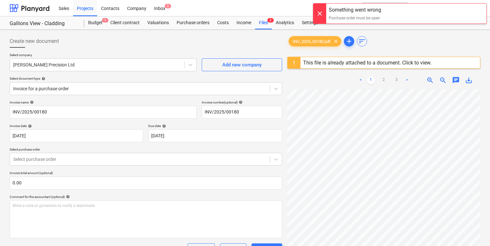
click at [218, 45] on div "Create new document" at bounding box center [146, 41] width 273 height 13
click at [187, 24] on div "Purchase orders" at bounding box center [193, 22] width 41 height 13
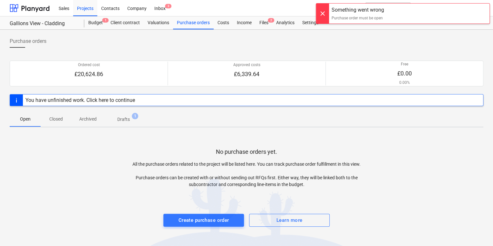
click at [63, 119] on p "Closed" at bounding box center [55, 119] width 15 height 7
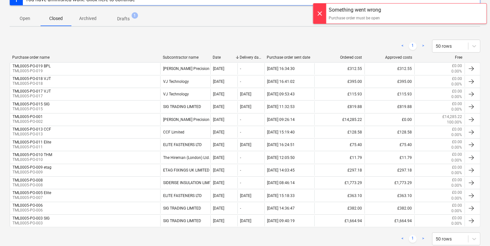
scroll to position [103, 0]
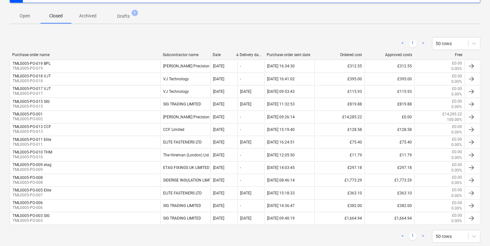
click at [92, 224] on div "Purchase order name Subcontractor name Date Delivery date Purchase order sent d…" at bounding box center [245, 139] width 471 height 175
click at [133, 14] on span "1" at bounding box center [135, 13] width 6 height 6
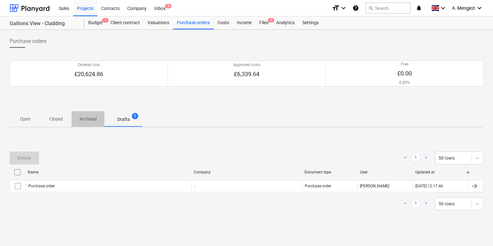
click at [97, 120] on p "Archived" at bounding box center [87, 119] width 17 height 7
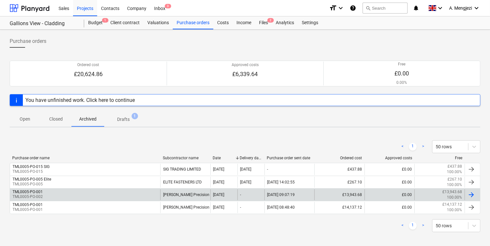
click at [83, 192] on div "TML0005-PO-001 TML0005-PO-002" at bounding box center [85, 194] width 150 height 11
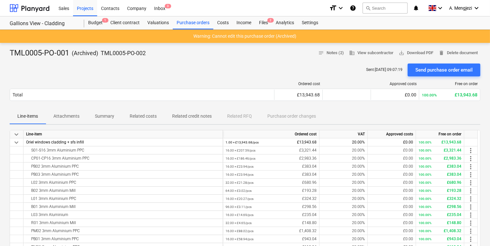
click at [319, 74] on div "Sent : [DATE] 09:07:19 Send purchase order email" at bounding box center [245, 69] width 471 height 13
click at [175, 58] on div "TML0005-PO-001 ( Archived ) TML0005-PO-002 notes Notes (2) business View subcon…" at bounding box center [245, 53] width 471 height 10
click at [120, 75] on div "Sent : [DATE] 09:07:19 Send purchase order email" at bounding box center [245, 69] width 471 height 13
click at [93, 19] on div "Budget 1" at bounding box center [95, 22] width 22 height 13
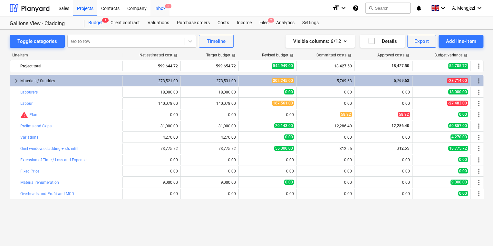
click at [161, 9] on div "Inbox 3" at bounding box center [159, 8] width 19 height 16
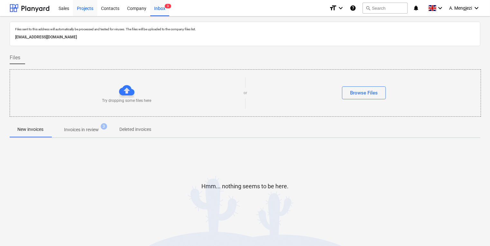
click at [83, 4] on div "Projects" at bounding box center [85, 8] width 24 height 16
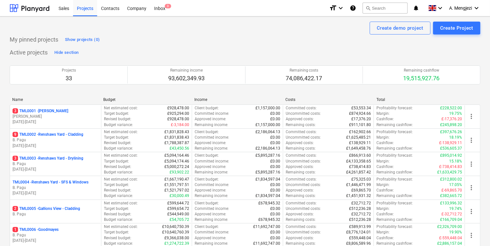
click at [171, 10] on div "Sales Projects Contacts Company Inbox 3" at bounding box center [190, 8] width 270 height 16
click at [165, 7] on span "3" at bounding box center [168, 6] width 6 height 5
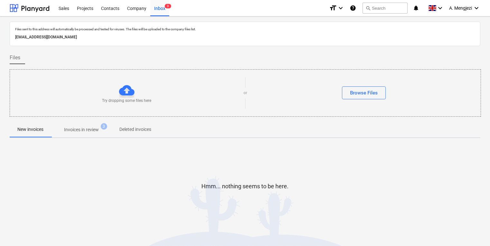
click at [88, 126] on p "Invoices in review" at bounding box center [81, 129] width 35 height 7
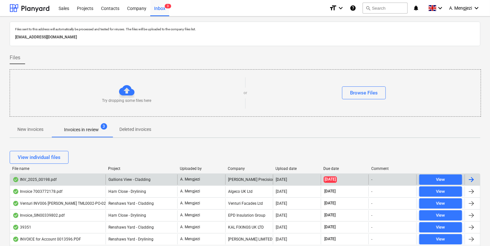
click at [124, 181] on div "Gallions View - Cladding" at bounding box center [142, 179] width 72 height 10
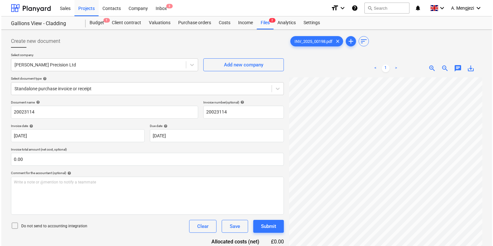
scroll to position [52, 0]
click at [168, 6] on span "3" at bounding box center [168, 6] width 6 height 5
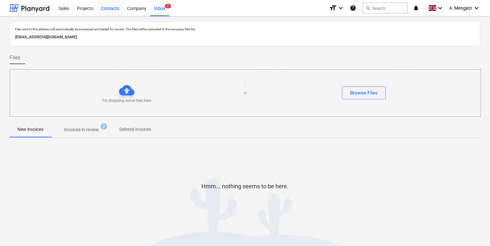
click at [111, 10] on div "Contacts" at bounding box center [110, 8] width 26 height 16
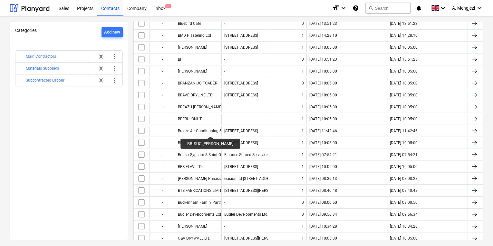
scroll to position [824, 0]
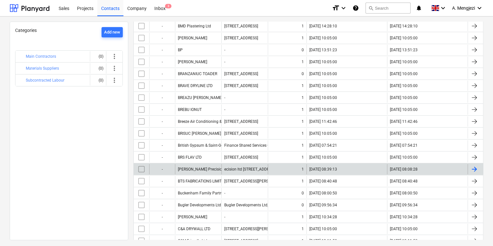
click at [191, 164] on div "[PERSON_NAME] Precision Ltd" at bounding box center [198, 169] width 46 height 10
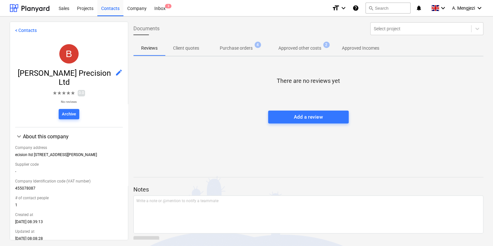
click at [242, 49] on p "Purchase orders" at bounding box center [236, 48] width 33 height 7
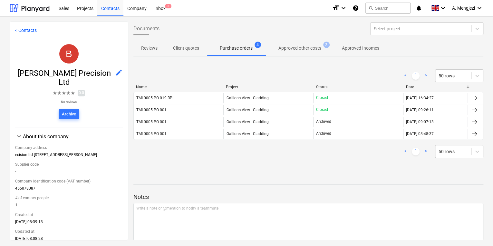
click at [276, 177] on div at bounding box center [308, 178] width 350 height 5
click at [350, 51] on p "Approved Incomes" at bounding box center [360, 48] width 37 height 7
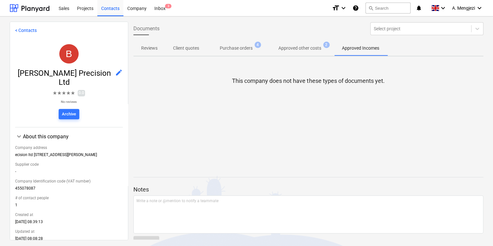
click at [312, 53] on span "Approved other costs 2" at bounding box center [299, 48] width 69 height 12
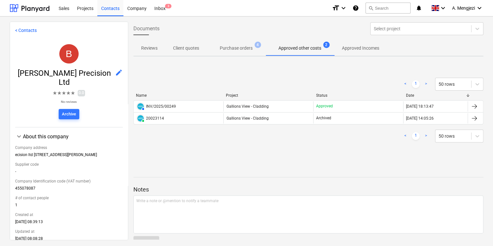
click at [202, 146] on div "< 1 > 50 rows Name Project Status Date AUTHORISED INV/2025/00249 Gallions View …" at bounding box center [308, 110] width 350 height 80
click at [241, 50] on p "Purchase orders" at bounding box center [236, 48] width 33 height 7
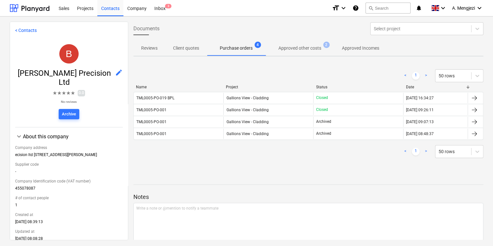
click at [191, 61] on div "Documents Select project Reviews Client quotes Purchase orders 4 Approved other…" at bounding box center [308, 131] width 360 height 218
click at [253, 162] on div "Documents Select project Reviews Client quotes Purchase orders 4 Approved other…" at bounding box center [308, 131] width 360 height 218
click at [167, 11] on div "Inbox 3" at bounding box center [159, 8] width 19 height 16
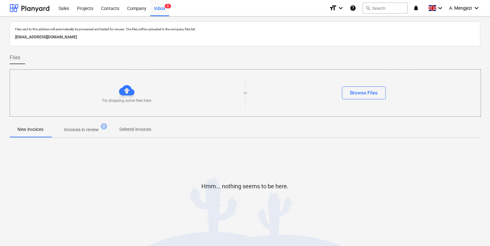
click at [223, 86] on div "Try dropping some files here" at bounding box center [127, 92] width 234 height 21
click at [91, 129] on p "Invoices in review" at bounding box center [81, 129] width 35 height 7
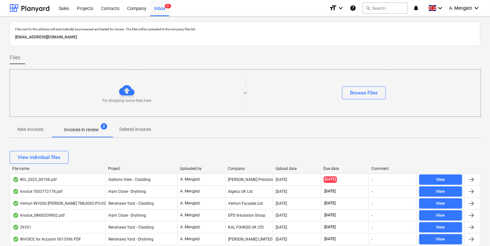
click at [330, 154] on div "View individual files" at bounding box center [245, 157] width 471 height 13
click at [240, 134] on div "New invoices Invoices in review 3 Deleted invoices" at bounding box center [245, 129] width 471 height 15
click at [84, 11] on div "Projects" at bounding box center [85, 8] width 24 height 16
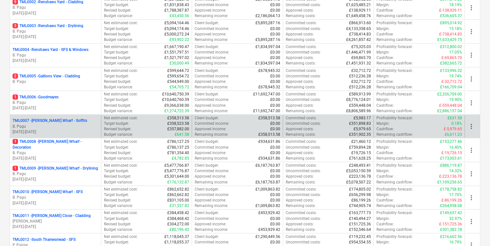
scroll to position [124, 0]
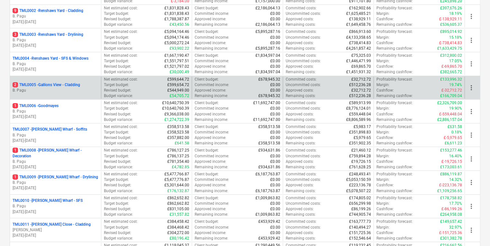
click at [49, 85] on p "2 TML0005 - Gallions View - Cladding" at bounding box center [47, 84] width 68 height 5
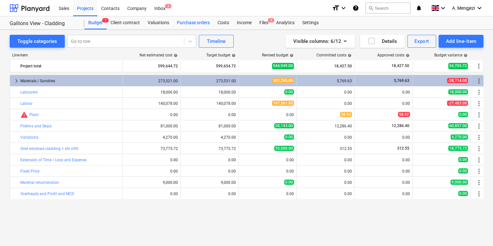
click at [199, 22] on div "Purchase orders" at bounding box center [193, 22] width 41 height 13
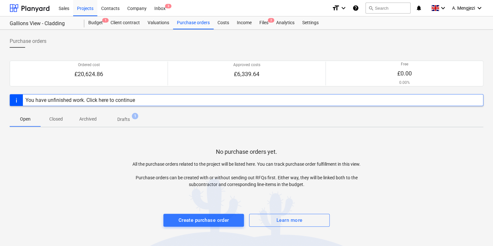
click at [83, 119] on p "Archived" at bounding box center [87, 119] width 17 height 7
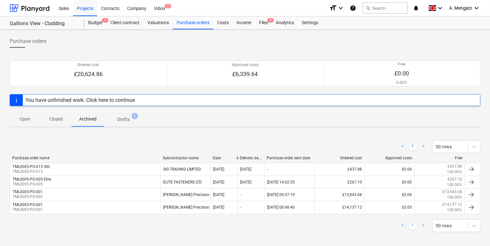
click at [336, 230] on div "< 1 > 50 rows" at bounding box center [245, 225] width 471 height 13
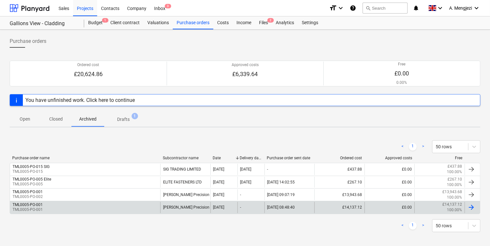
click at [188, 202] on div "[PERSON_NAME] Precision Ltd" at bounding box center [185, 207] width 50 height 11
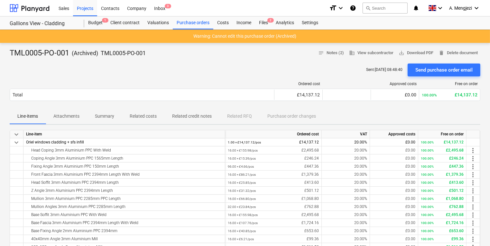
click at [260, 63] on div "Sent : 06.06.2025 08:48:40 Send purchase order email" at bounding box center [245, 69] width 471 height 13
click at [90, 68] on div "Sent : 06.06.2025 08:48:40 Send purchase order email" at bounding box center [245, 69] width 471 height 13
click at [79, 120] on span "Attachments" at bounding box center [67, 116] width 42 height 11
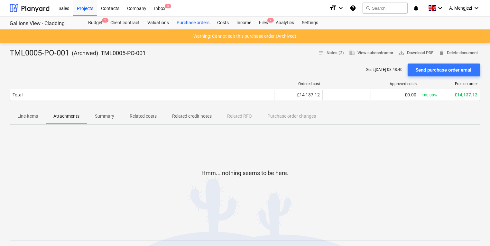
click at [24, 118] on p "Line-items" at bounding box center [27, 116] width 21 height 7
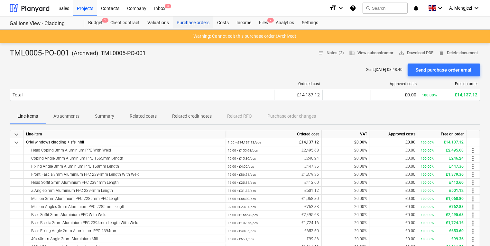
click at [190, 25] on div "Purchase orders" at bounding box center [193, 22] width 41 height 13
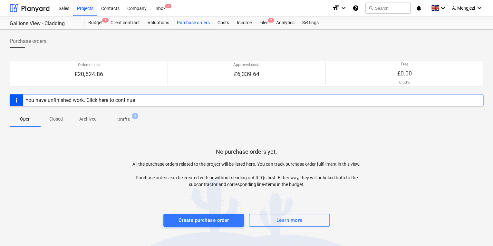
click at [87, 117] on p "Archived" at bounding box center [87, 119] width 17 height 7
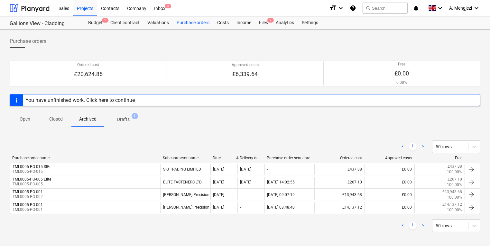
click at [269, 15] on header "Sales Projects Contacts Company Inbox 3 format_size keyboard_arrow_down help se…" at bounding box center [245, 15] width 490 height 30
click at [262, 23] on div "Files 2" at bounding box center [263, 22] width 17 height 13
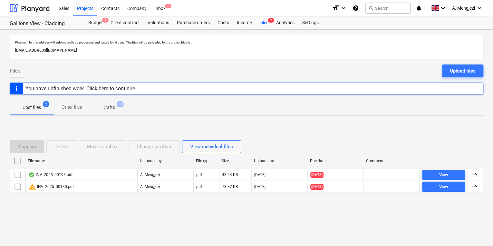
click at [107, 198] on div at bounding box center [246, 197] width 473 height 5
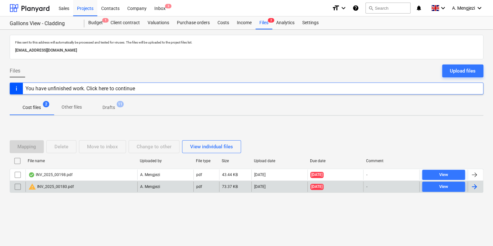
click at [103, 183] on div "warning INV_2025_00180.pdf" at bounding box center [81, 186] width 112 height 10
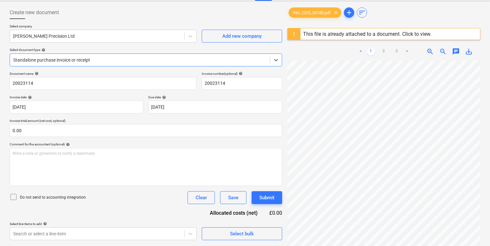
scroll to position [76, 0]
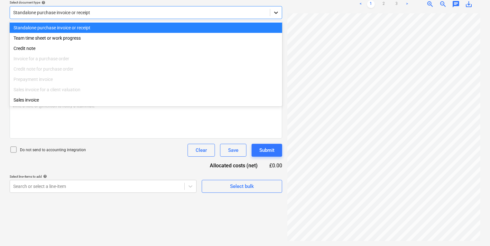
click at [278, 15] on div at bounding box center [277, 13] width 12 height 12
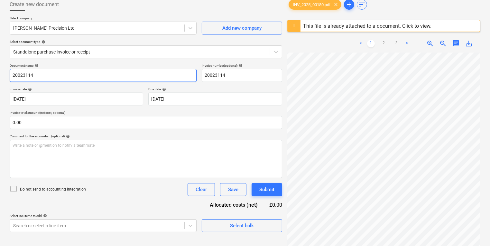
scroll to position [0, 0]
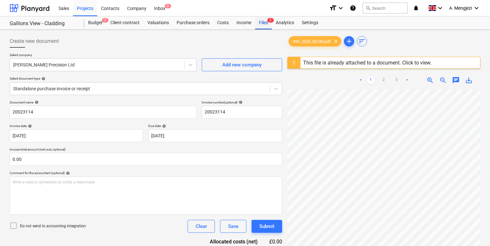
click at [265, 20] on div "Files 2" at bounding box center [263, 22] width 17 height 13
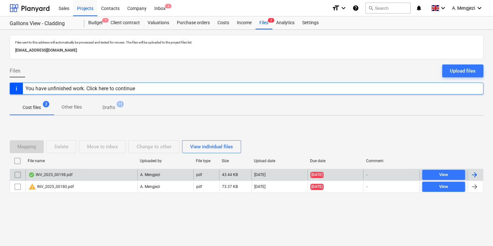
click at [121, 174] on div "INV_2025_00198.pdf" at bounding box center [81, 174] width 112 height 10
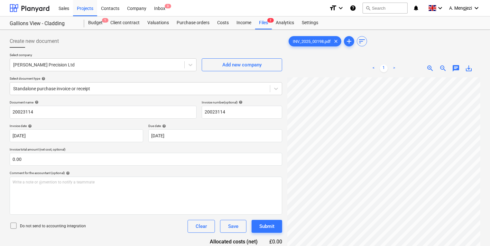
click at [169, 96] on div "Select company [PERSON_NAME] Precision Ltd Add new company Select document type…" at bounding box center [146, 76] width 273 height 47
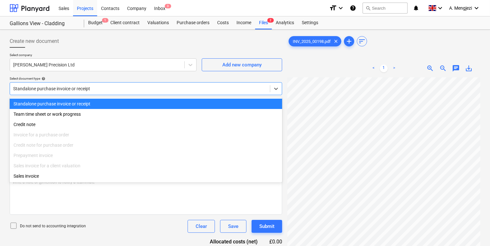
click at [168, 87] on div at bounding box center [140, 88] width 254 height 6
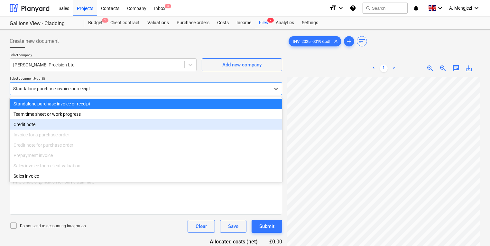
click at [153, 145] on div "Credit note for purchase order" at bounding box center [146, 145] width 273 height 10
click at [153, 146] on div "Credit note for purchase order" at bounding box center [146, 145] width 273 height 10
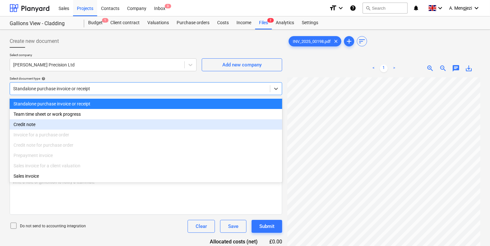
click at [153, 146] on div "Credit note for purchase order" at bounding box center [146, 145] width 273 height 10
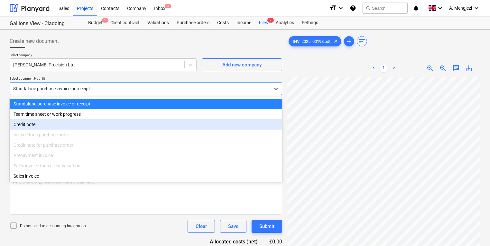
click at [153, 146] on div "Credit note for purchase order" at bounding box center [146, 145] width 273 height 10
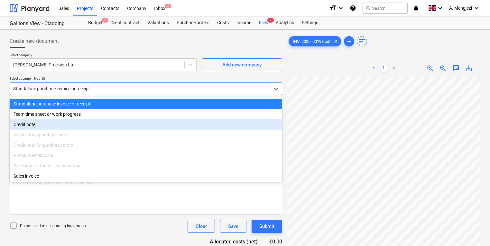
click at [153, 147] on div "Credit note for purchase order" at bounding box center [146, 145] width 273 height 10
click at [65, 160] on div "Prepayment invoice" at bounding box center [146, 155] width 273 height 10
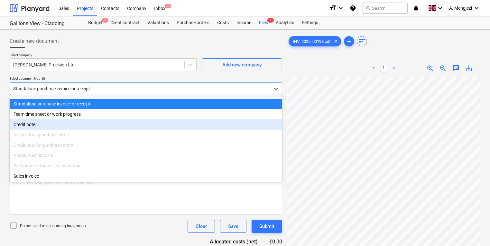
click at [65, 160] on div "Prepayment invoice" at bounding box center [146, 155] width 273 height 10
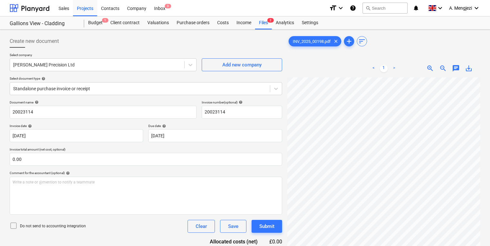
scroll to position [1, 55]
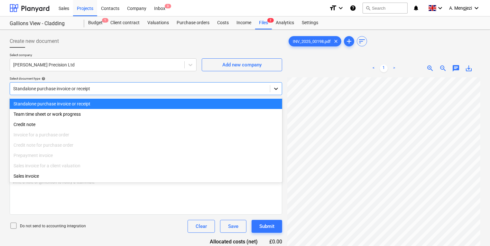
click at [275, 90] on icon at bounding box center [276, 88] width 6 height 6
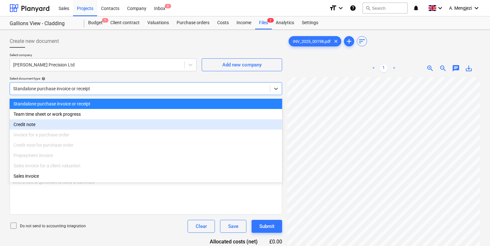
click at [43, 141] on div "Credit note for purchase order" at bounding box center [146, 145] width 273 height 10
click at [43, 140] on div "Invoice for a purchase order" at bounding box center [146, 134] width 273 height 10
click at [45, 139] on div "Invoice for a purchase order" at bounding box center [146, 134] width 273 height 10
click at [45, 138] on div "Invoice for a purchase order" at bounding box center [146, 134] width 273 height 10
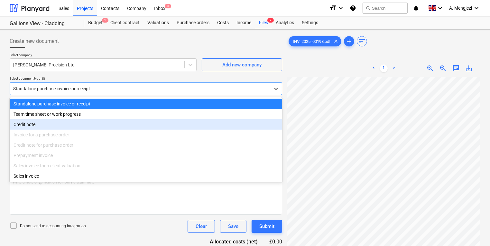
click at [45, 138] on div "Invoice for a purchase order" at bounding box center [146, 134] width 273 height 10
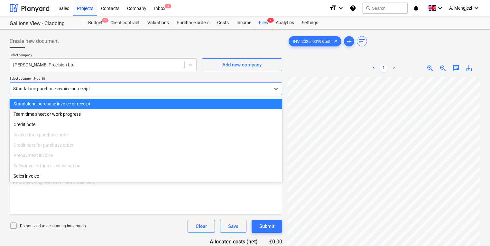
click at [119, 74] on div "Select company Bryant Precision Ltd Add new company Select document type help o…" at bounding box center [146, 76] width 273 height 47
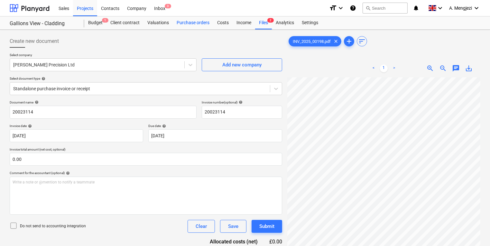
click at [197, 20] on div "Purchase orders" at bounding box center [193, 22] width 41 height 13
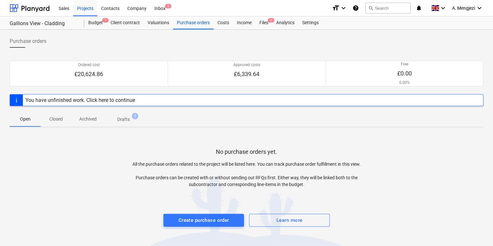
click at [64, 188] on div at bounding box center [246, 194] width 473 height 13
click at [130, 100] on div "You have unfinished work. Click here to continue" at bounding box center [79, 100] width 109 height 6
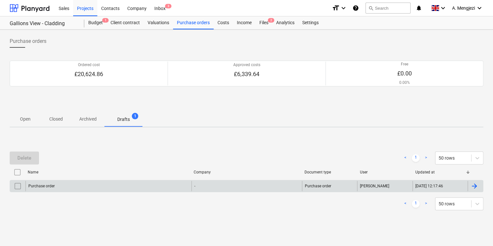
click at [119, 186] on div "Purchase order" at bounding box center [108, 186] width 166 height 10
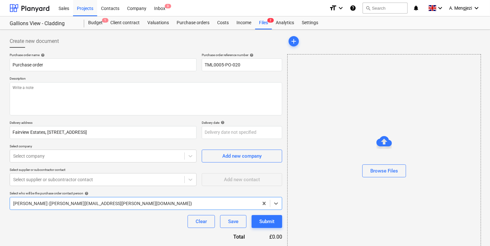
type textarea "x"
click at [267, 21] on div "Files 2" at bounding box center [263, 22] width 17 height 13
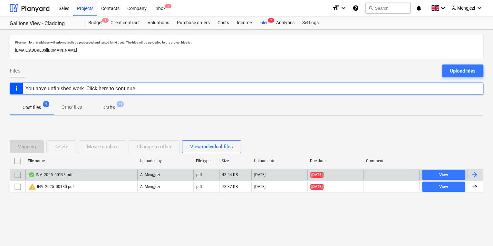
click at [97, 176] on div "INV_2025_00198.pdf" at bounding box center [81, 174] width 112 height 10
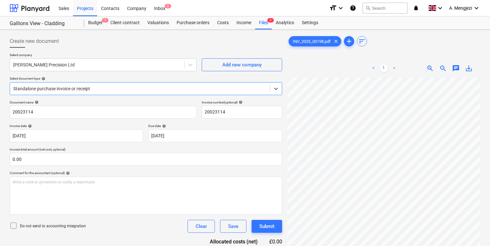
click at [89, 99] on div "Select company Bryant Precision Ltd Add new company Select document type help S…" at bounding box center [146, 76] width 273 height 47
click at [91, 91] on div at bounding box center [140, 88] width 254 height 6
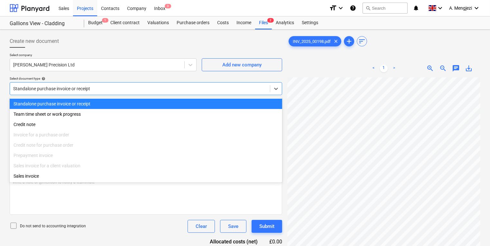
click at [169, 32] on div "Create new document Select company Bryant Precision Ltd Add new company Select …" at bounding box center [245, 170] width 490 height 281
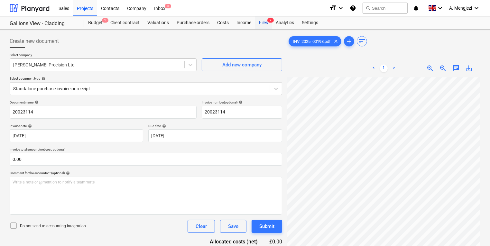
click at [262, 23] on div "Files 2" at bounding box center [263, 22] width 17 height 13
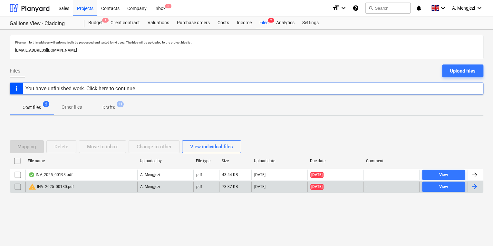
click at [109, 192] on div "warning INV_2025_00180.pdf A. Mengjezi pdf 73.37 KB 15.07.2025 31.08.2025 - View" at bounding box center [246, 186] width 473 height 12
click at [109, 186] on div "warning INV_2025_00180.pdf" at bounding box center [81, 186] width 112 height 10
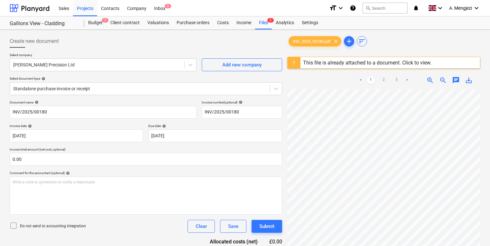
scroll to position [82, 41]
click at [402, 56] on div "INV_2025_00180.pdf clear add sort This file is already attached to a document. …" at bounding box center [384, 176] width 193 height 282
click at [209, 89] on div at bounding box center [140, 88] width 254 height 6
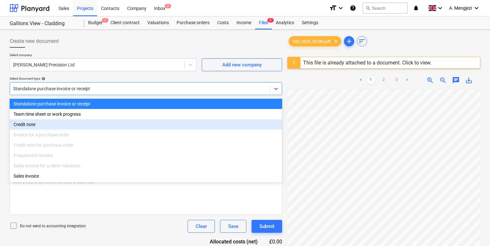
click at [167, 150] on div "Credit note for purchase order" at bounding box center [146, 145] width 273 height 10
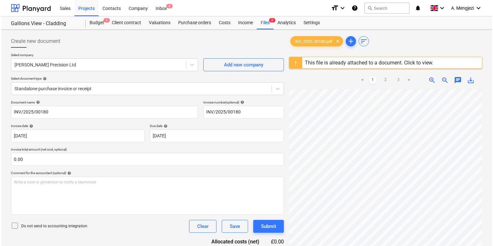
scroll to position [84, 25]
click at [335, 61] on div "This file is already attached to a document. Click to view." at bounding box center [367, 63] width 129 height 6
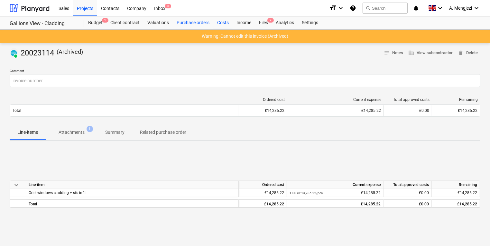
click at [194, 24] on div "Purchase orders" at bounding box center [193, 22] width 41 height 13
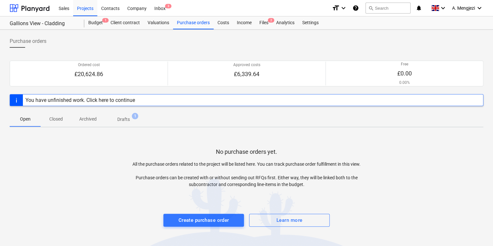
click at [77, 158] on div "No purchase orders yet. All the purchase orders related to the project will be …" at bounding box center [246, 180] width 473 height 97
click at [260, 25] on div "Files 2" at bounding box center [263, 22] width 17 height 13
